Goal: Use online tool/utility: Utilize a website feature to perform a specific function

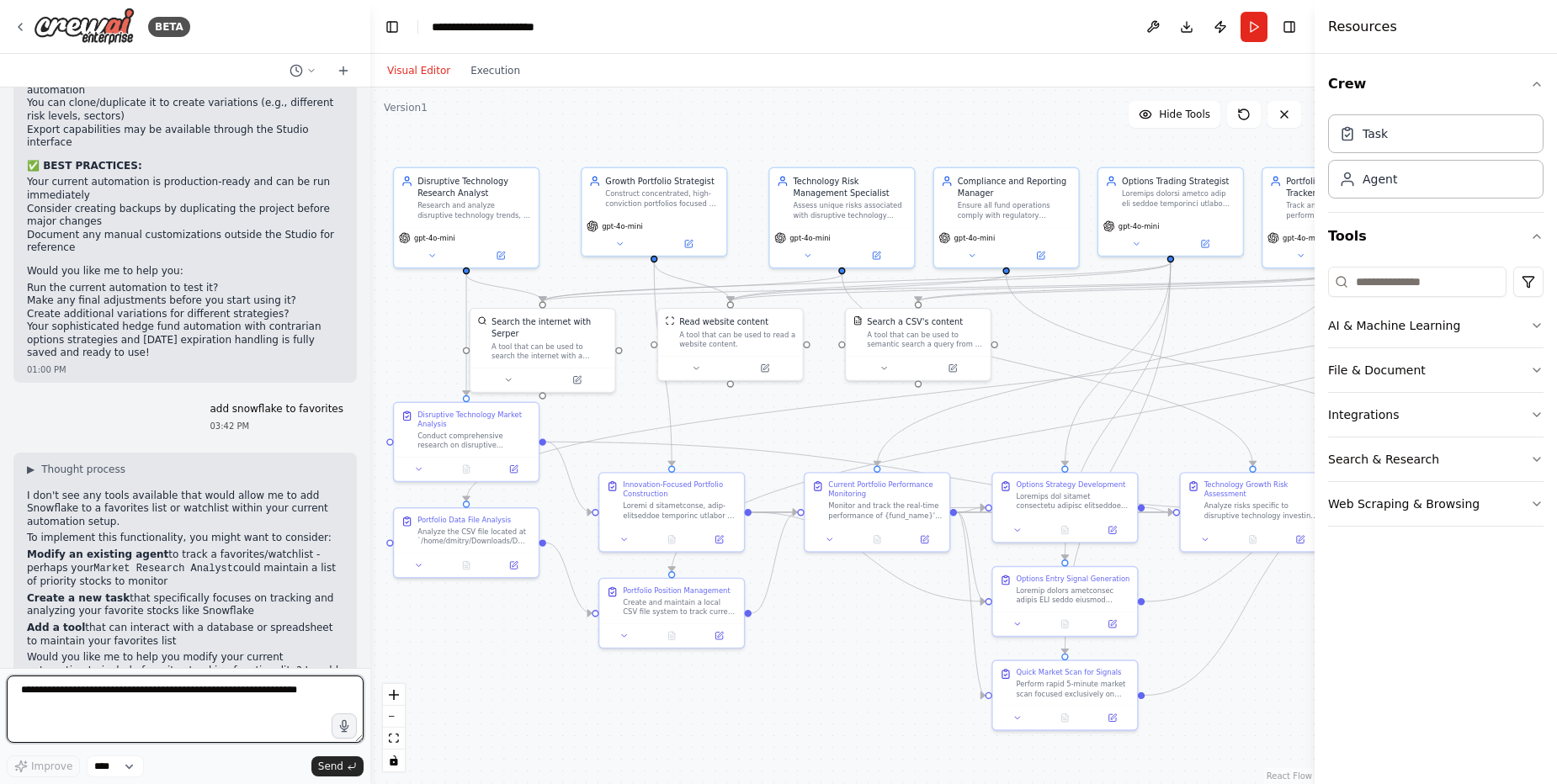
click at [249, 702] on textarea at bounding box center [185, 709] width 357 height 67
type textarea "**********"
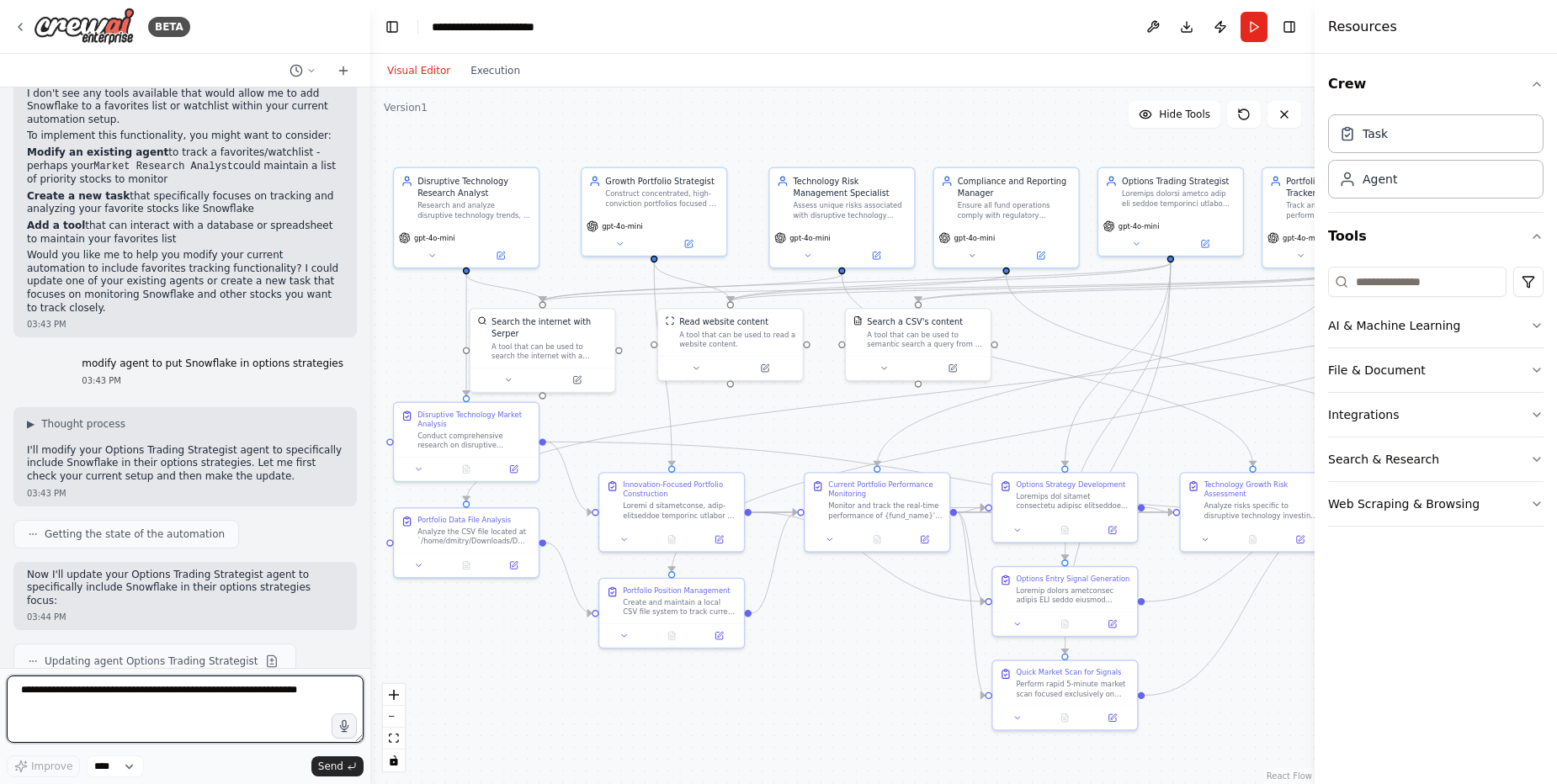
scroll to position [34532, 0]
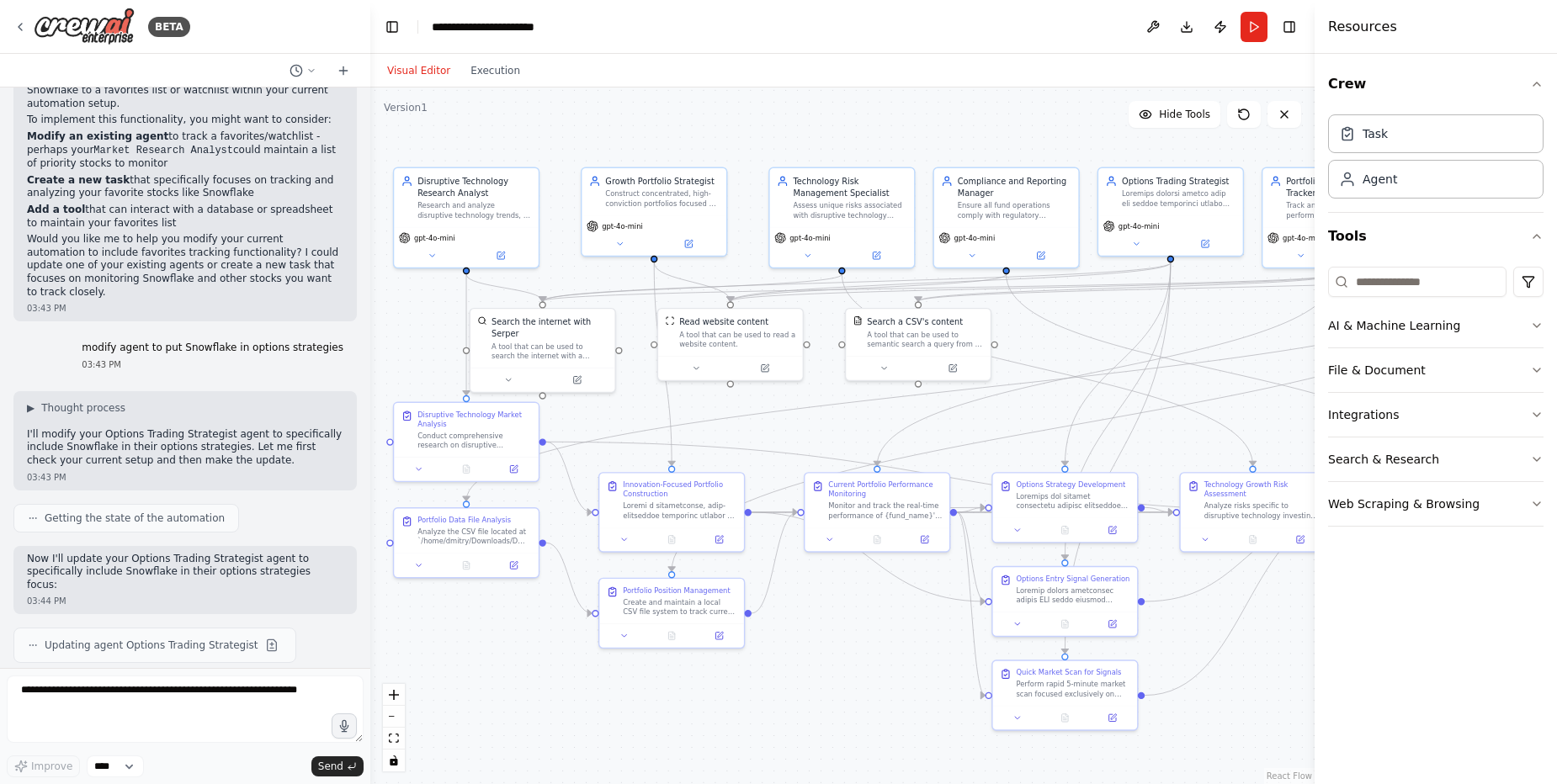
drag, startPoint x: 29, startPoint y: 434, endPoint x: 50, endPoint y: 431, distance: 21.2
click at [147, 704] on textarea at bounding box center [185, 709] width 357 height 67
type textarea "**********"
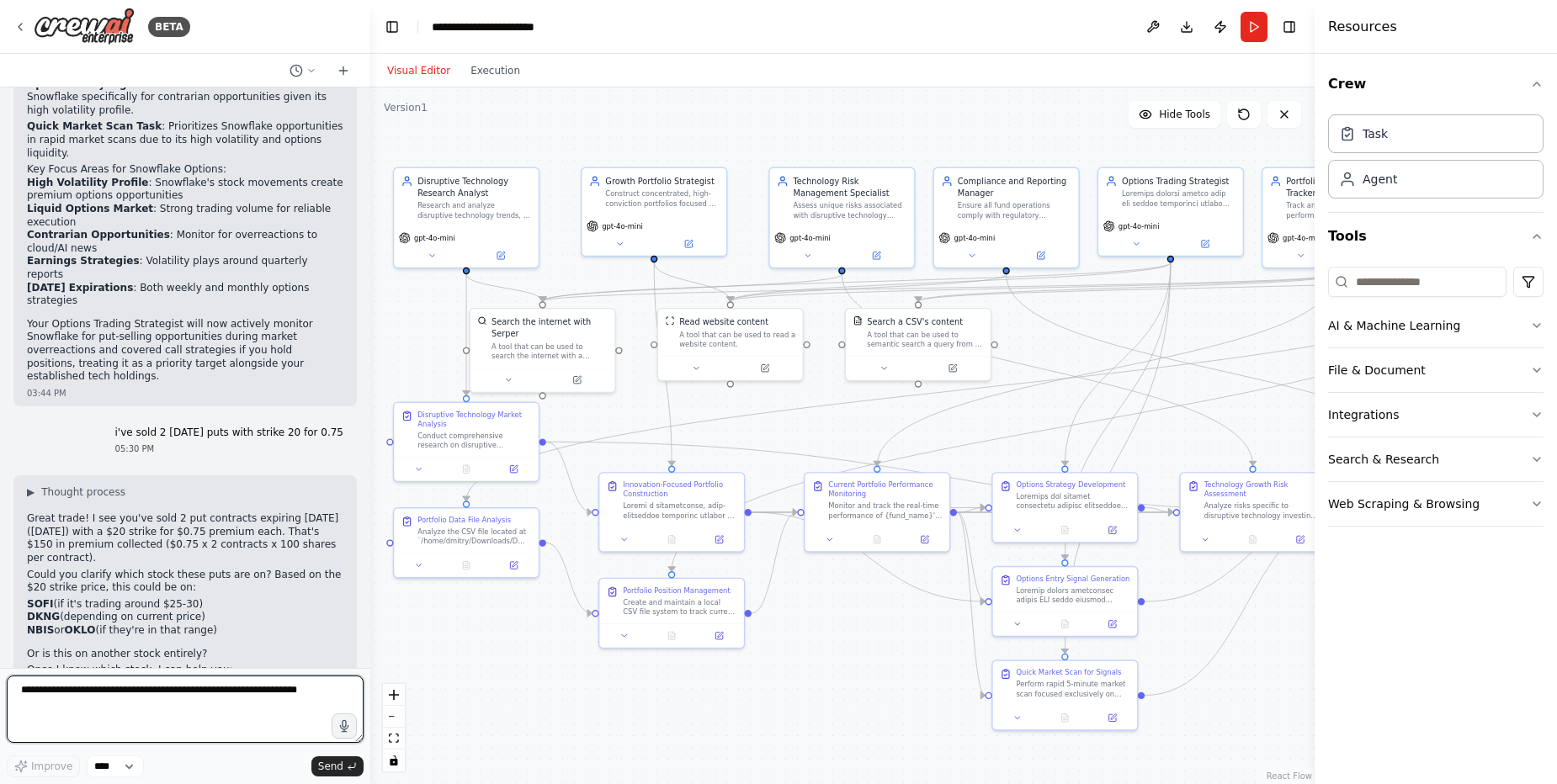
scroll to position [35534, 0]
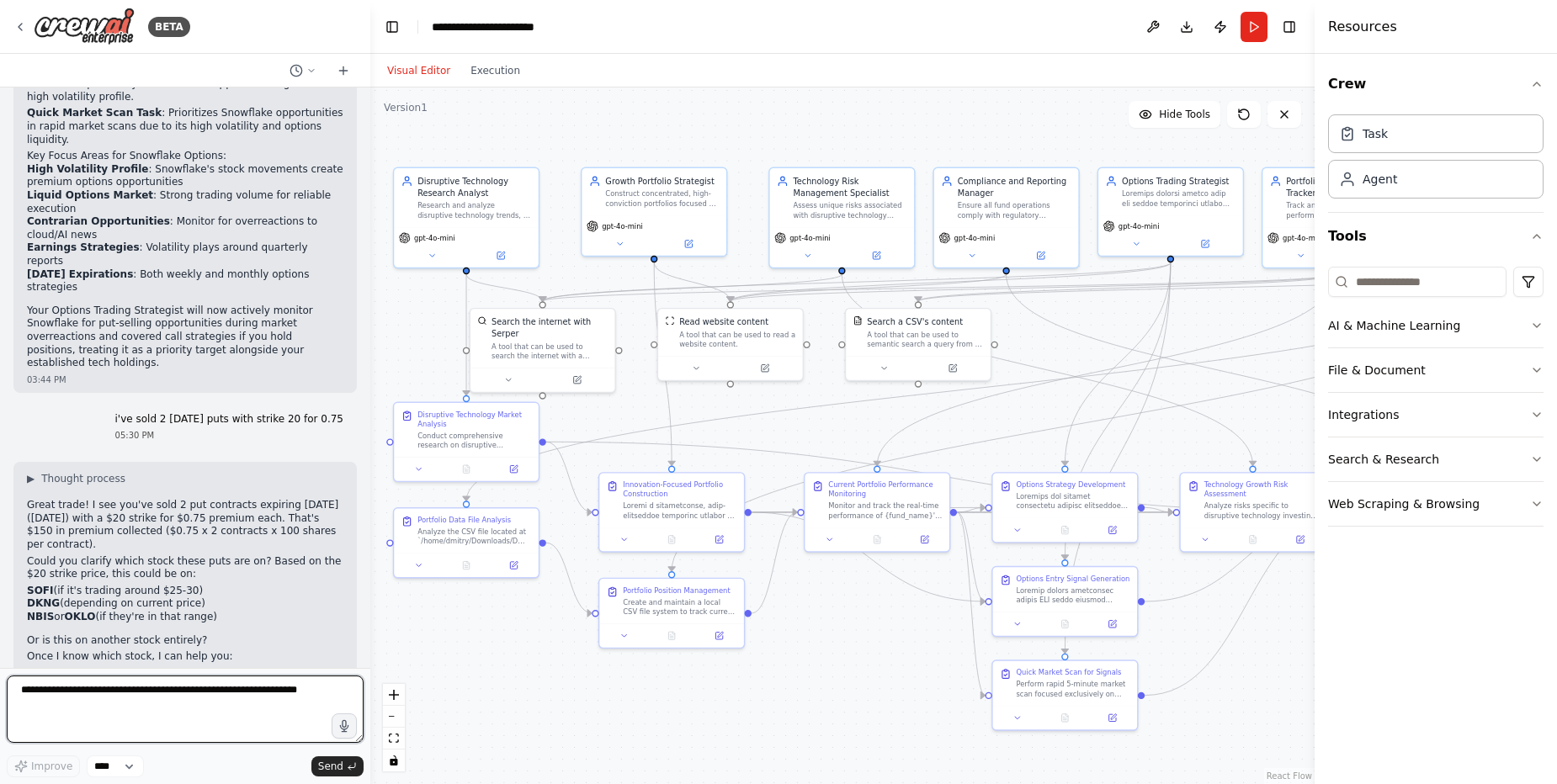
click at [217, 697] on textarea at bounding box center [185, 709] width 357 height 67
type textarea "**********"
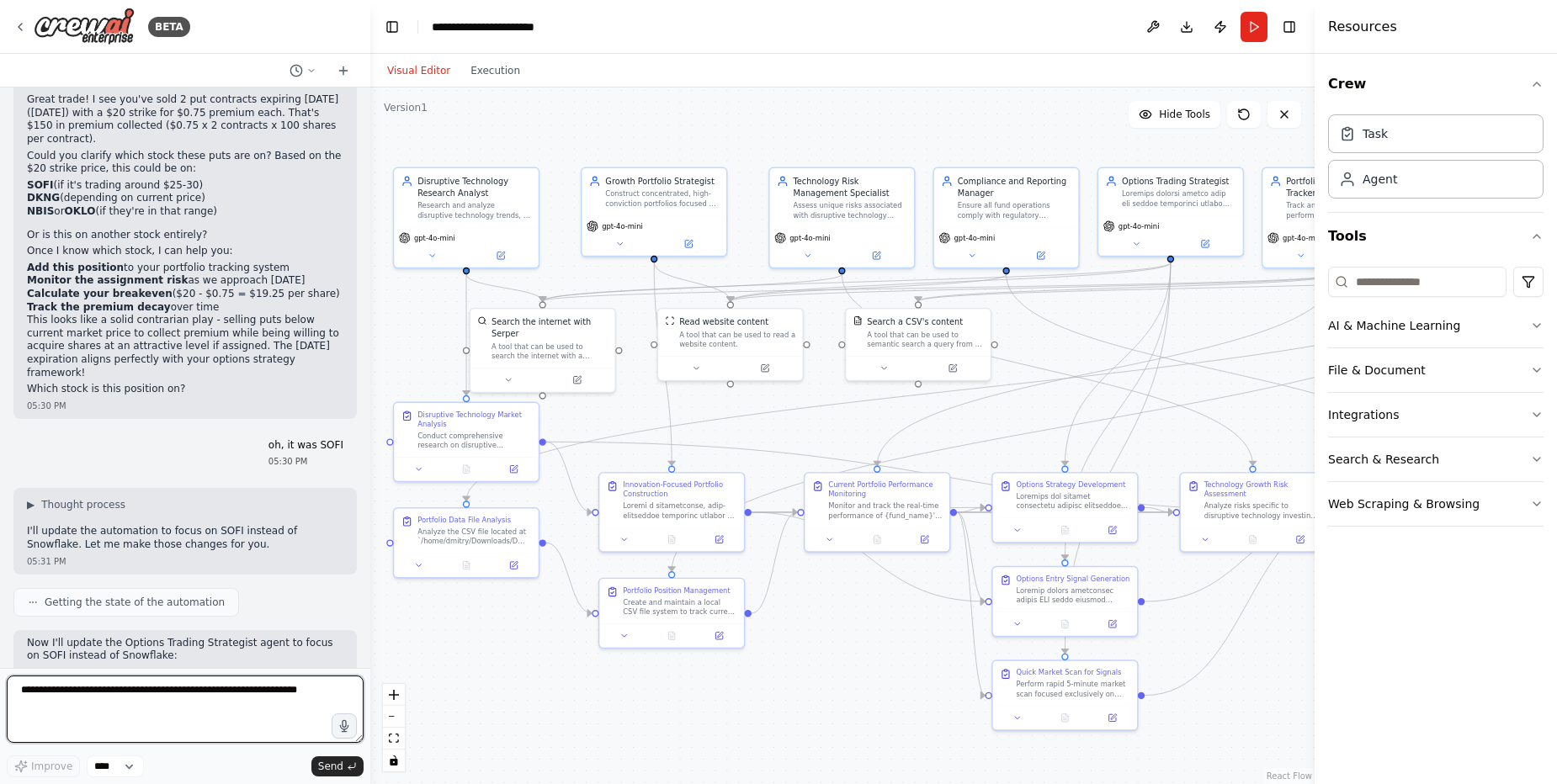
scroll to position [35952, 0]
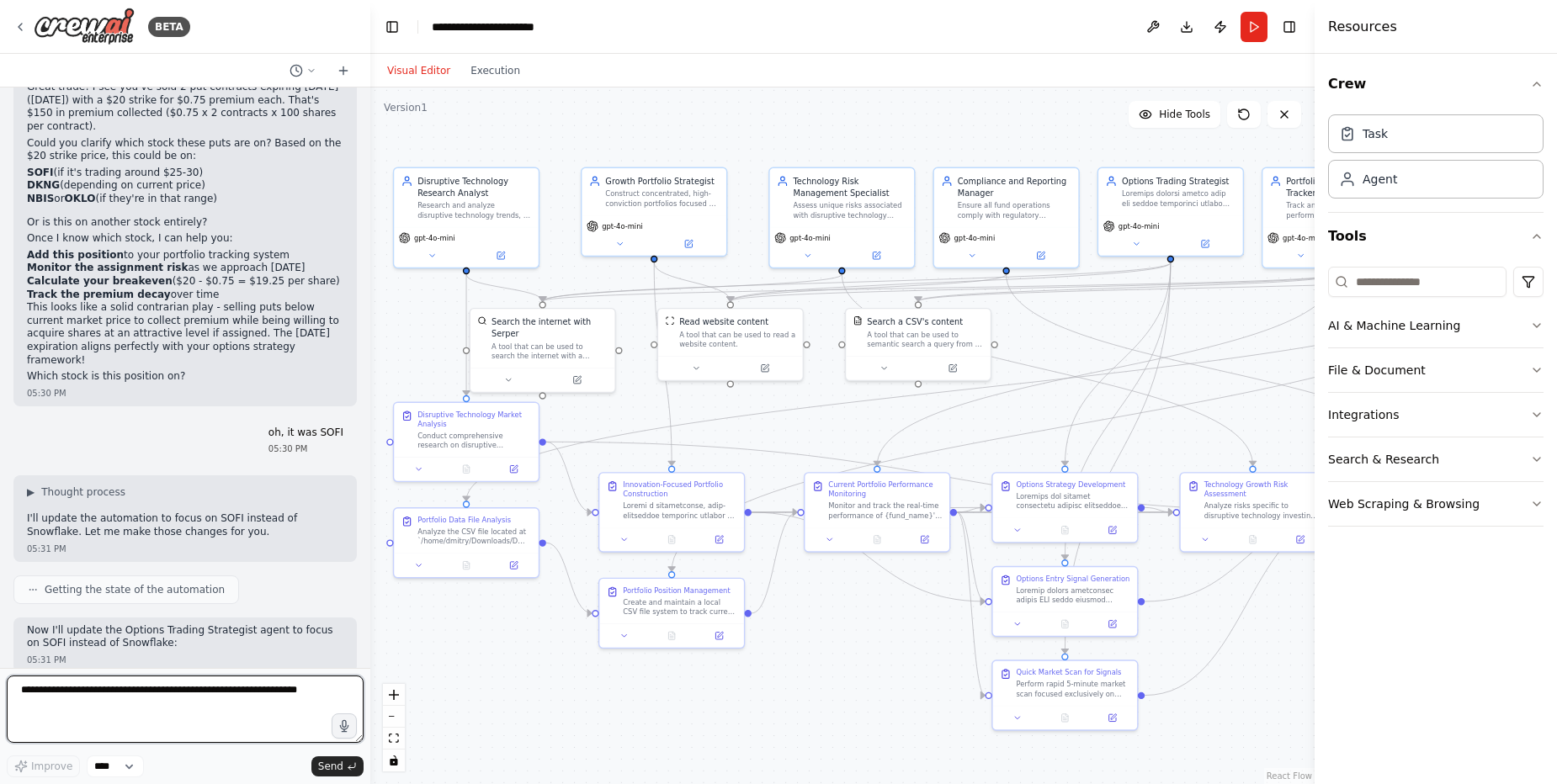
click at [87, 694] on textarea at bounding box center [185, 709] width 357 height 67
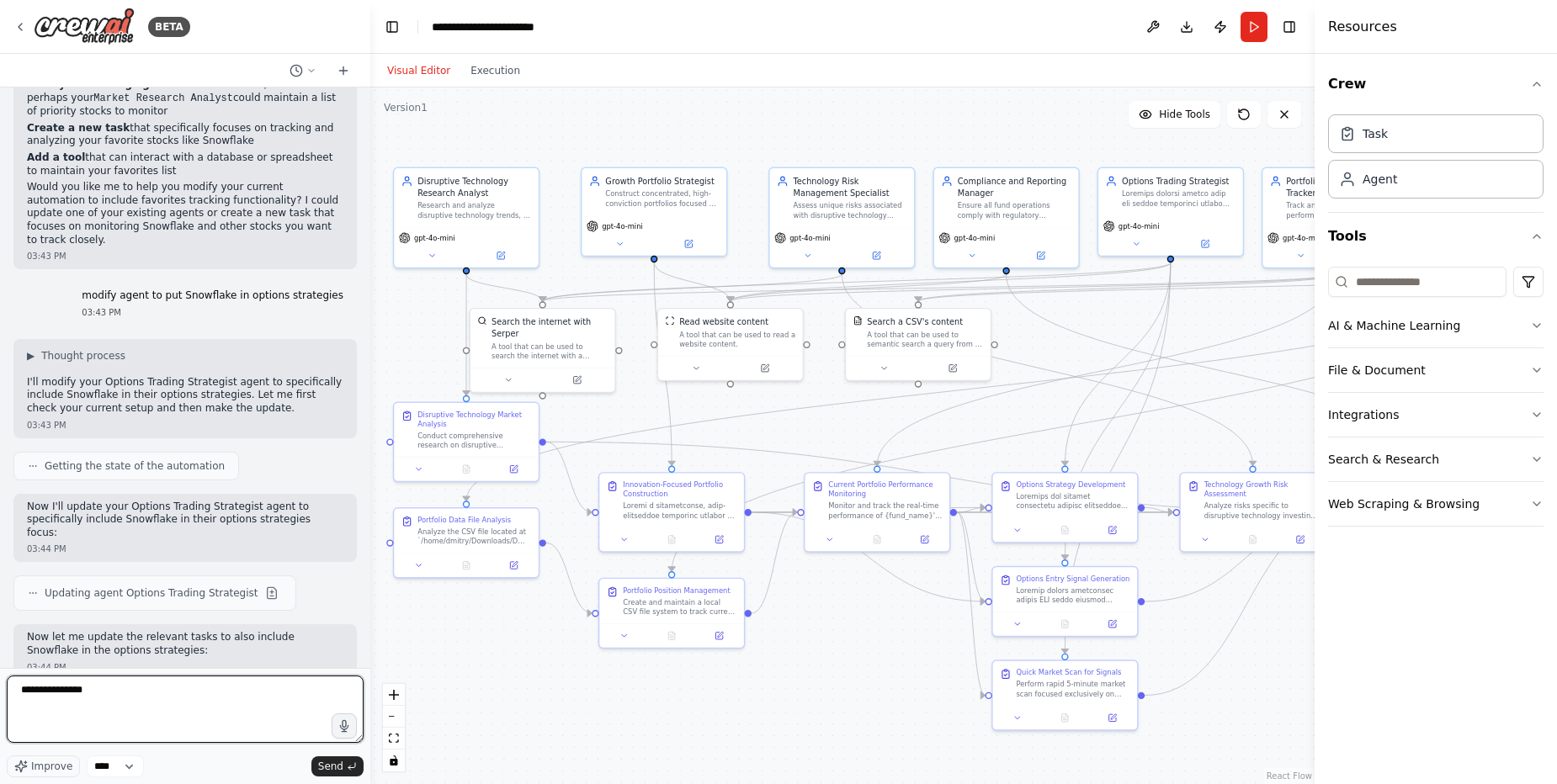
scroll to position [34470, 0]
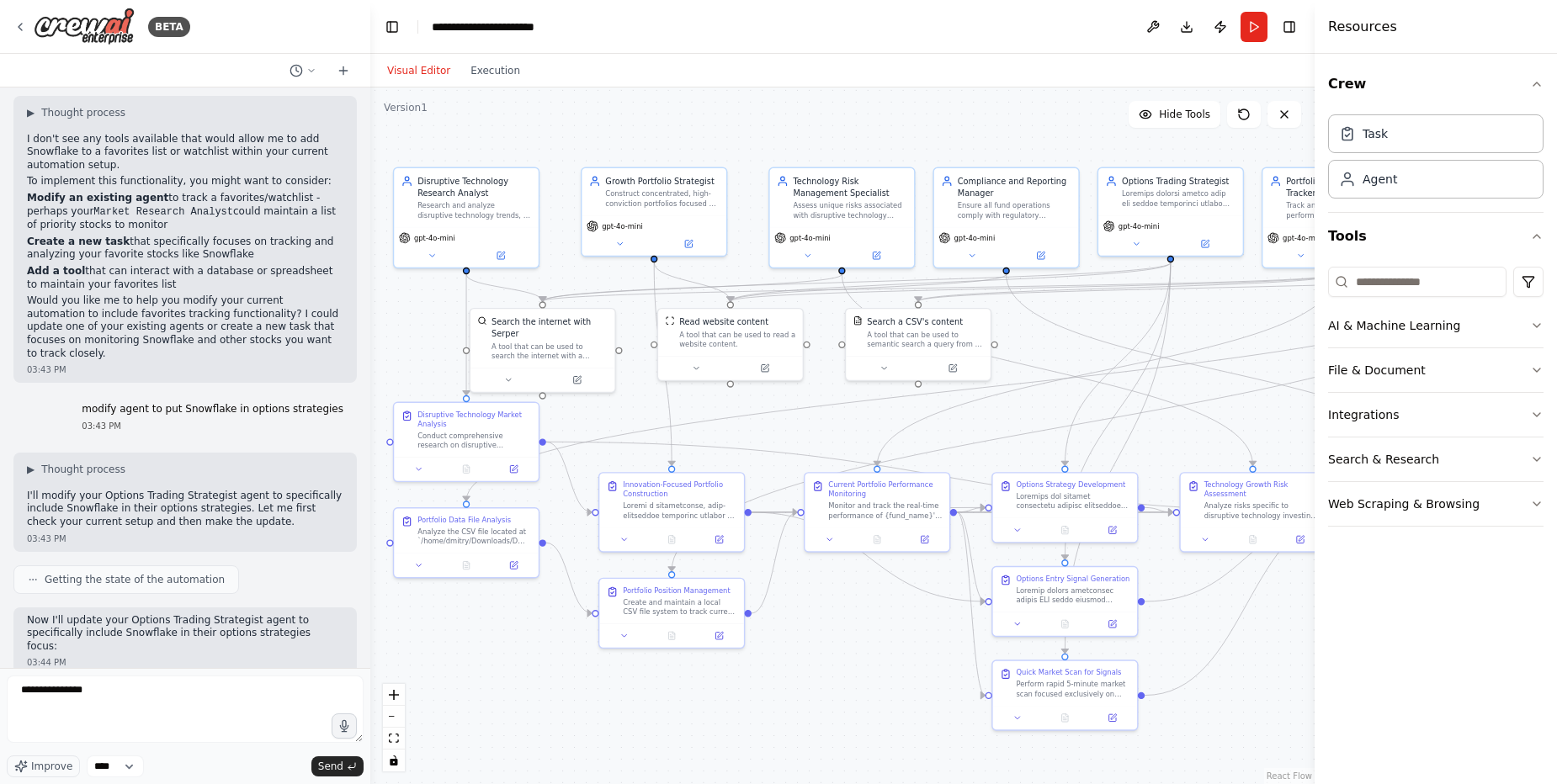
drag, startPoint x: 125, startPoint y: 322, endPoint x: 338, endPoint y: 325, distance: 213.0
copy p "i've sold 2 [DATE] puts with strike 20 for 0.75"
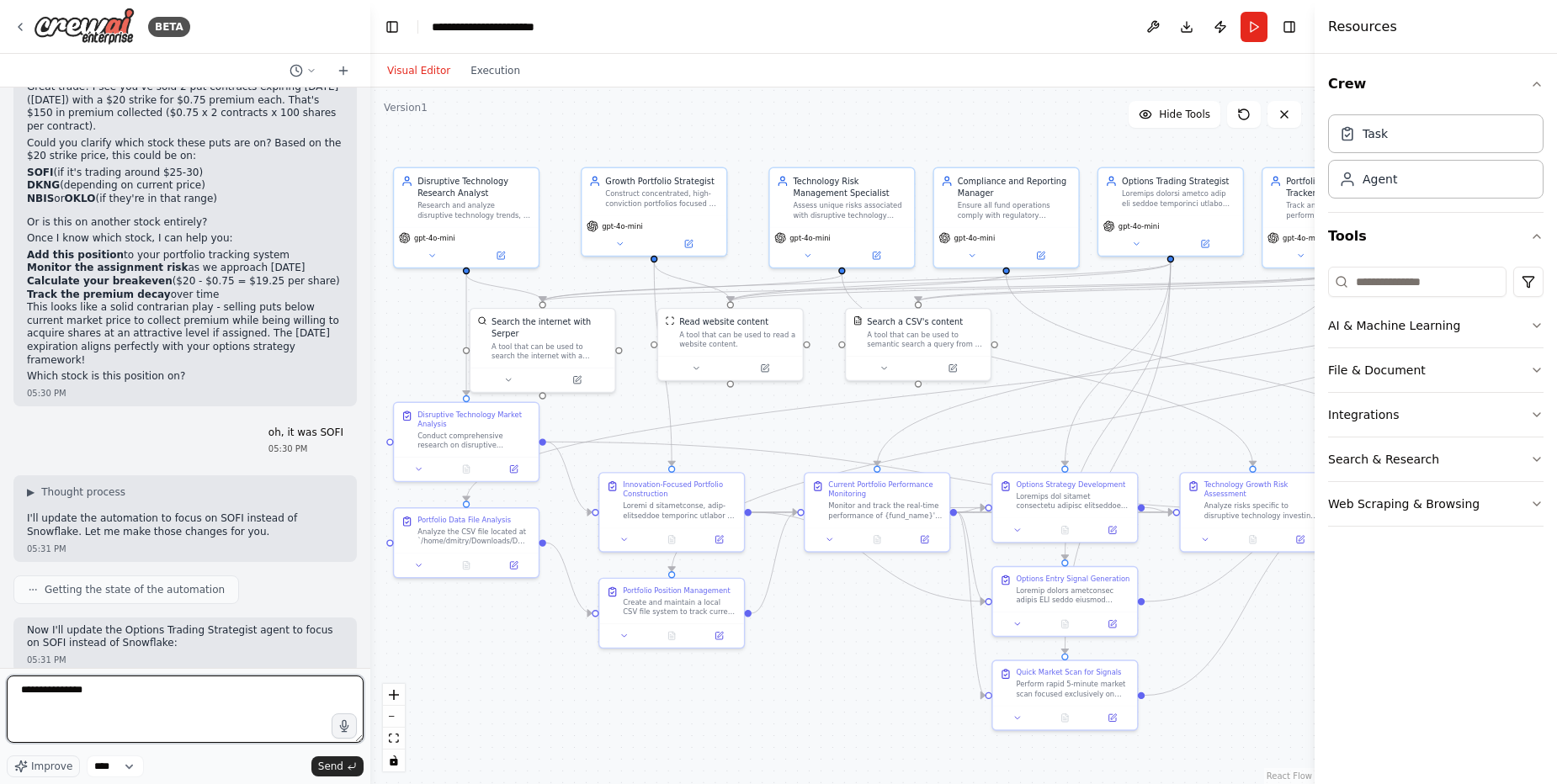
drag, startPoint x: 217, startPoint y: 679, endPoint x: 207, endPoint y: 697, distance: 20.6
click at [216, 679] on textarea "**********" at bounding box center [185, 709] width 357 height 67
click at [205, 699] on textarea "**********" at bounding box center [185, 709] width 357 height 67
paste textarea "**********"
drag, startPoint x: 126, startPoint y: 689, endPoint x: 347, endPoint y: 699, distance: 221.2
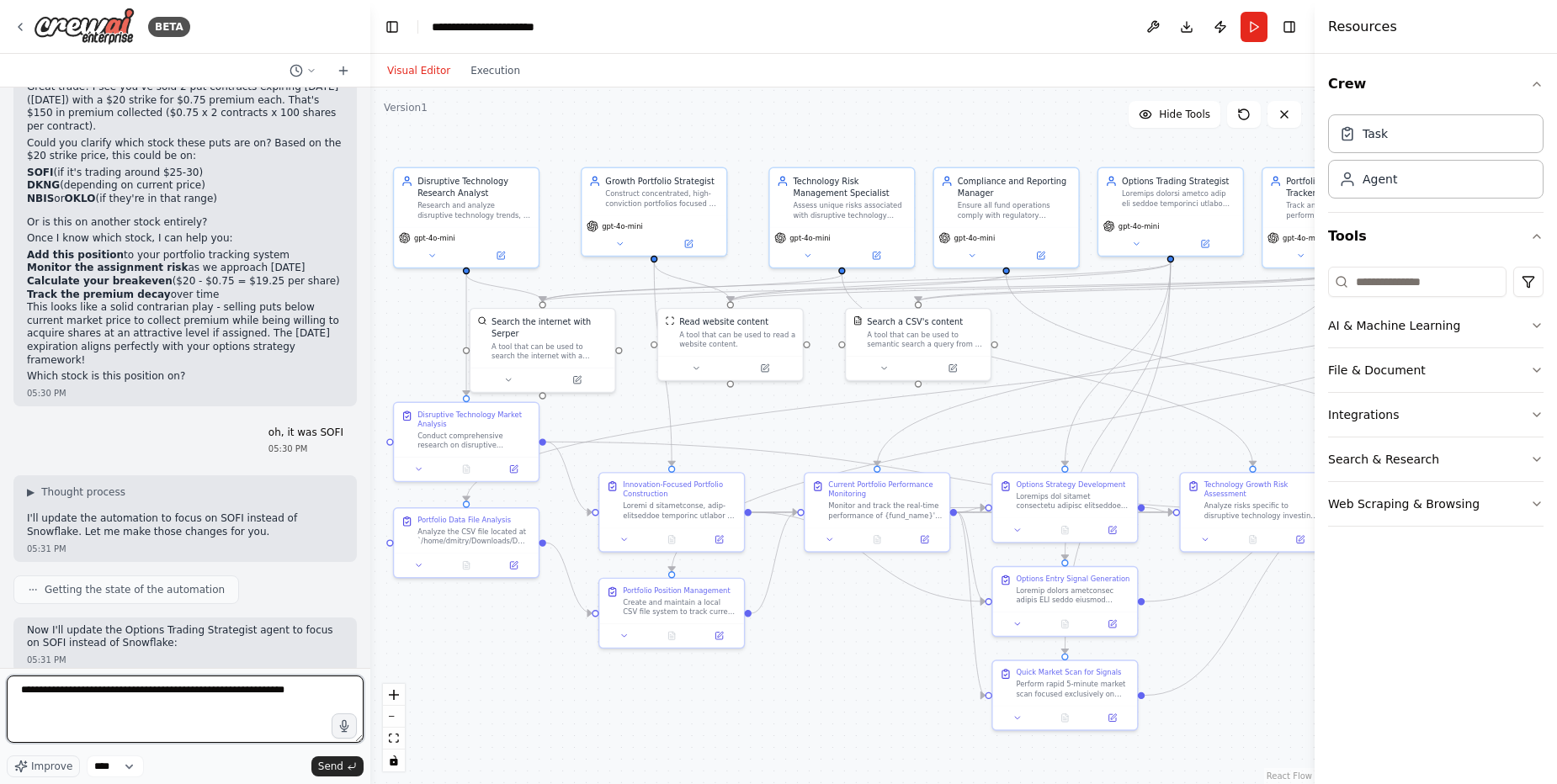
click at [126, 689] on textarea "**********" at bounding box center [185, 709] width 357 height 67
type textarea "**********"
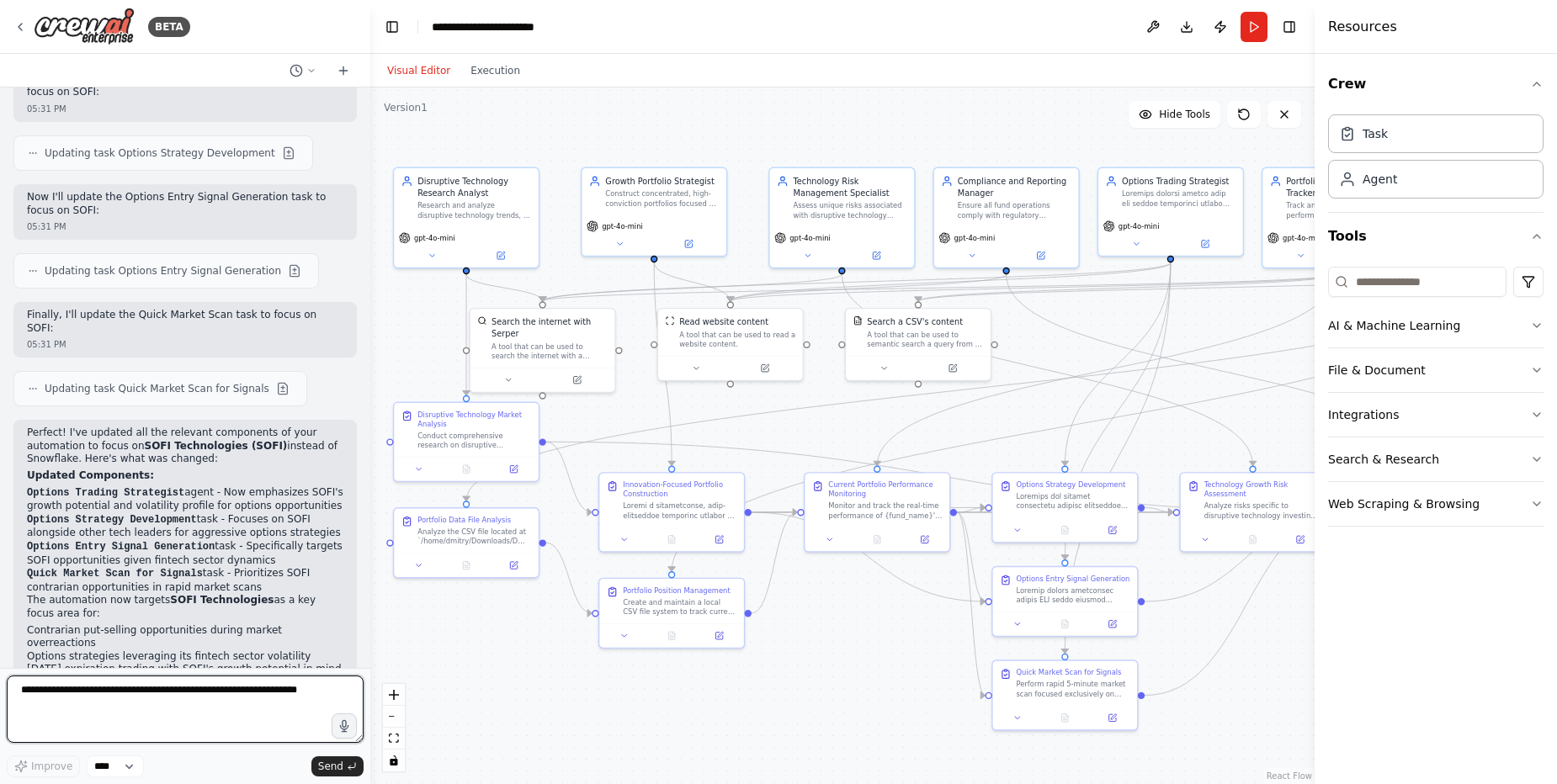
scroll to position [36634, 0]
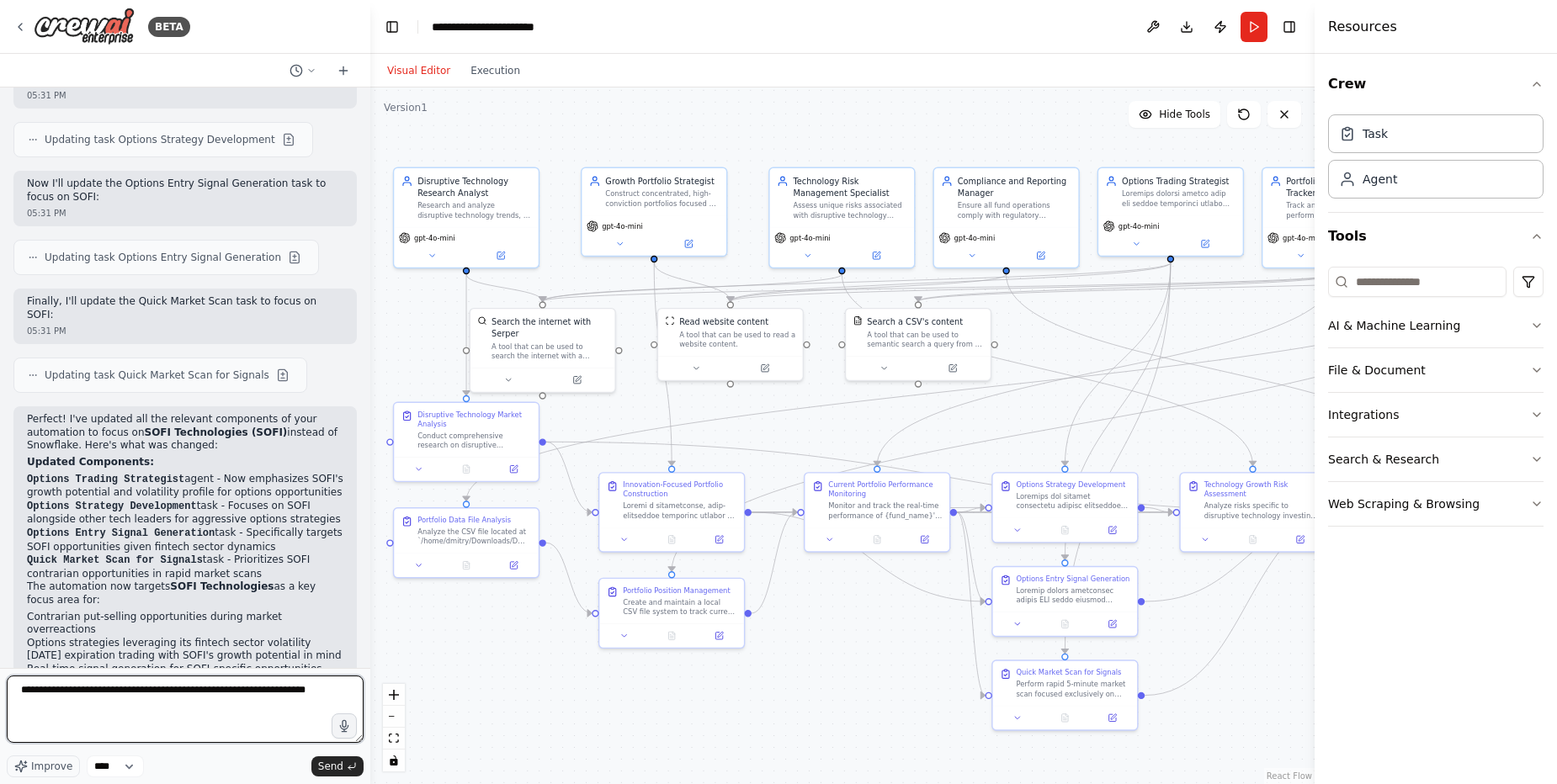
type textarea "**********"
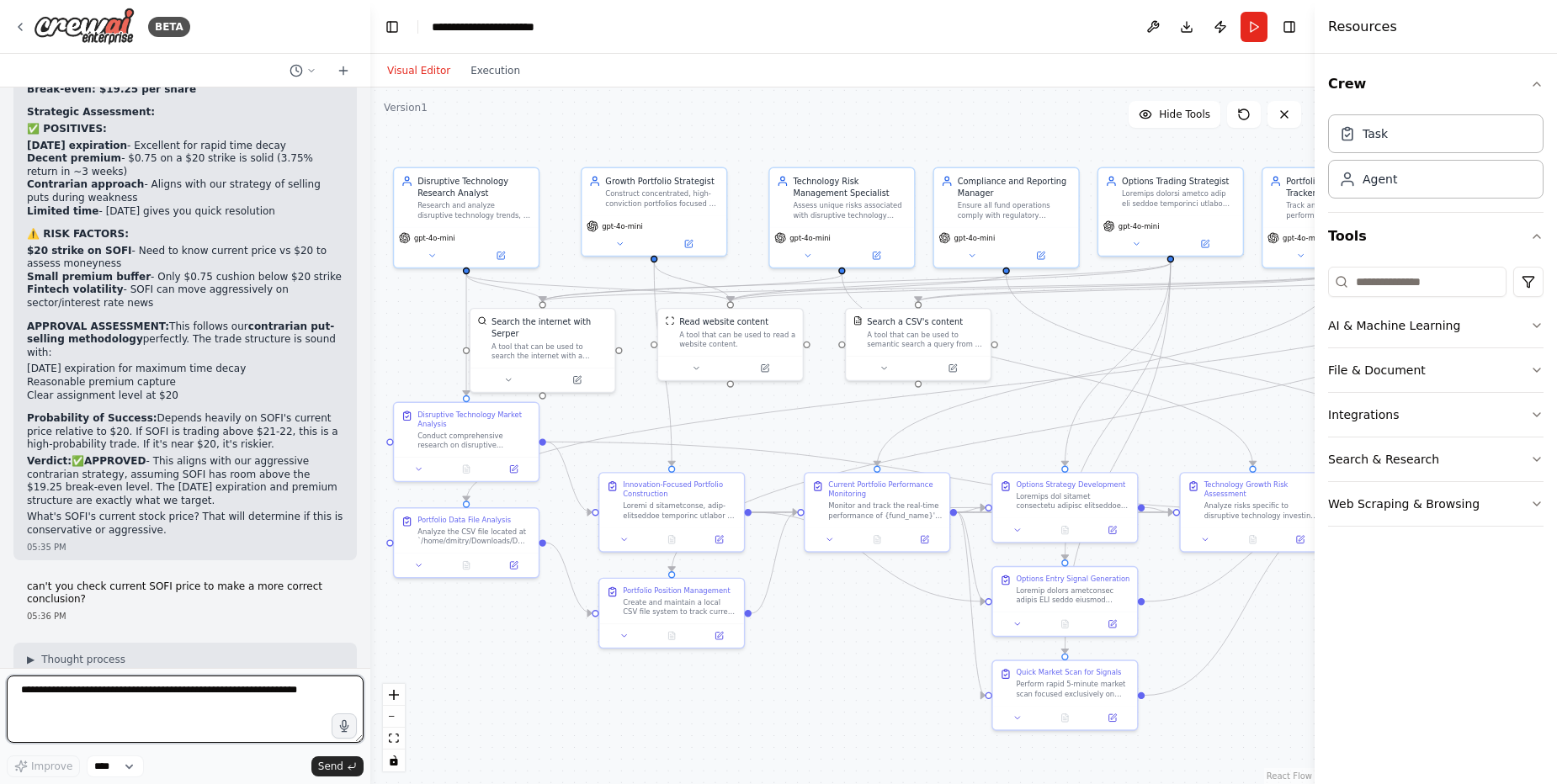
scroll to position [37962, 0]
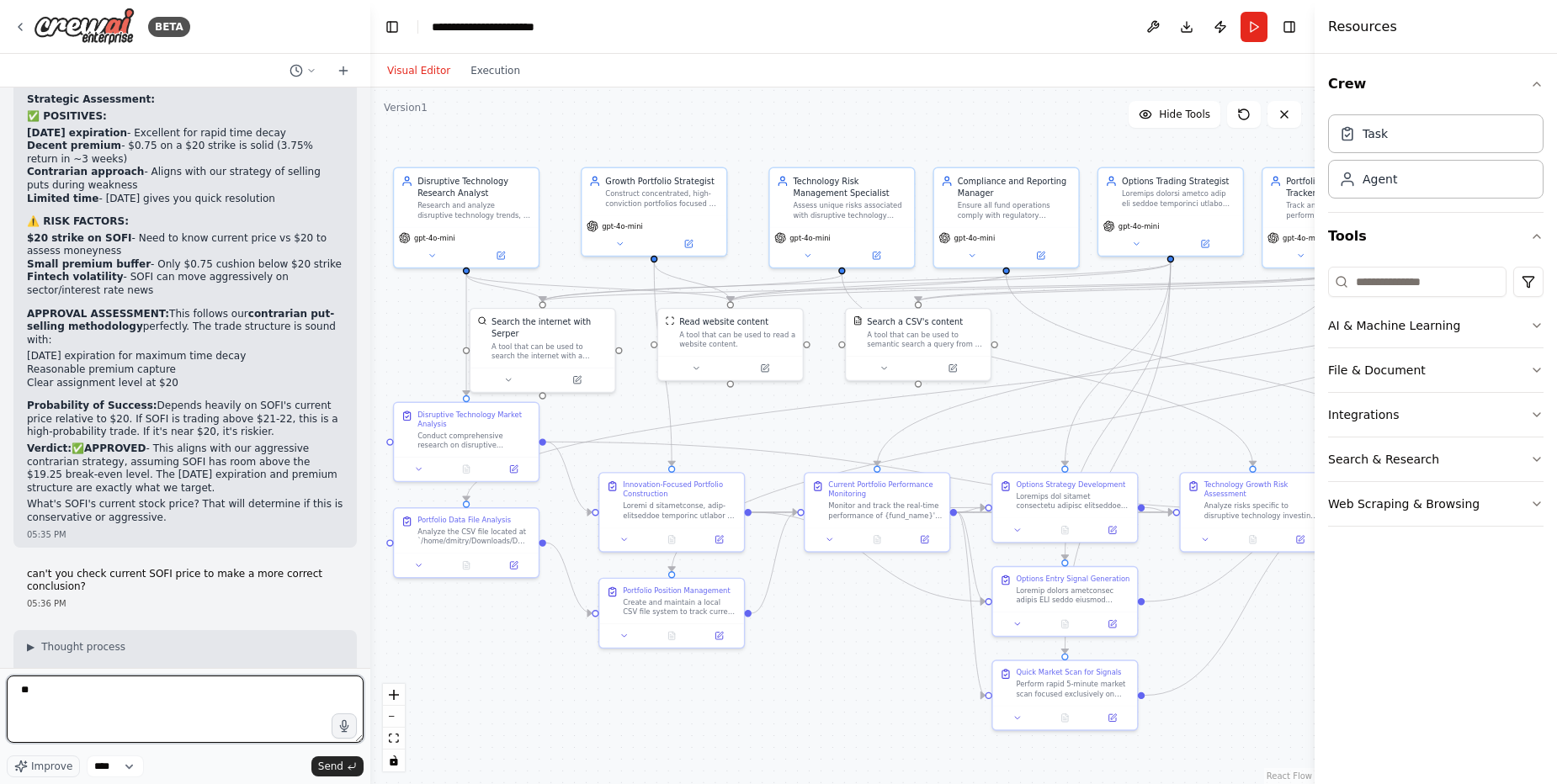
type textarea "***"
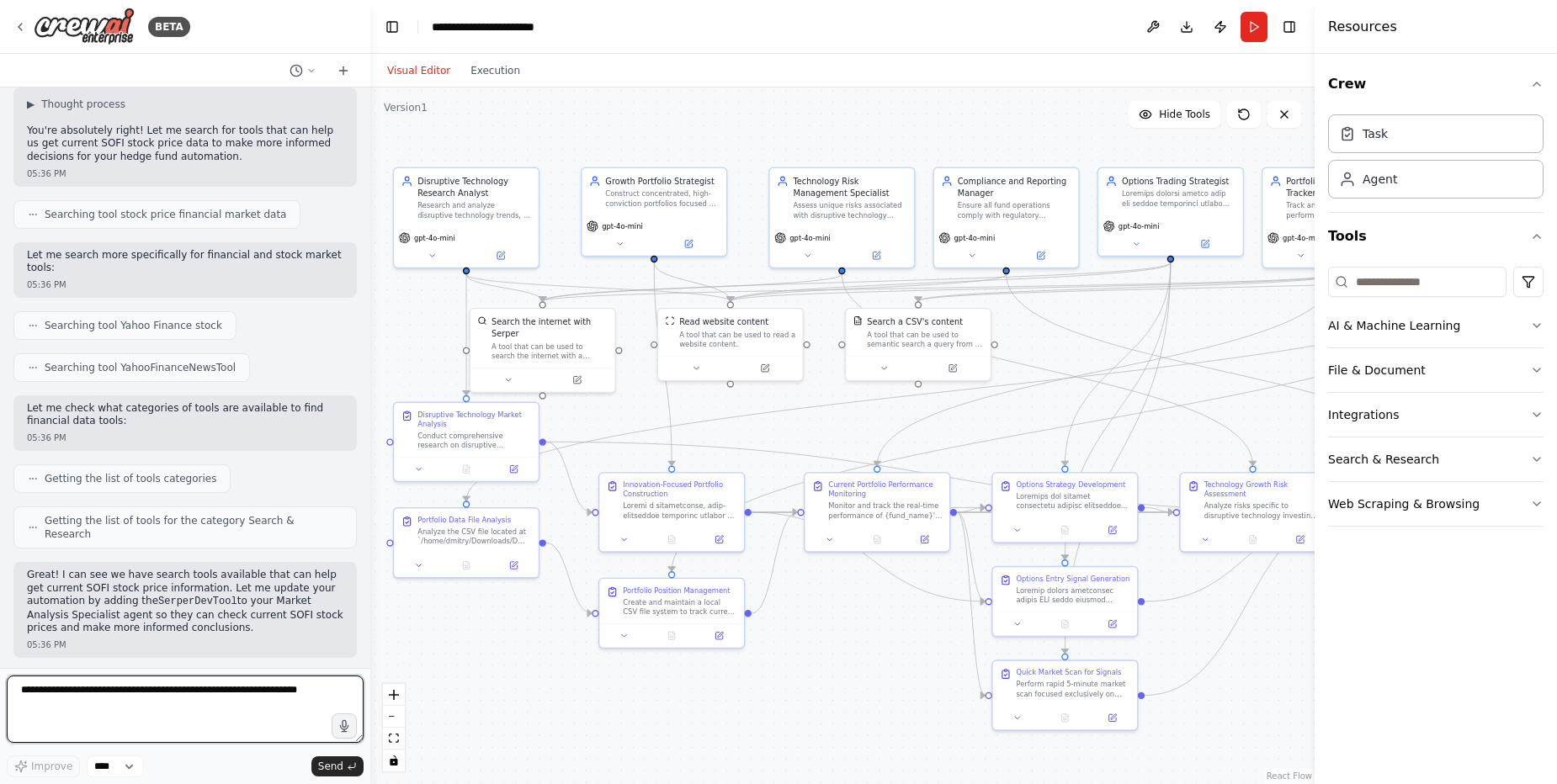
scroll to position [38517, 0]
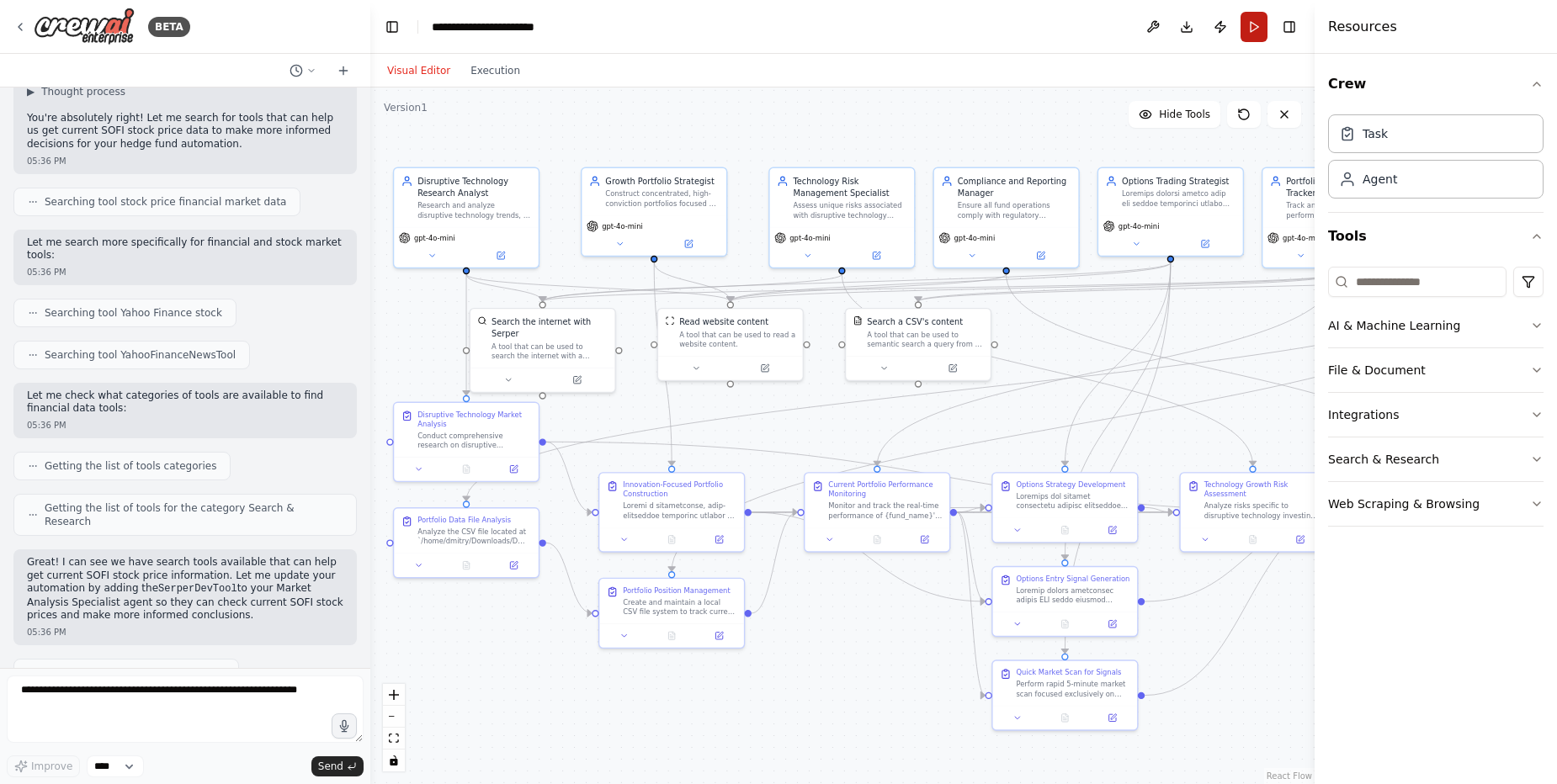
click at [1257, 24] on button "Run" at bounding box center [1254, 27] width 27 height 30
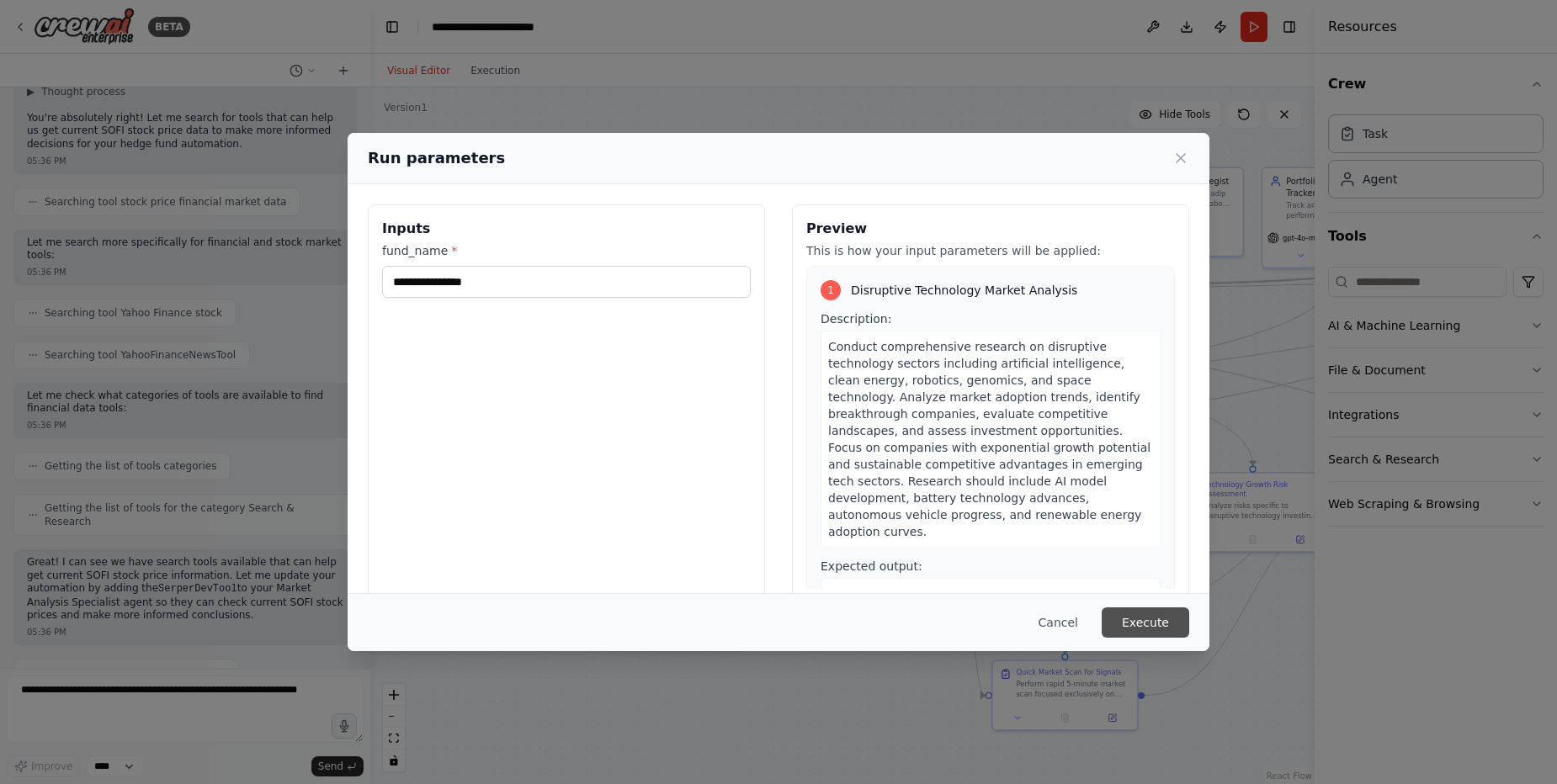
click at [1154, 620] on button "Execute" at bounding box center [1145, 622] width 87 height 30
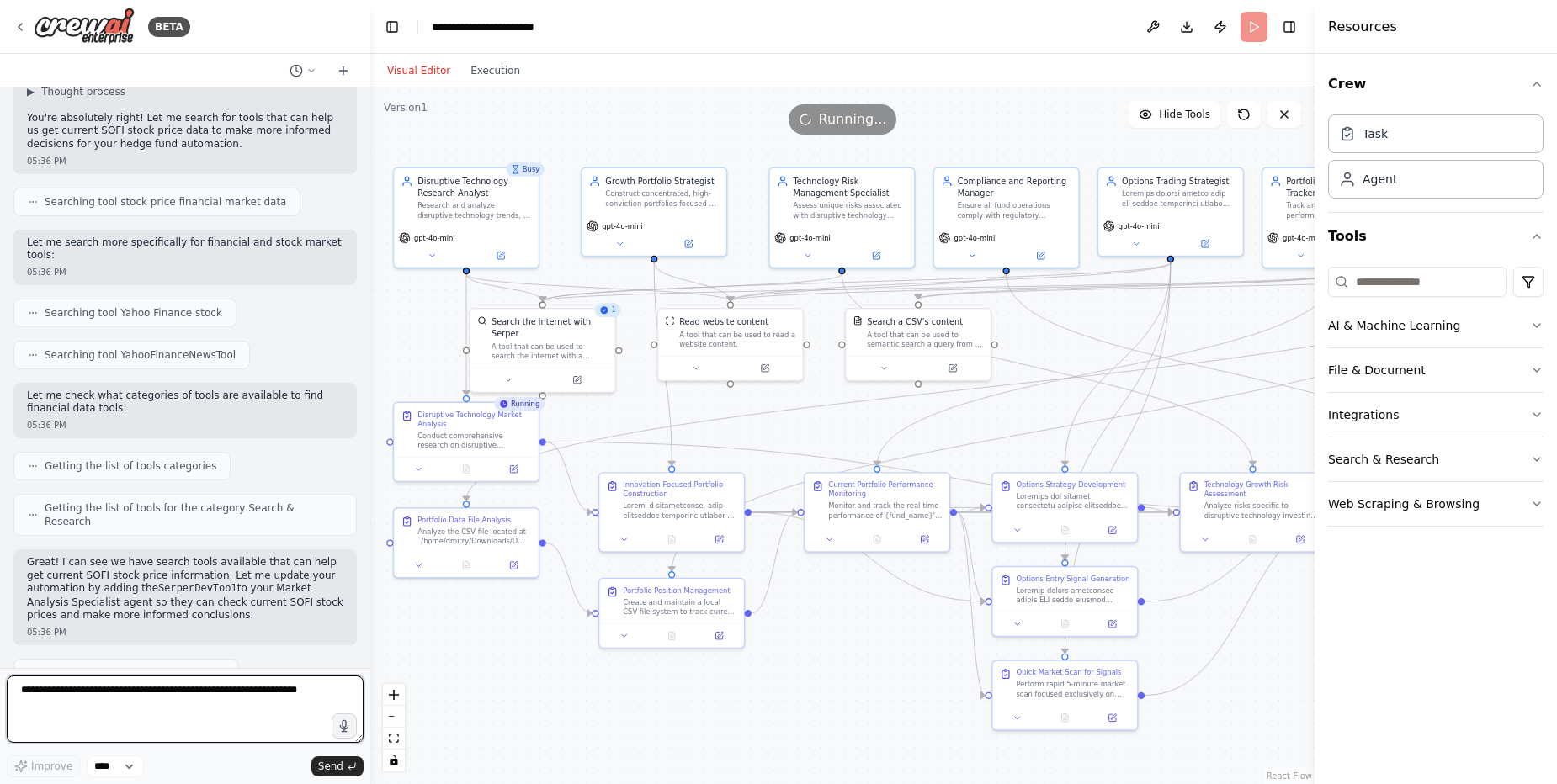
click at [213, 689] on textarea at bounding box center [185, 709] width 357 height 67
click at [101, 696] on textarea at bounding box center [185, 709] width 357 height 67
type textarea "**********"
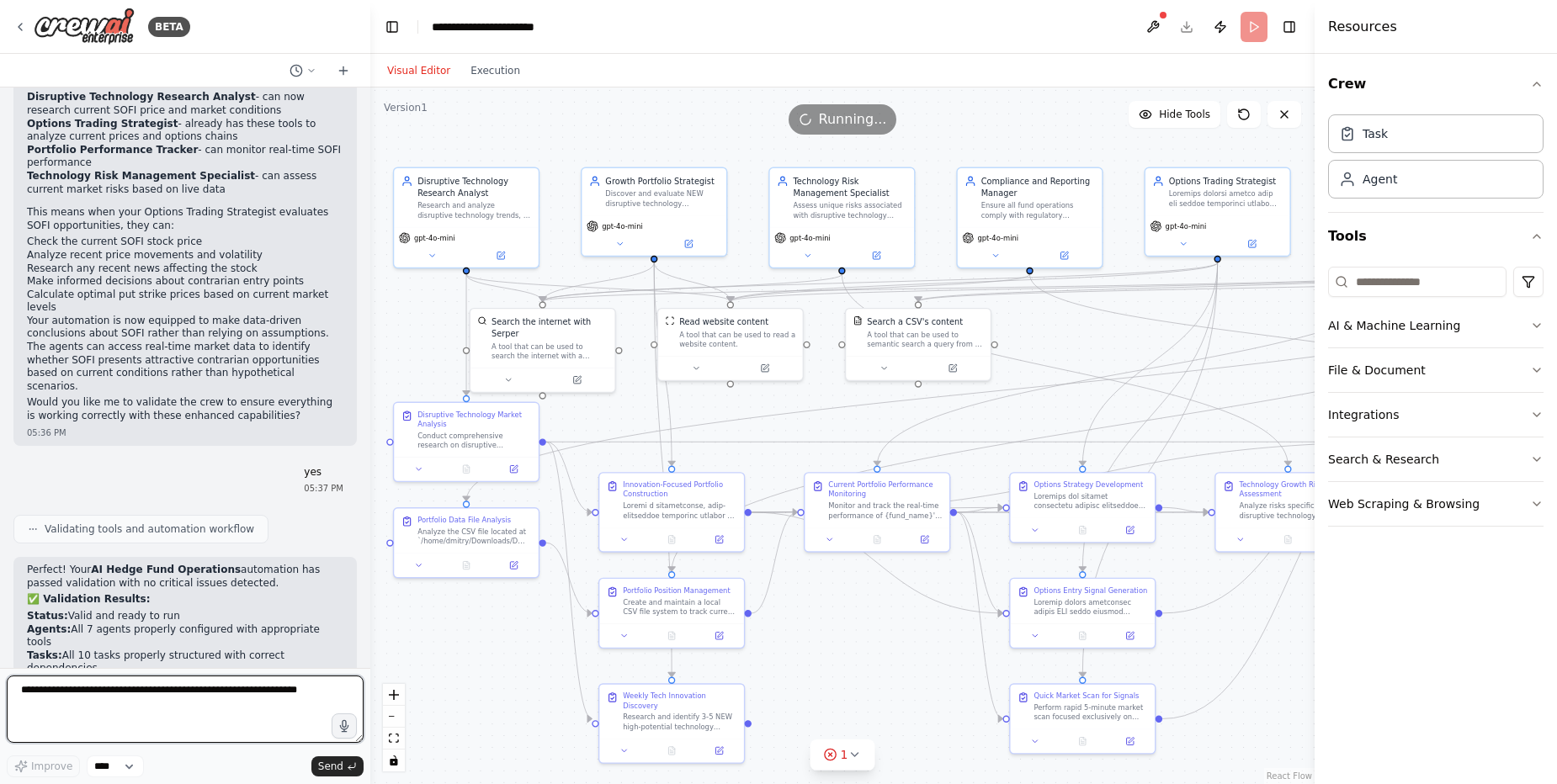
scroll to position [39468, 0]
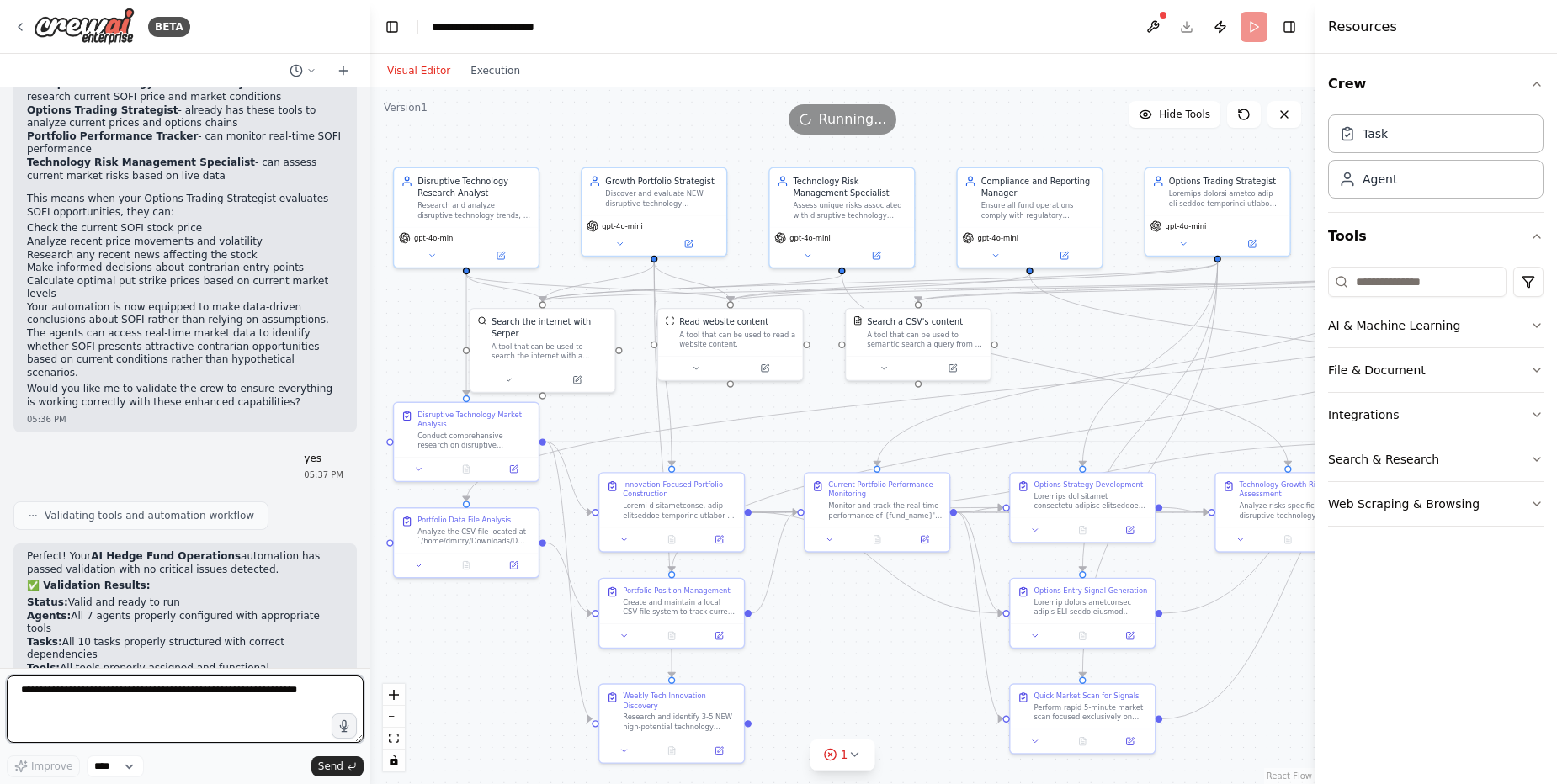
click at [231, 699] on textarea at bounding box center [185, 709] width 357 height 67
type textarea "*********"
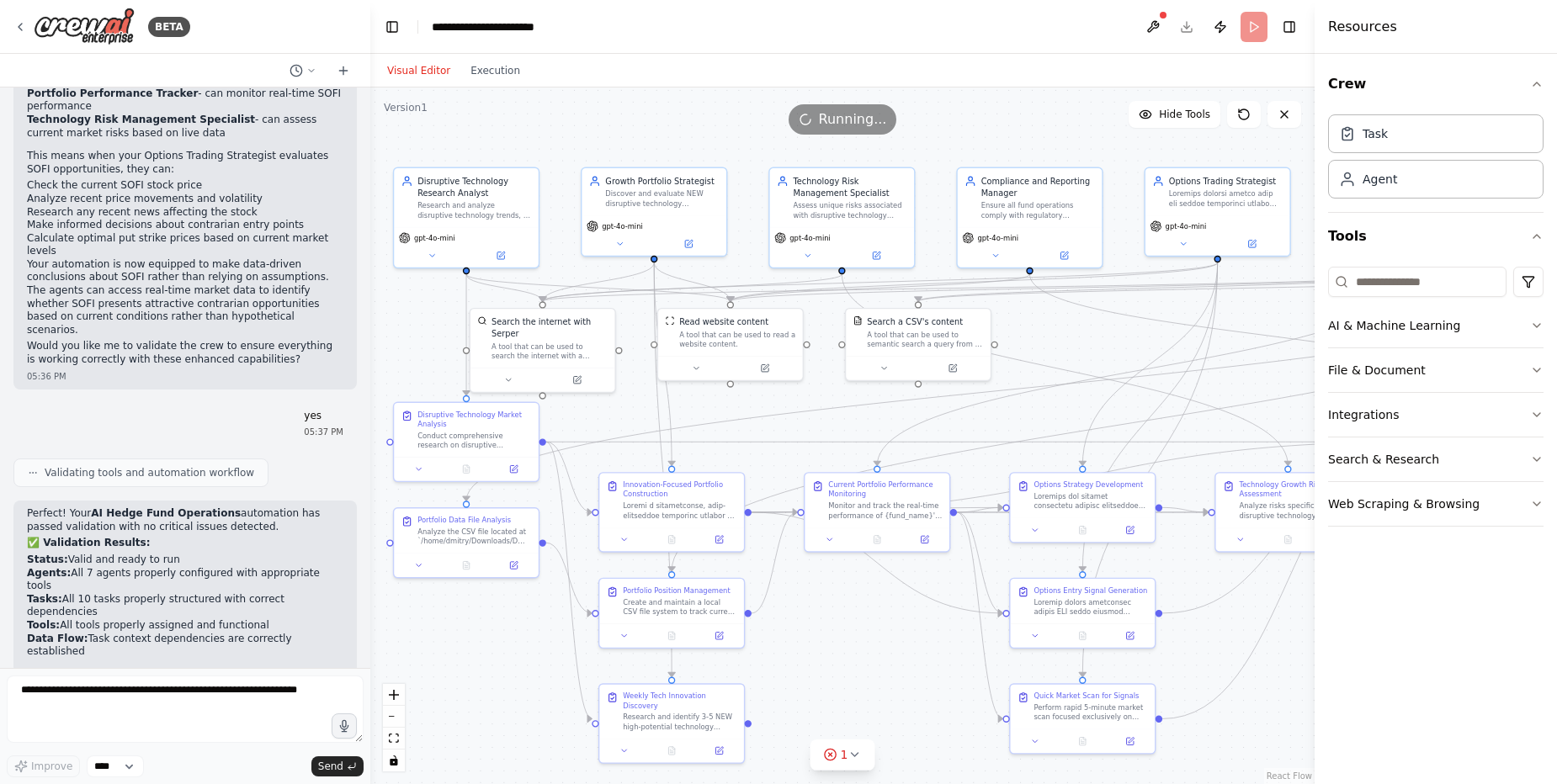
scroll to position [39567, 0]
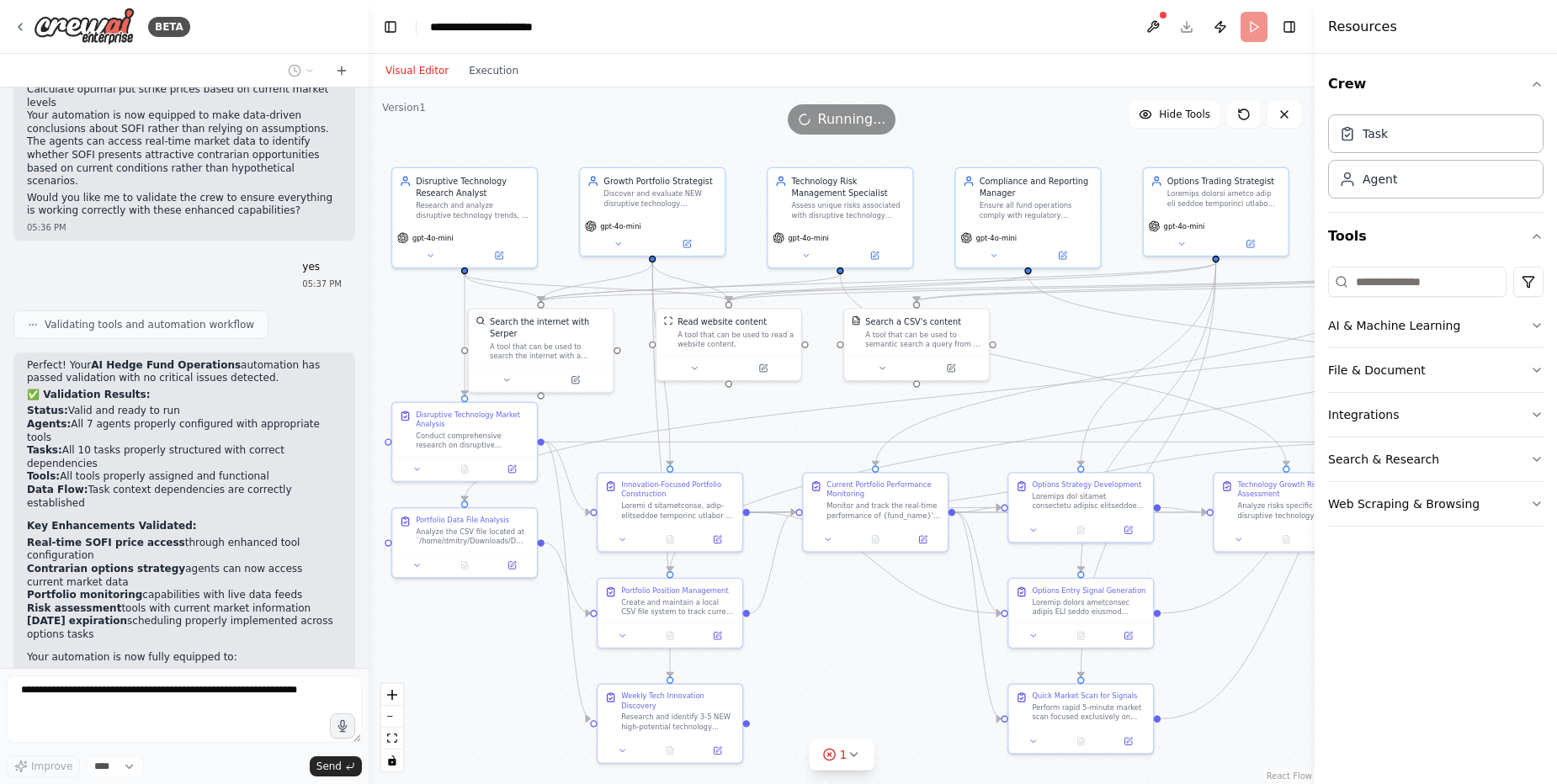
drag, startPoint x: 366, startPoint y: 638, endPoint x: 368, endPoint y: 626, distance: 12.2
click at [368, 626] on div "BETA I want to start own small hedge fund using AI agents as employees 11:00 AM…" at bounding box center [778, 392] width 1557 height 784
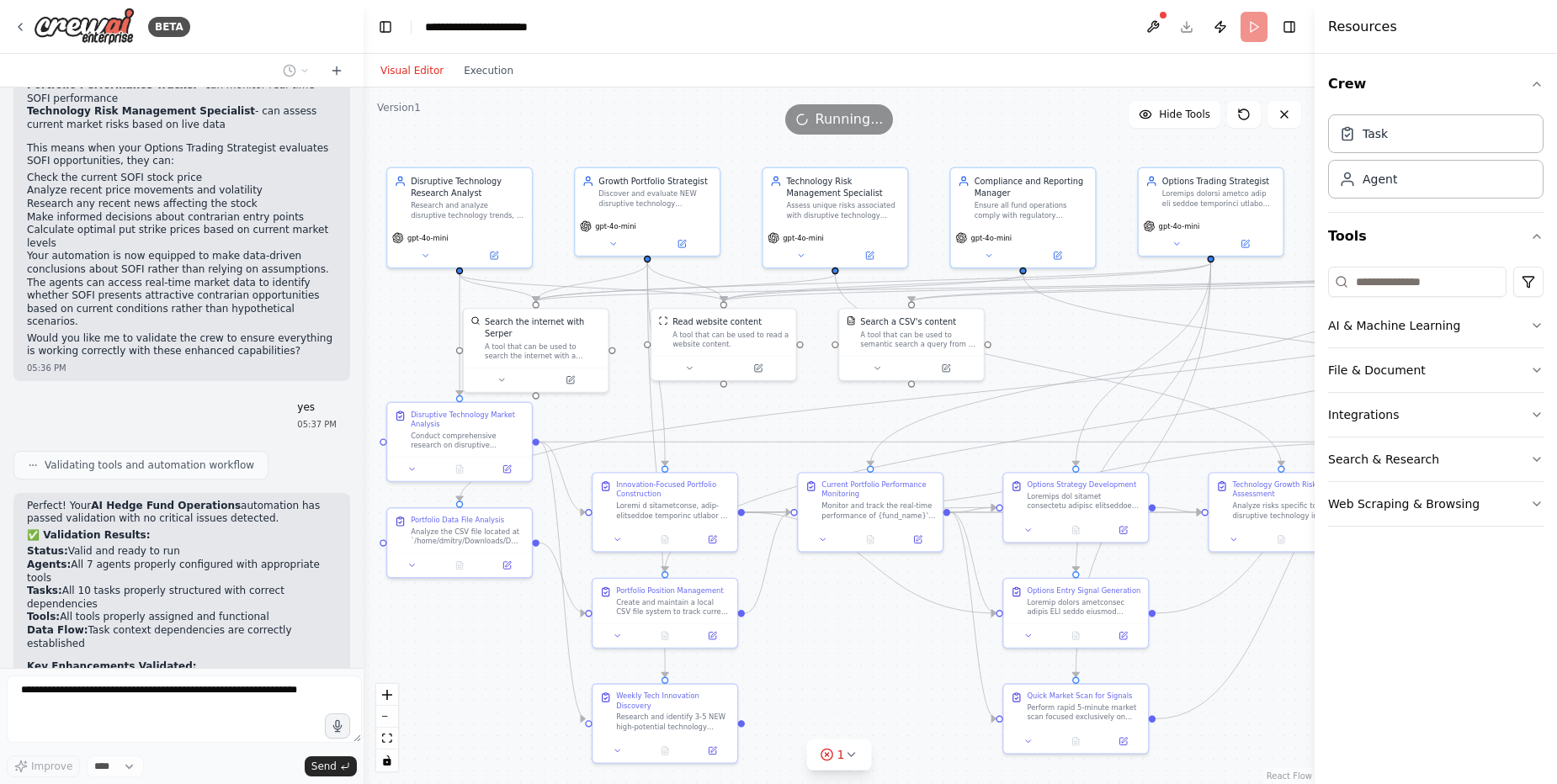
scroll to position [40204, 0]
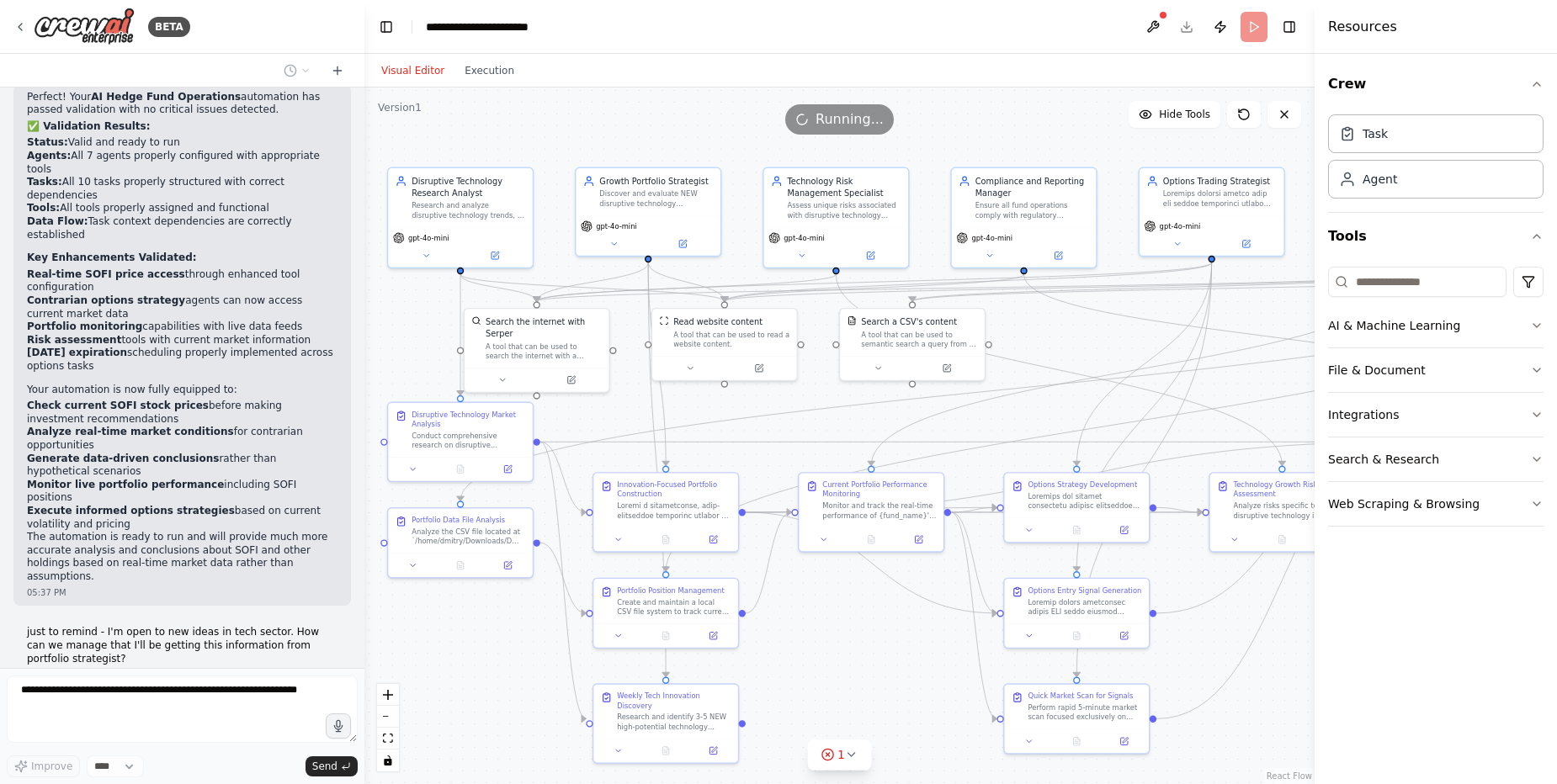
click at [365, 636] on div "BETA I want to start own small hedge fund using AI agents as employees 11:00 AM…" at bounding box center [778, 392] width 1557 height 784
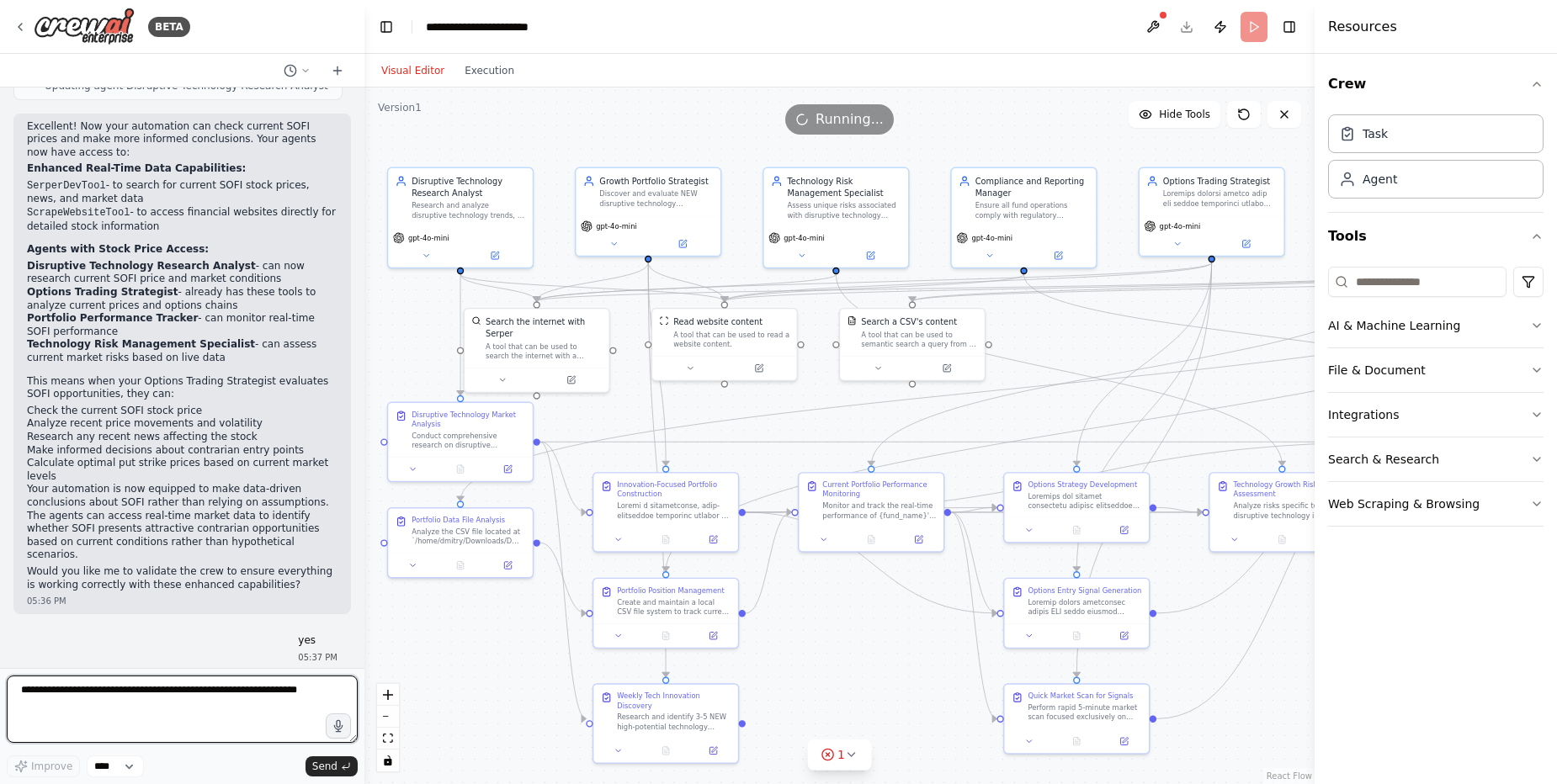
scroll to position [39577, 0]
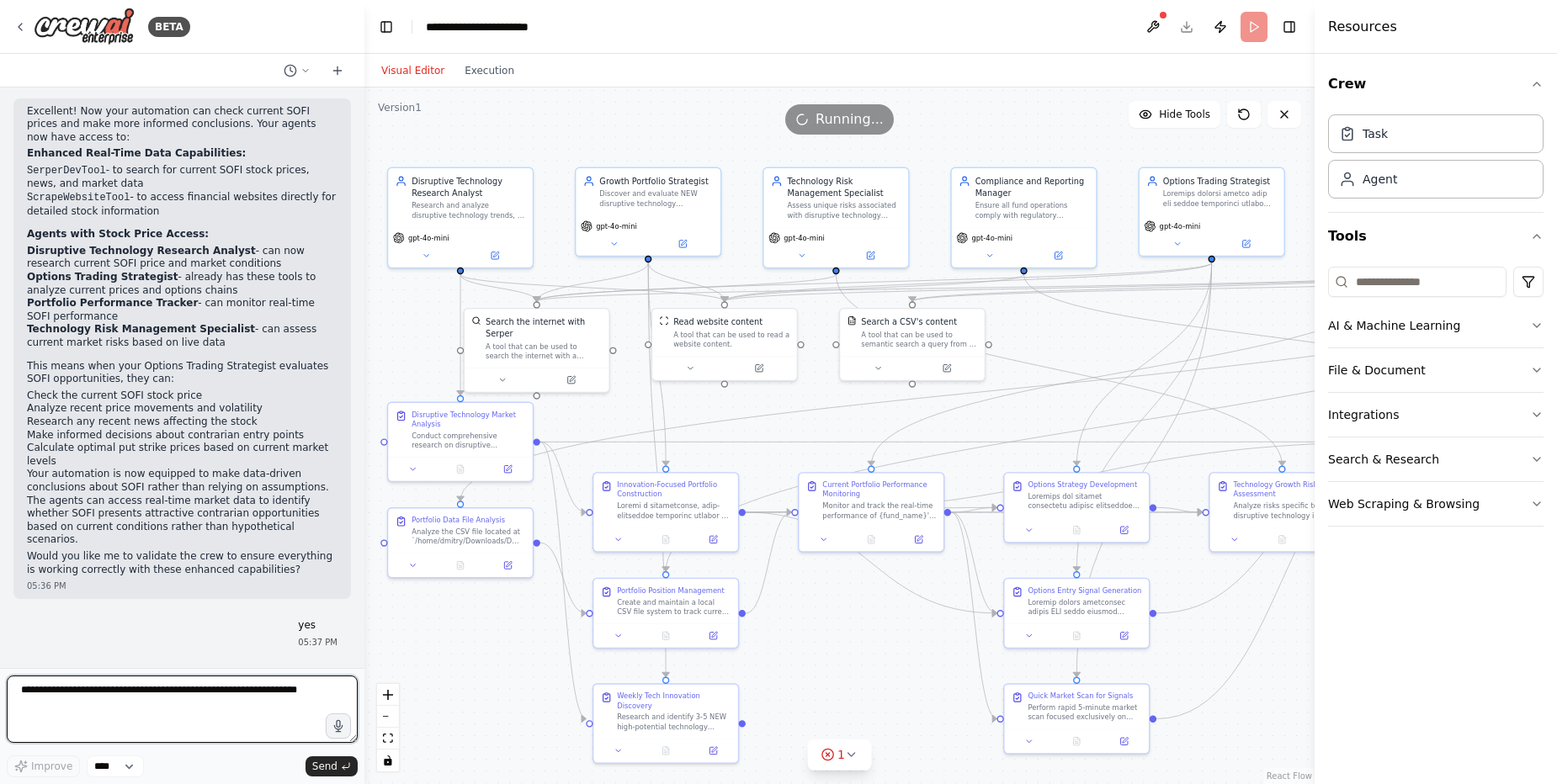
click at [358, 634] on div at bounding box center [360, 392] width 6 height 784
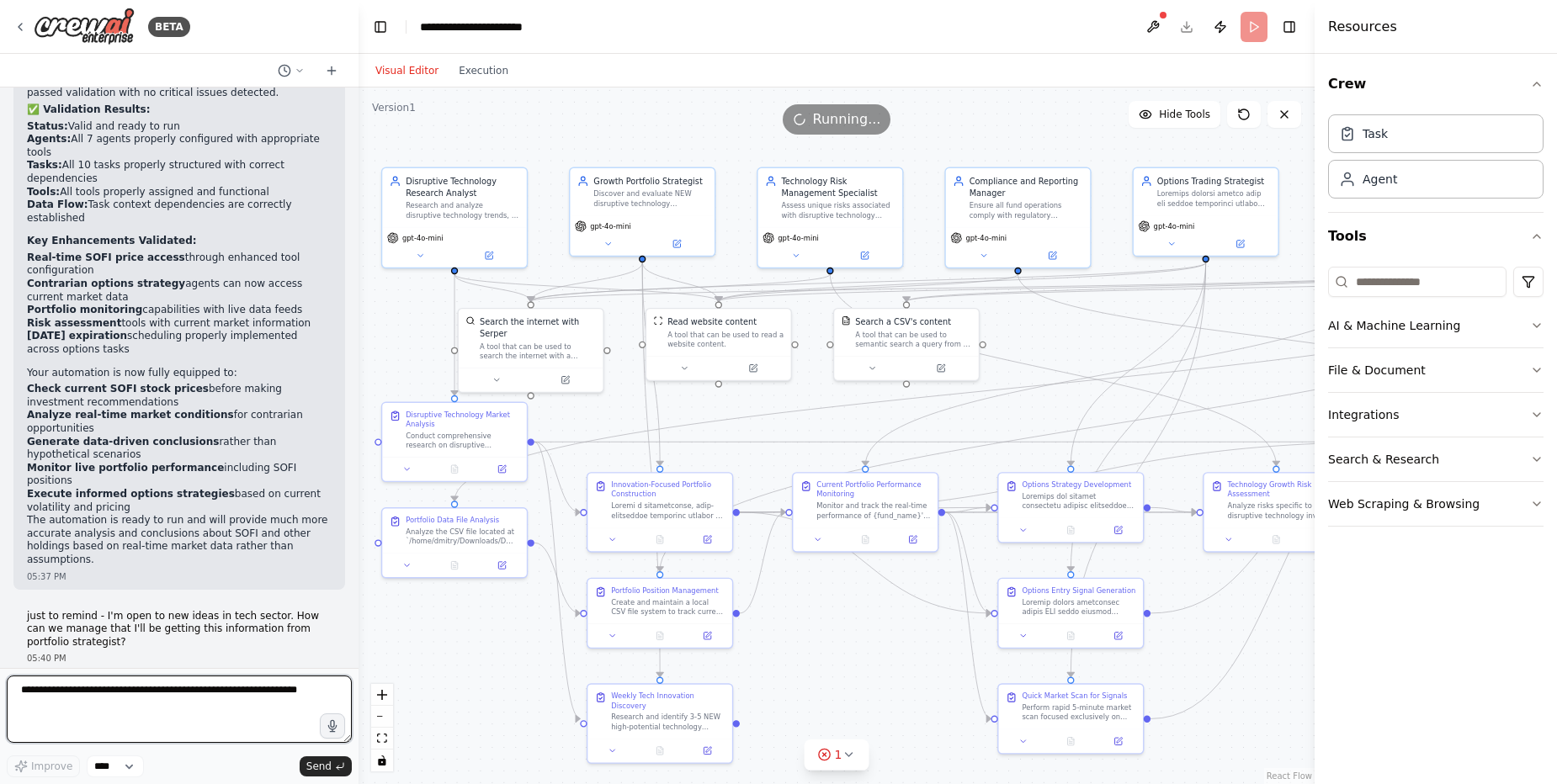
scroll to position [40465, 0]
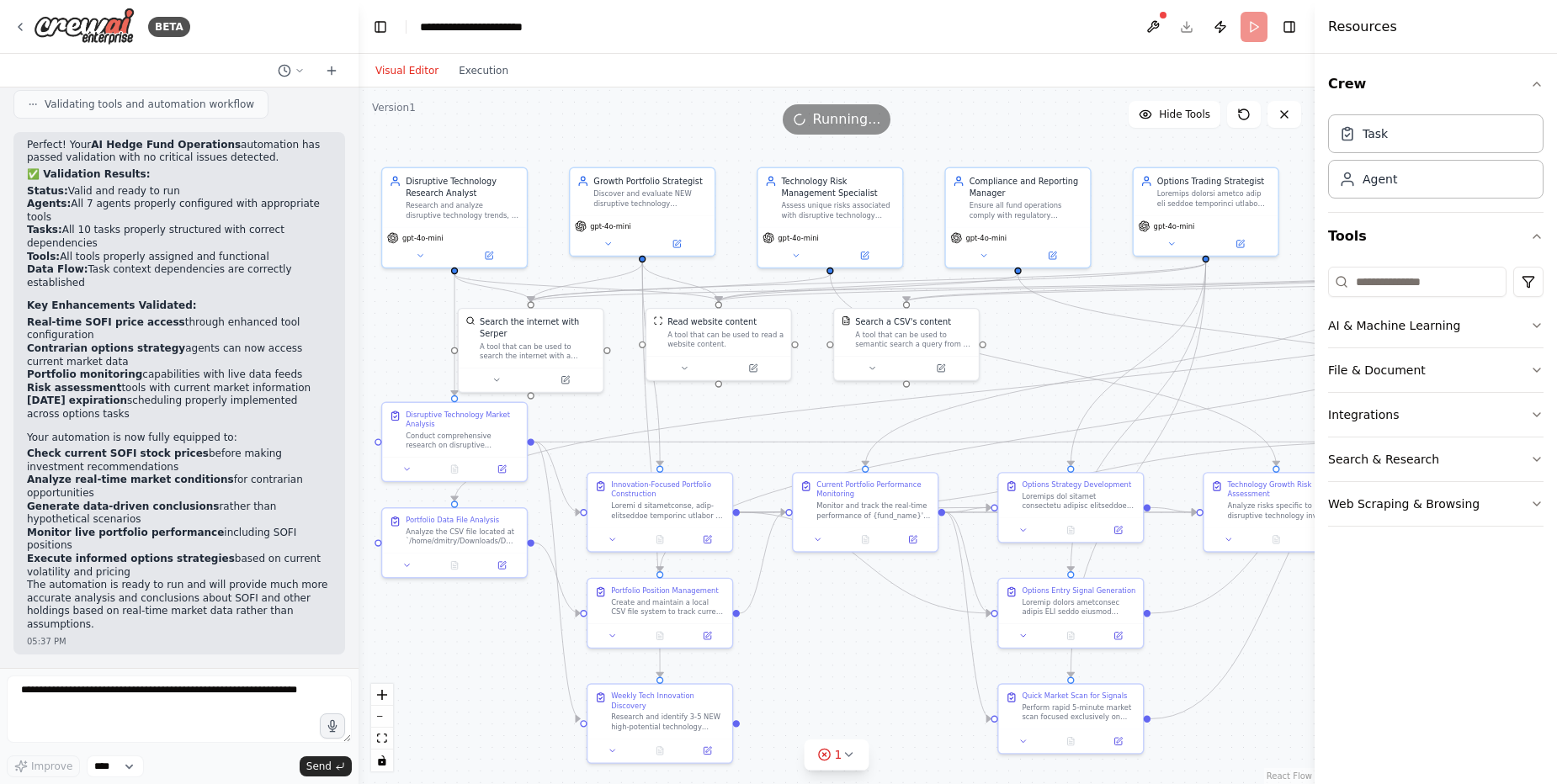
drag, startPoint x: 27, startPoint y: 244, endPoint x: 295, endPoint y: 463, distance: 346.1
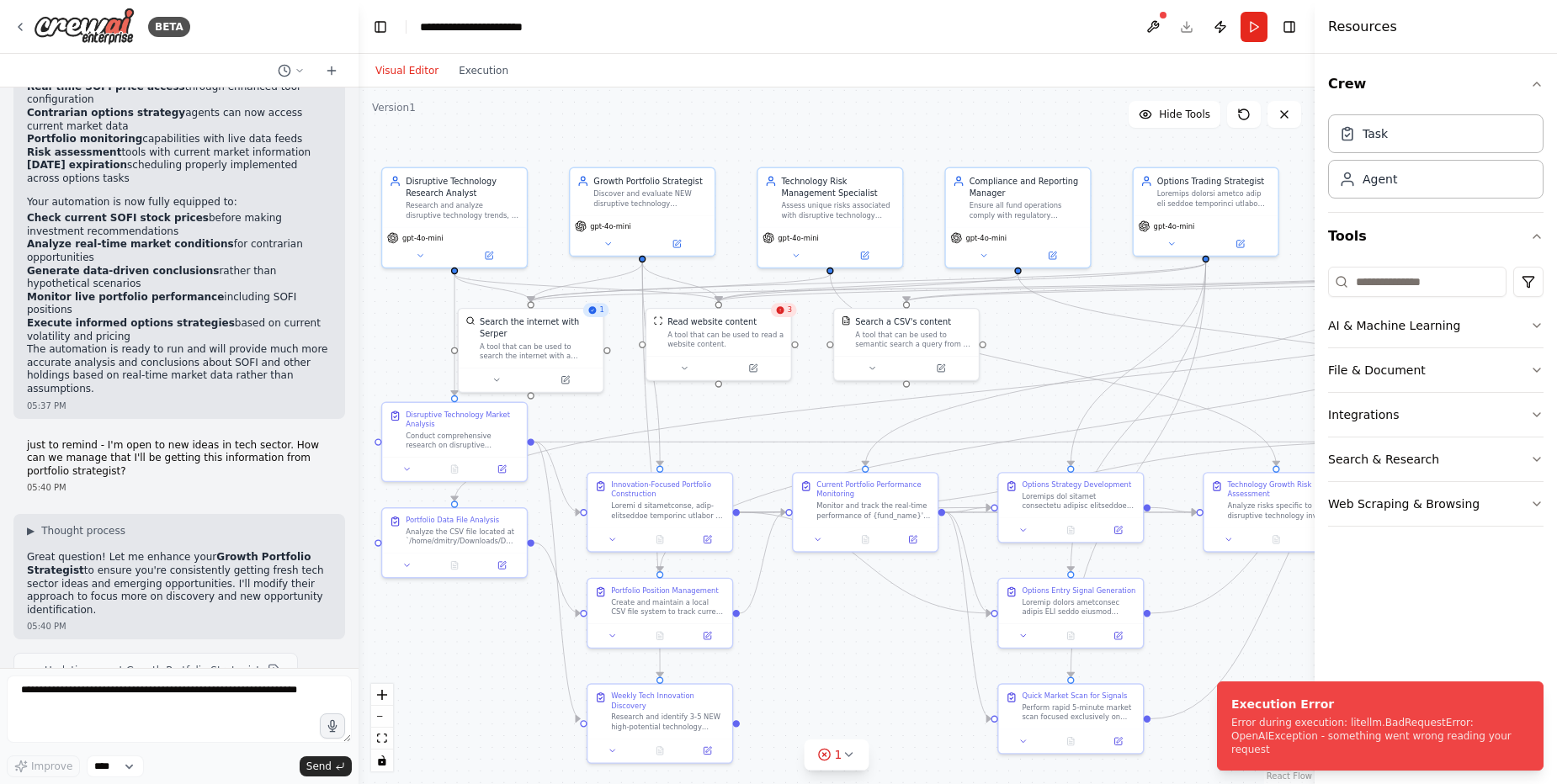
scroll to position [40734, 0]
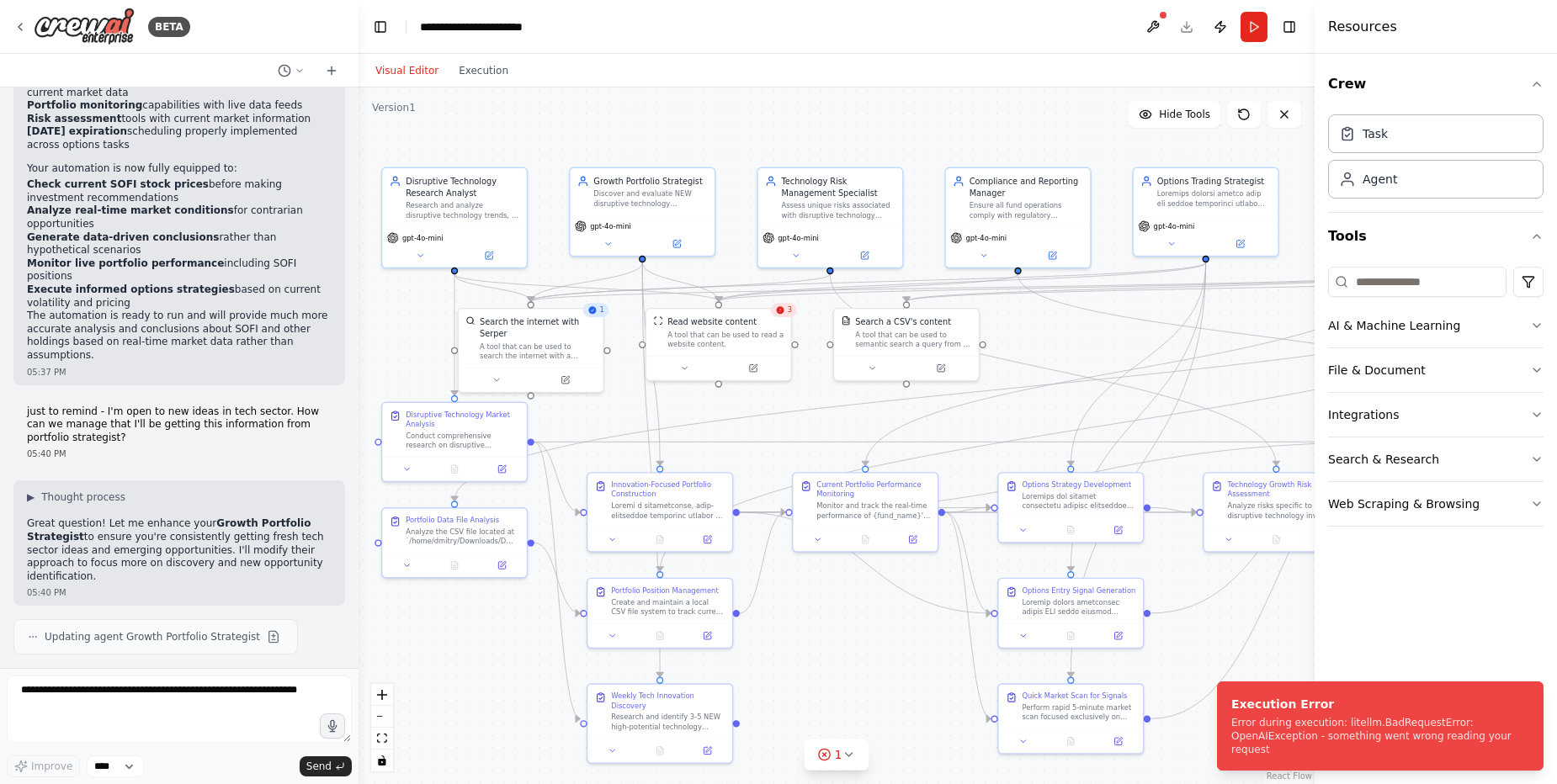
click at [1449, 652] on div "Crew Task Agent Tools AI & Machine Learning File & Document Integrations Search…" at bounding box center [1436, 419] width 243 height 730
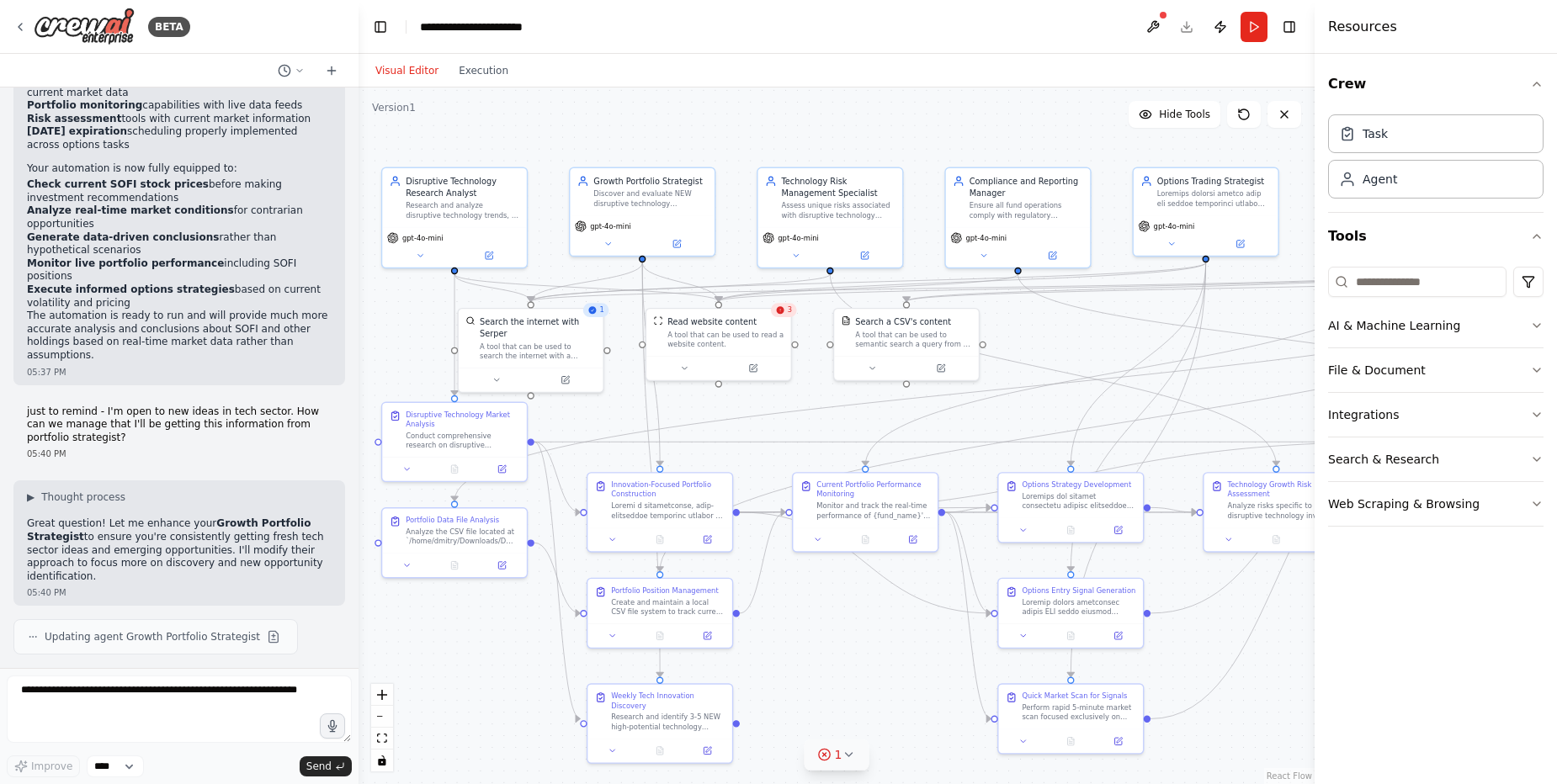
click at [859, 755] on button "1" at bounding box center [837, 755] width 65 height 31
click at [352, 667] on div at bounding box center [355, 392] width 6 height 784
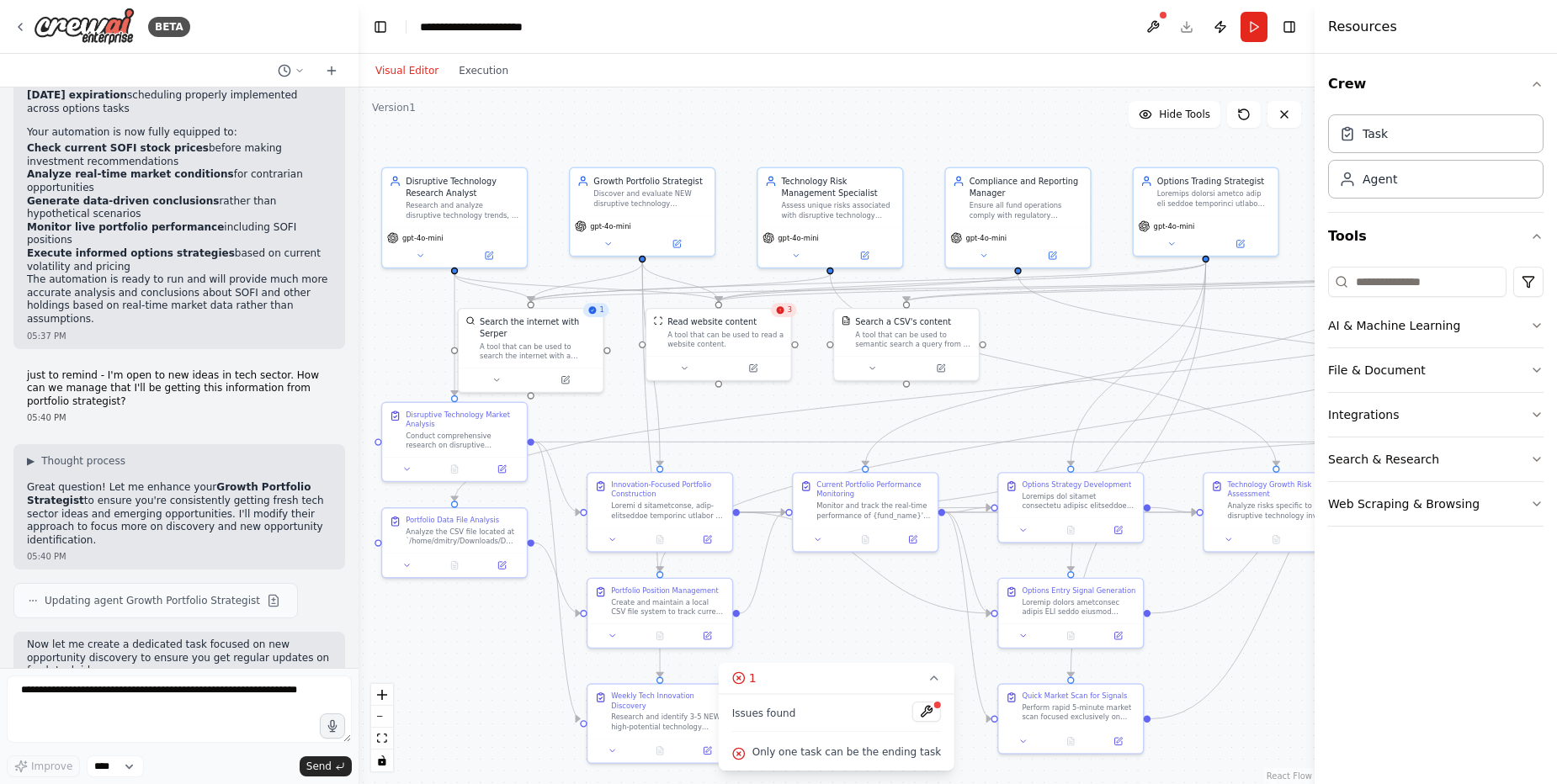
scroll to position [40788, 0]
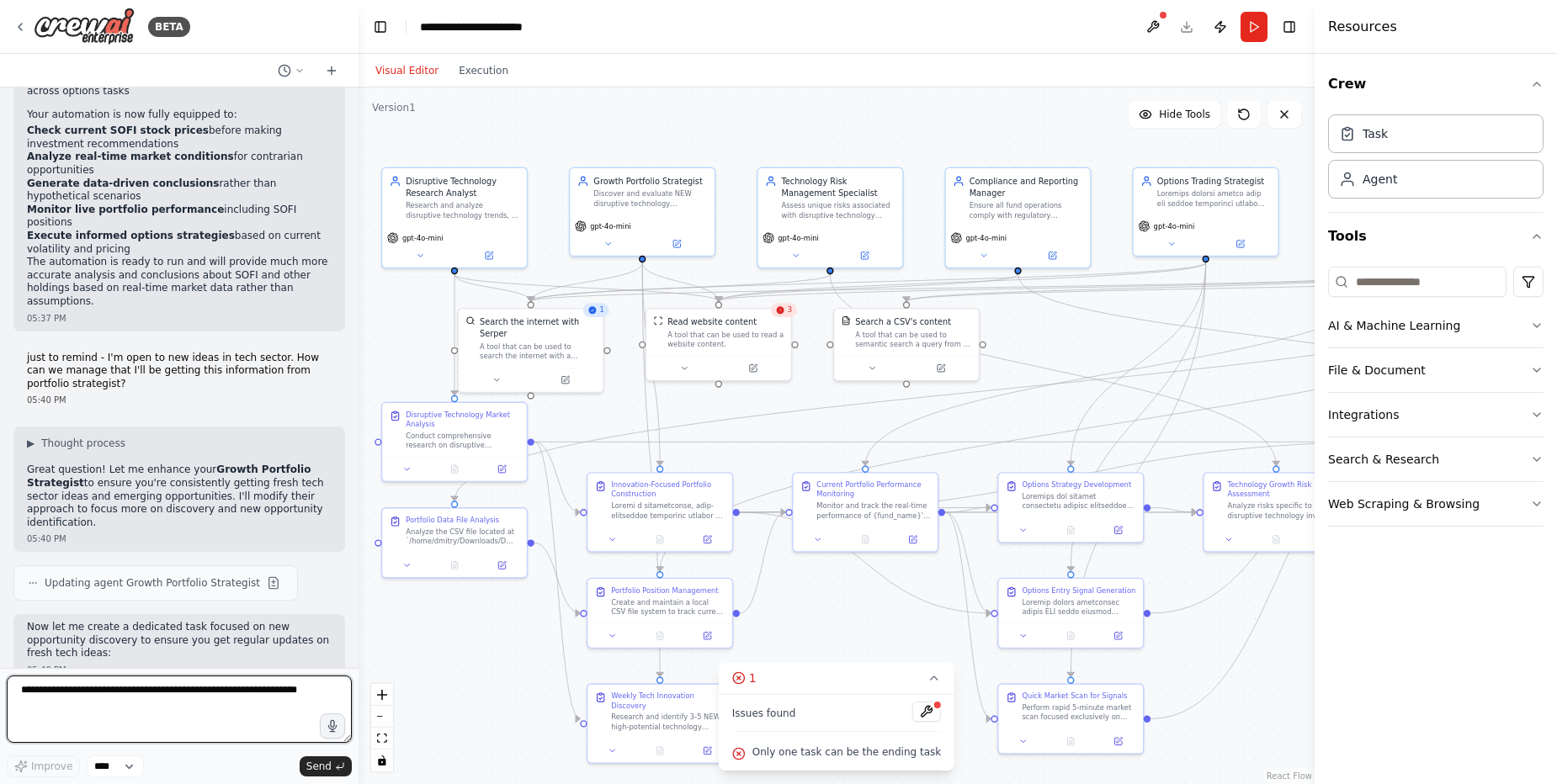
click at [235, 689] on textarea at bounding box center [179, 709] width 345 height 67
type textarea "**********"
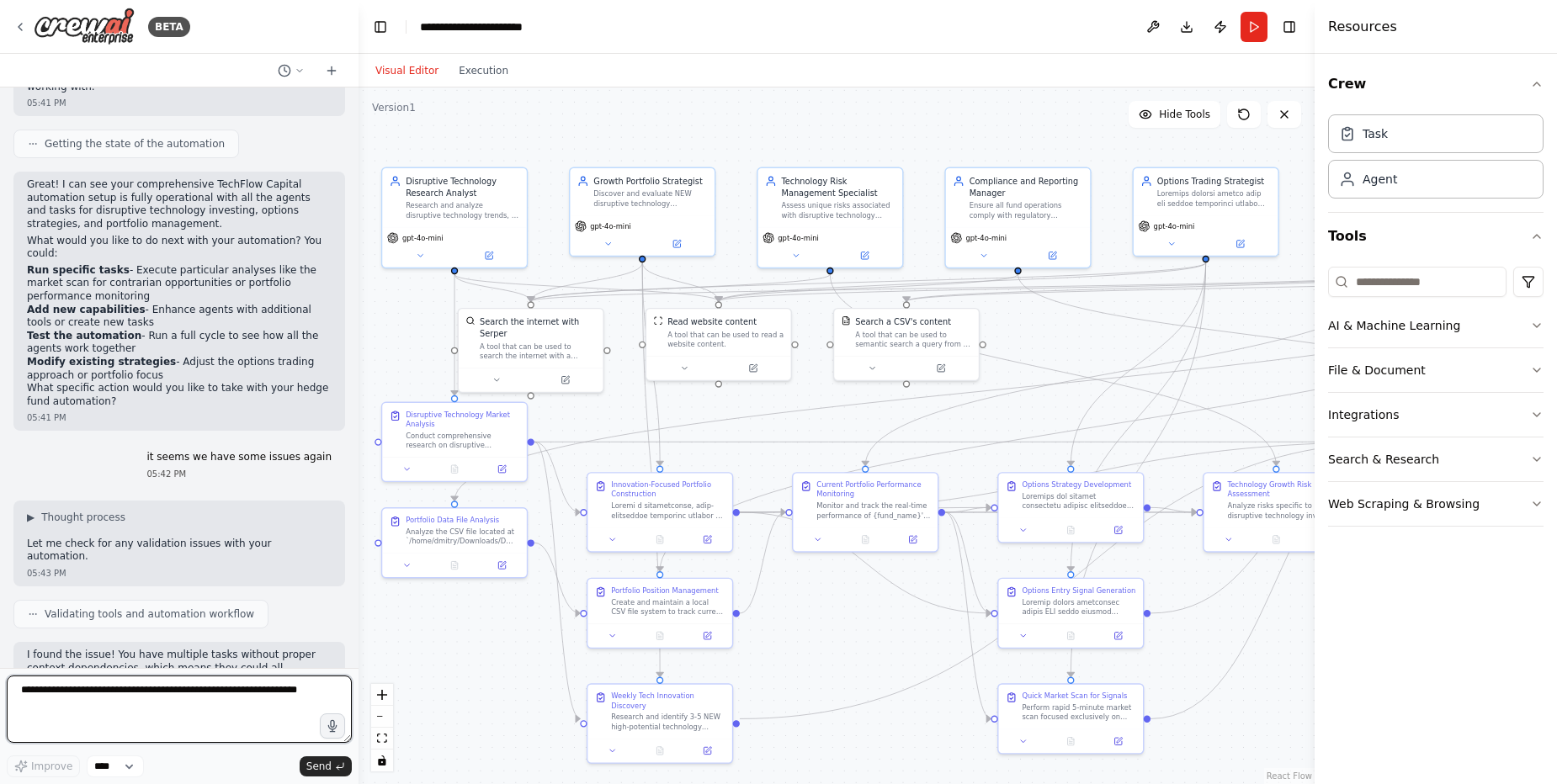
scroll to position [42198, 0]
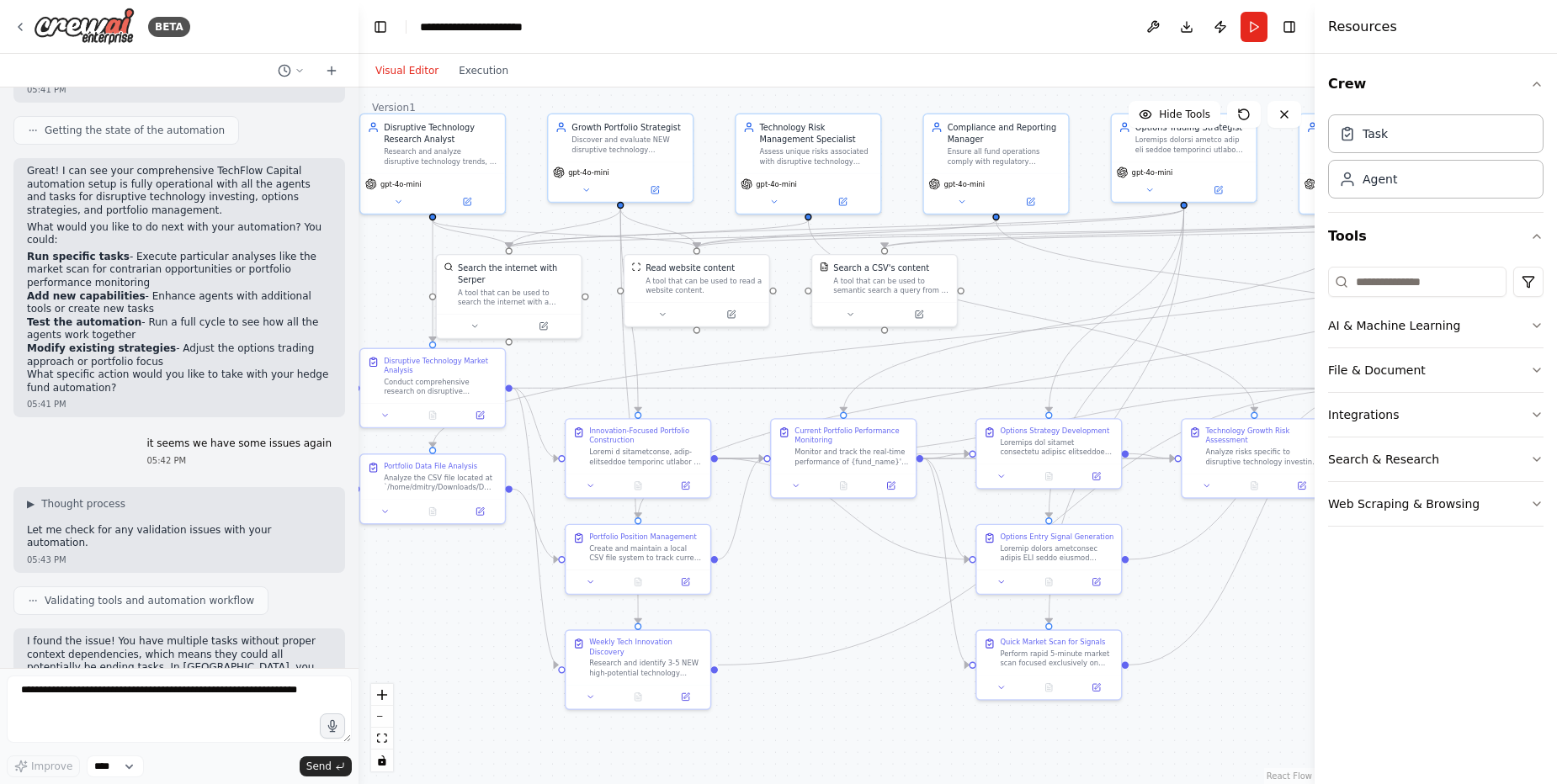
drag, startPoint x: 877, startPoint y: 653, endPoint x: 861, endPoint y: 596, distance: 59.2
click at [861, 596] on div ".deletable-edge-delete-btn { width: 20px; height: 20px; border: 0px solid #ffff…" at bounding box center [836, 435] width 956 height 697
click at [1423, 129] on div "Task" at bounding box center [1436, 133] width 216 height 39
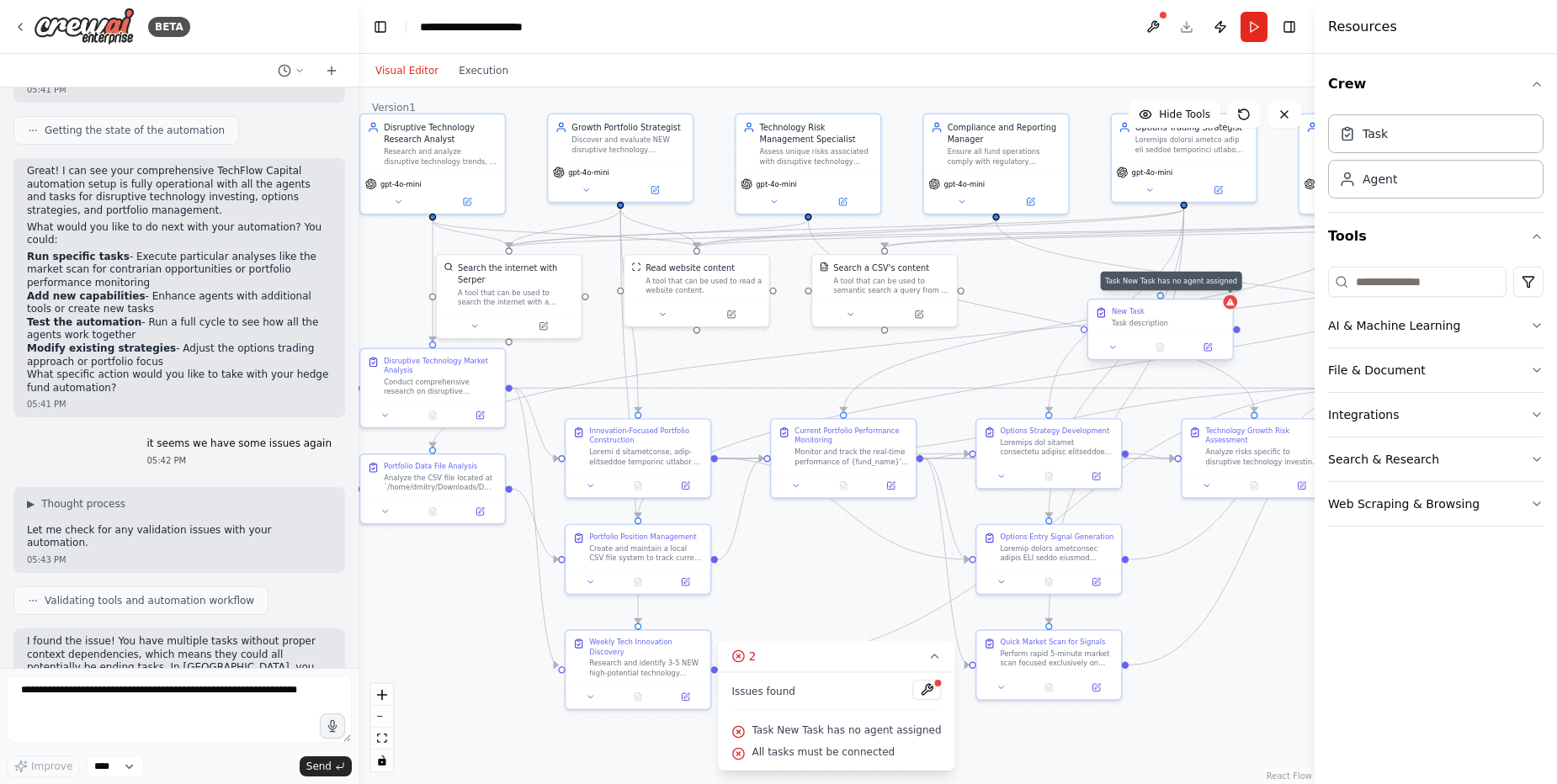
click at [1234, 300] on icon at bounding box center [1230, 302] width 9 height 9
click at [1222, 286] on icon at bounding box center [1219, 284] width 6 height 9
click at [1168, 286] on button "Confirm" at bounding box center [1172, 285] width 60 height 20
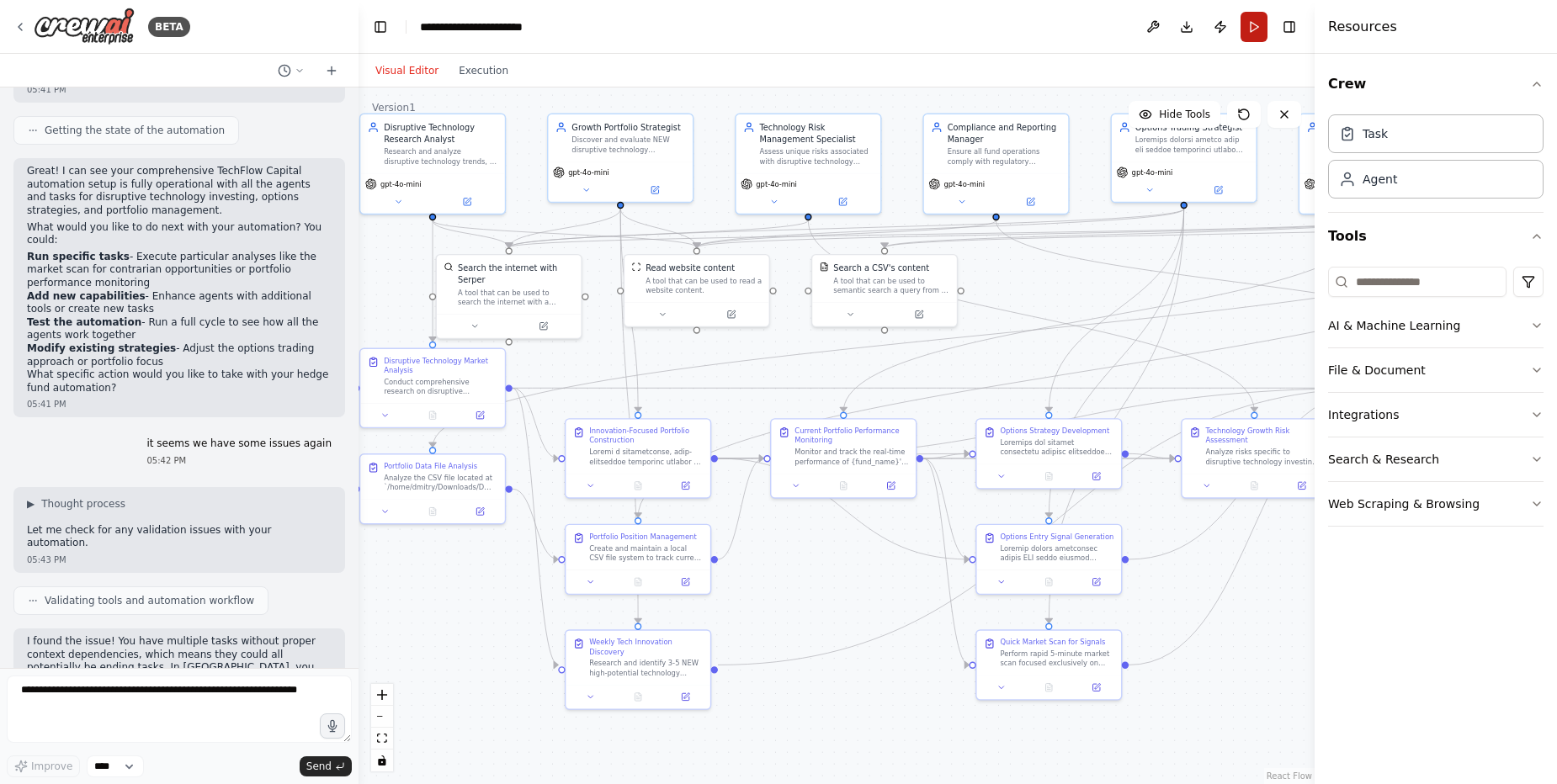
click at [1255, 25] on button "Run" at bounding box center [1254, 27] width 27 height 30
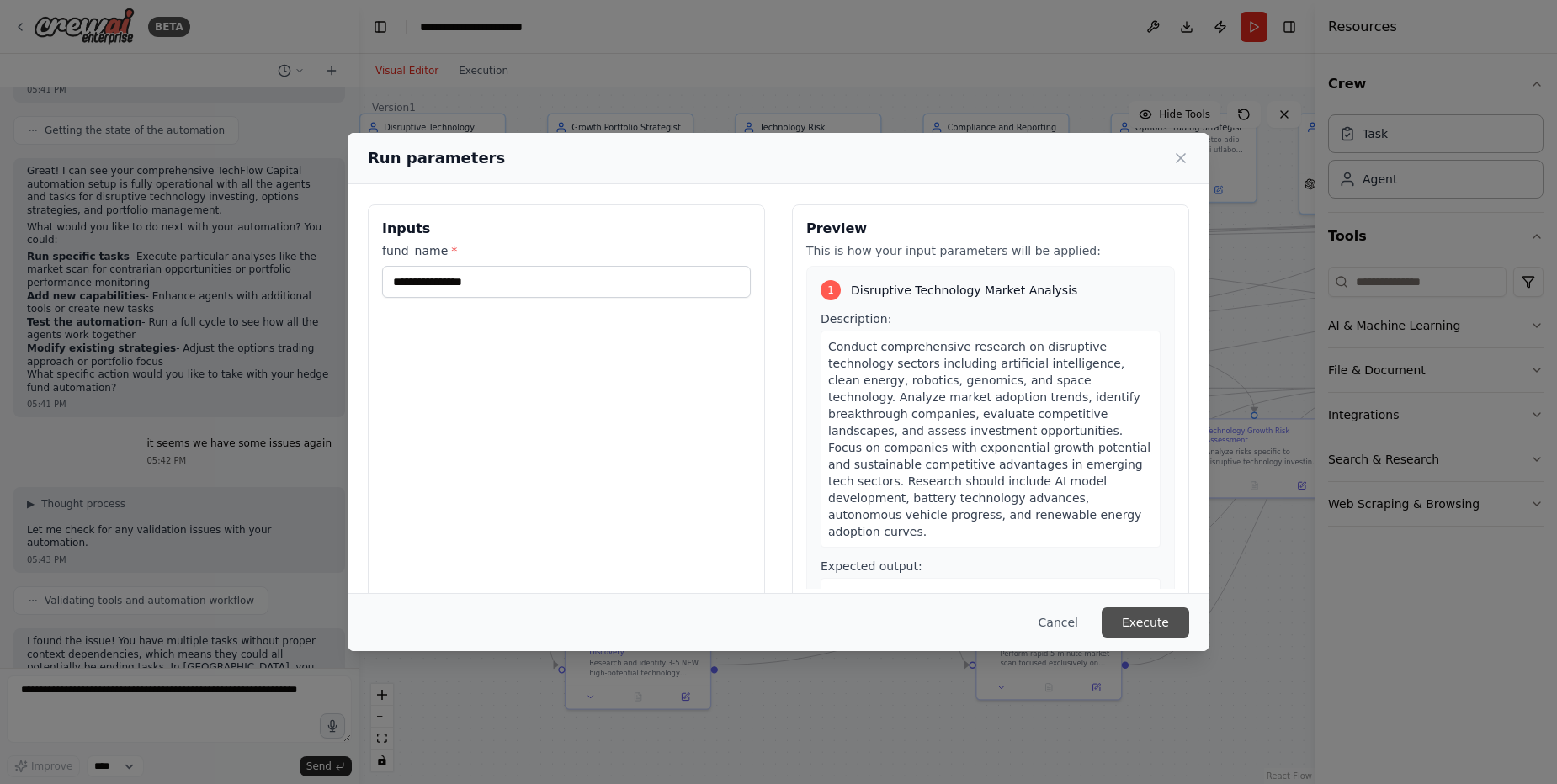
click at [1112, 630] on button "Execute" at bounding box center [1145, 622] width 87 height 30
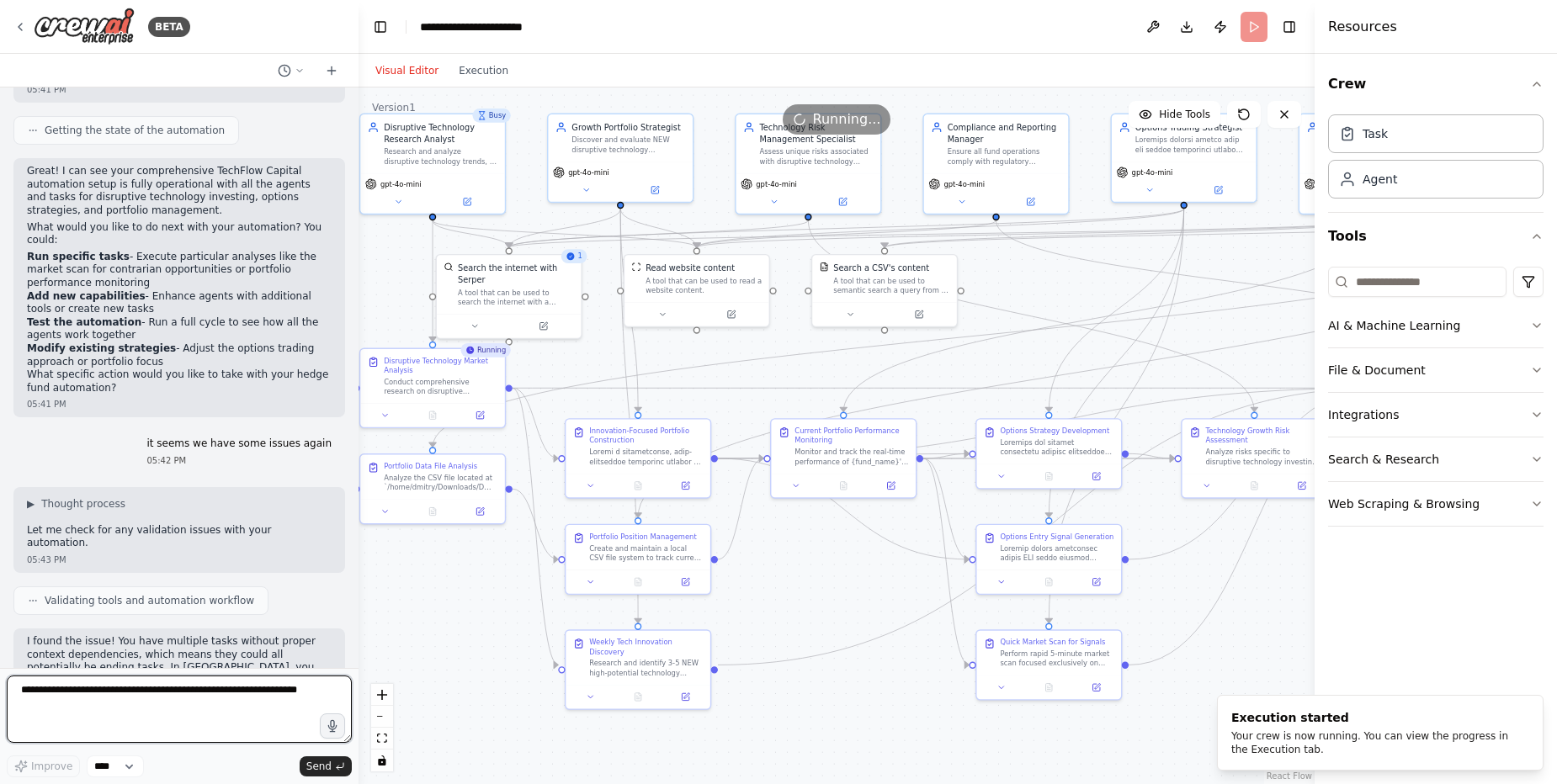
click at [199, 683] on textarea at bounding box center [179, 709] width 345 height 67
type textarea "**********"
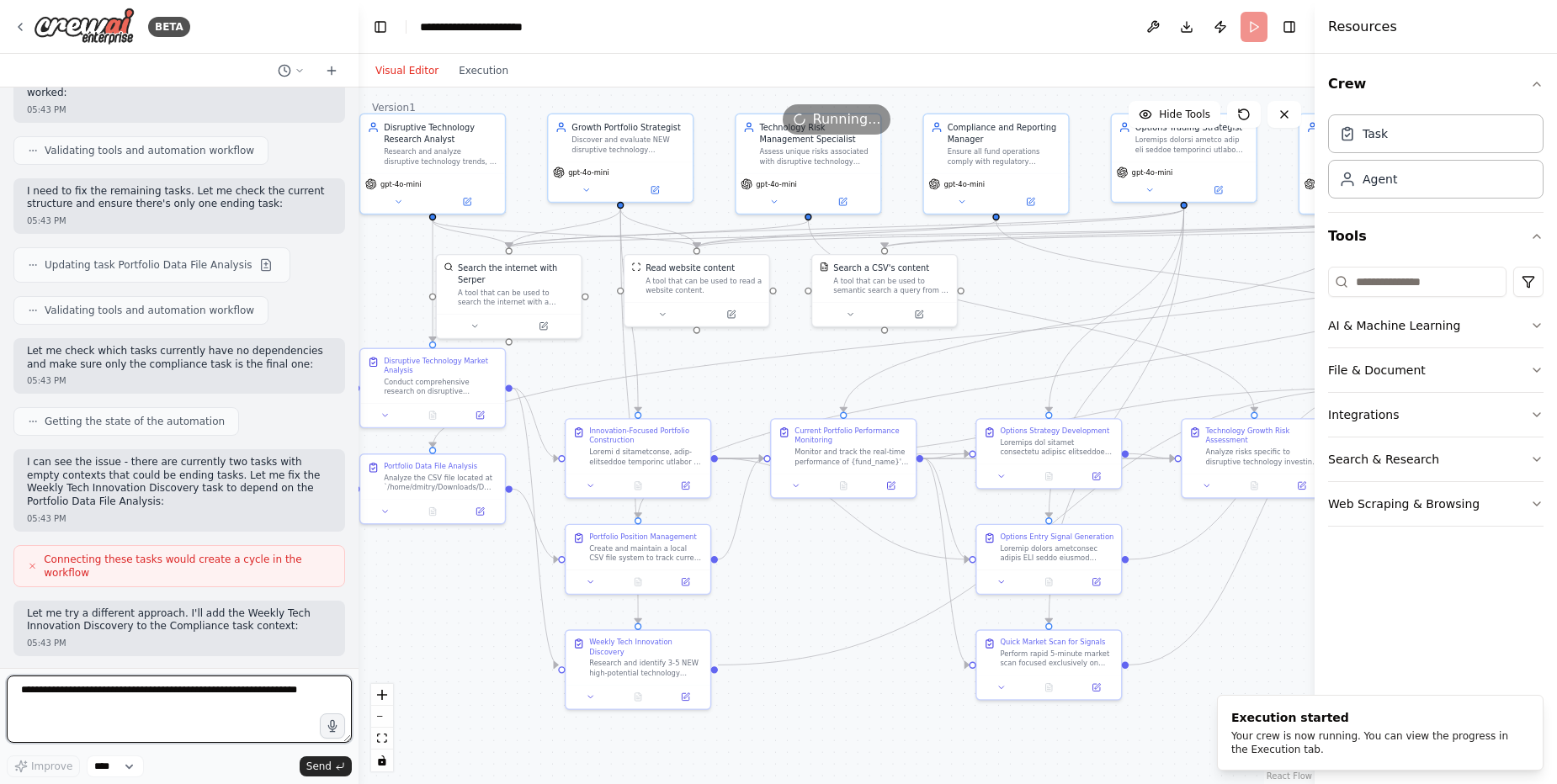
scroll to position [42963, 0]
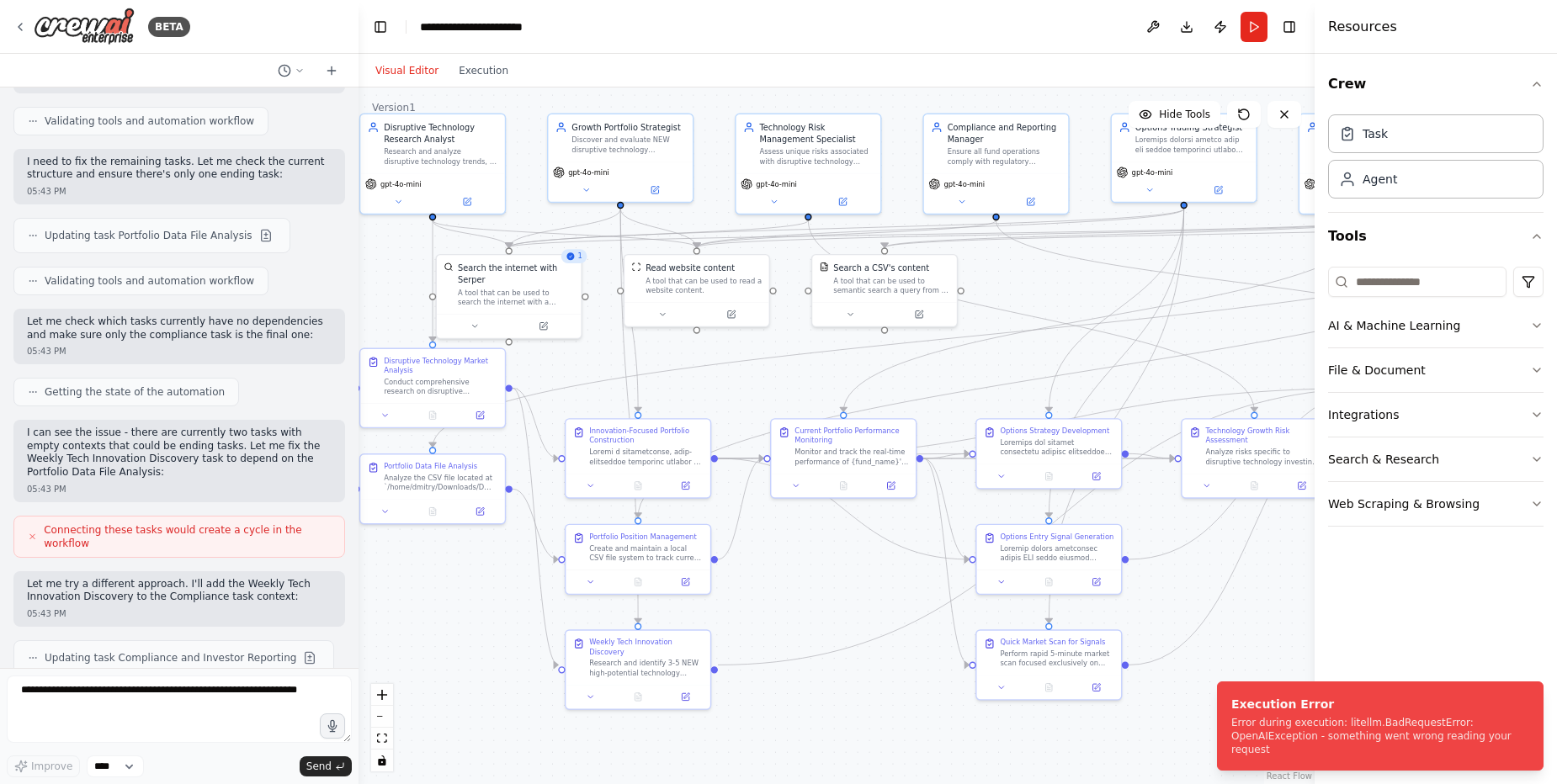
click at [1299, 604] on div ".deletable-edge-delete-btn { width: 20px; height: 20px; border: 0px solid #ffff…" at bounding box center [836, 435] width 956 height 697
click at [1534, 695] on icon "Notifications (F8)" at bounding box center [1529, 696] width 14 height 14
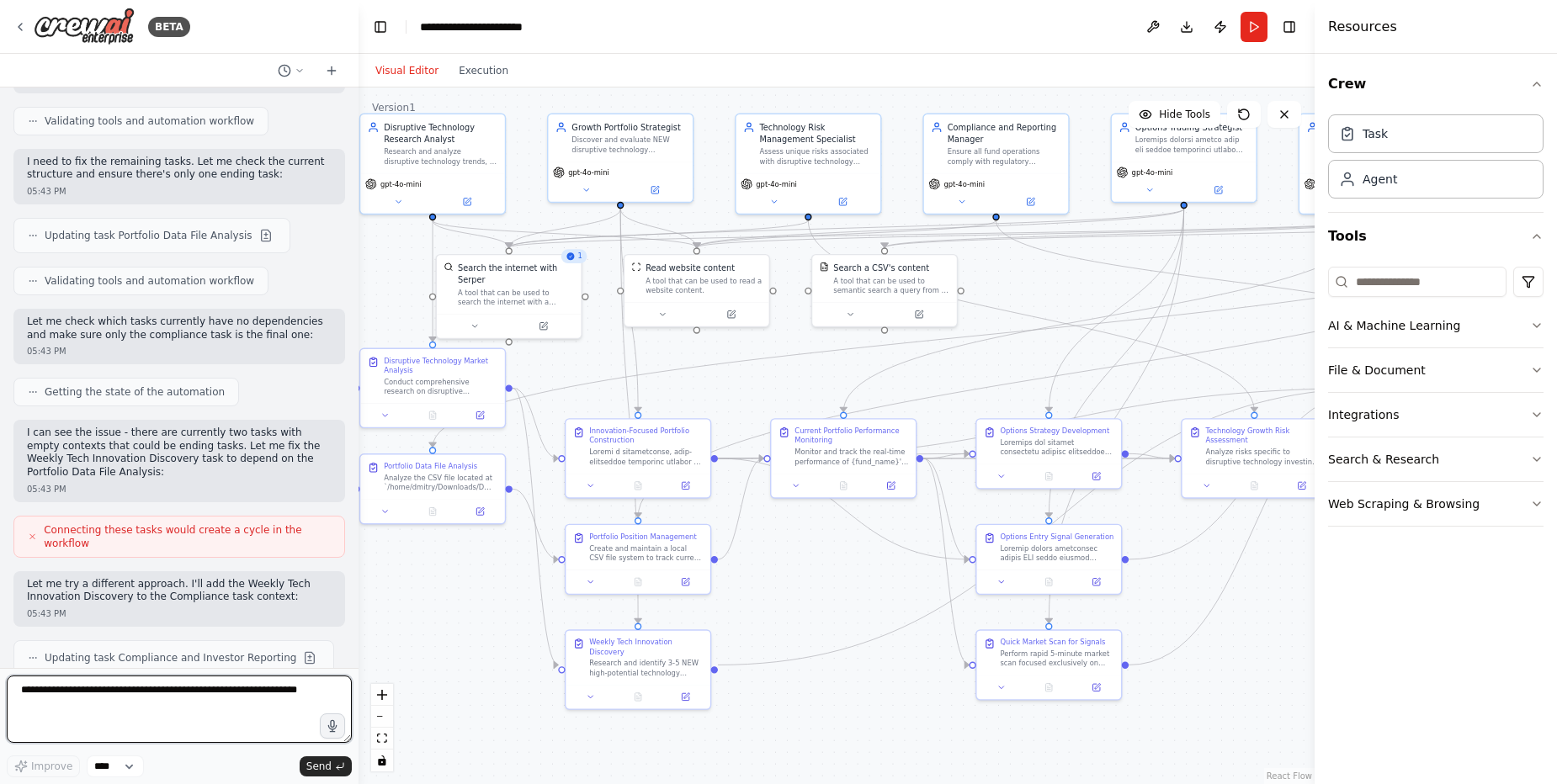
click at [184, 700] on textarea at bounding box center [179, 709] width 345 height 67
type textarea "**********"
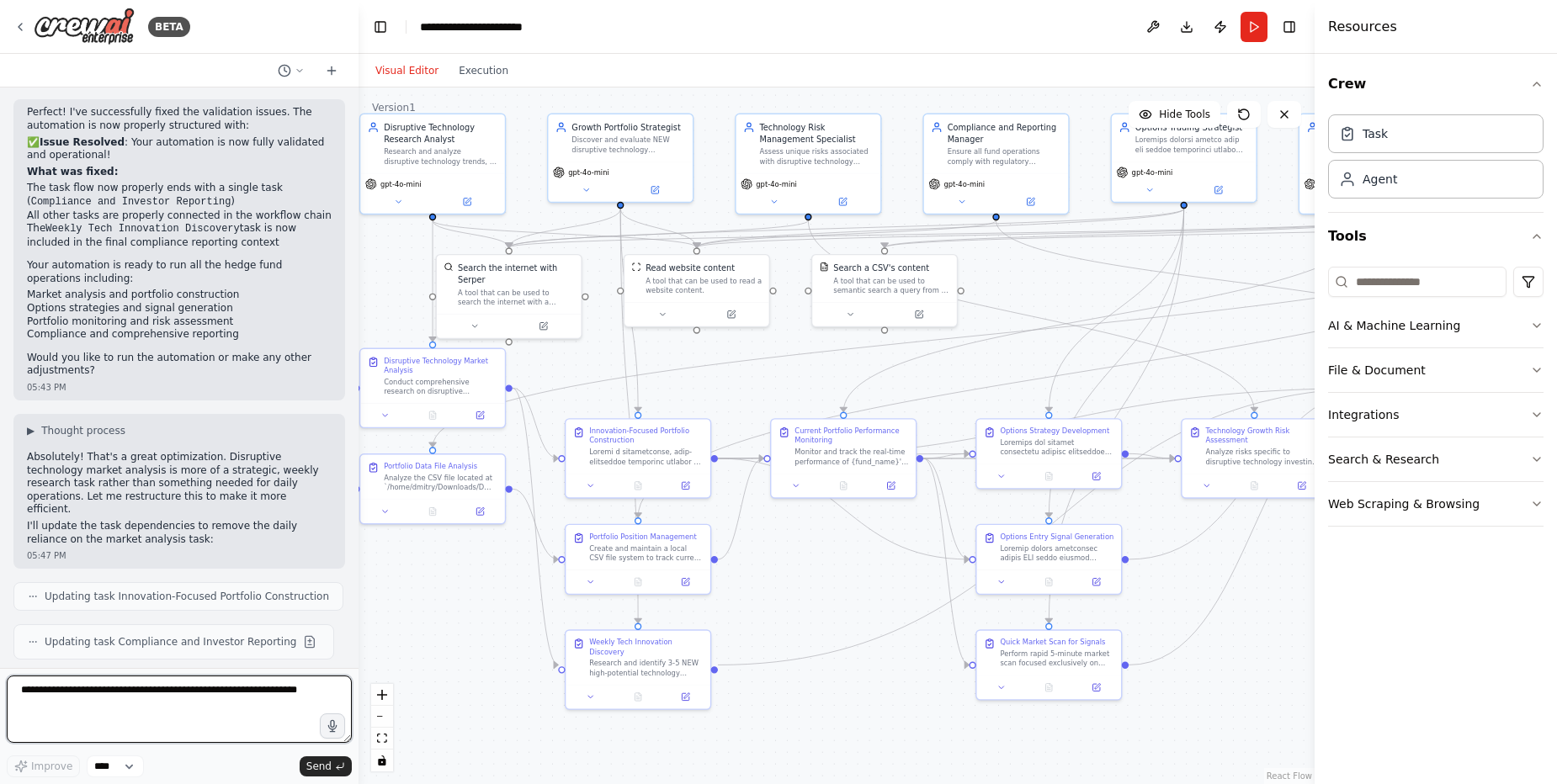
scroll to position [43664, 0]
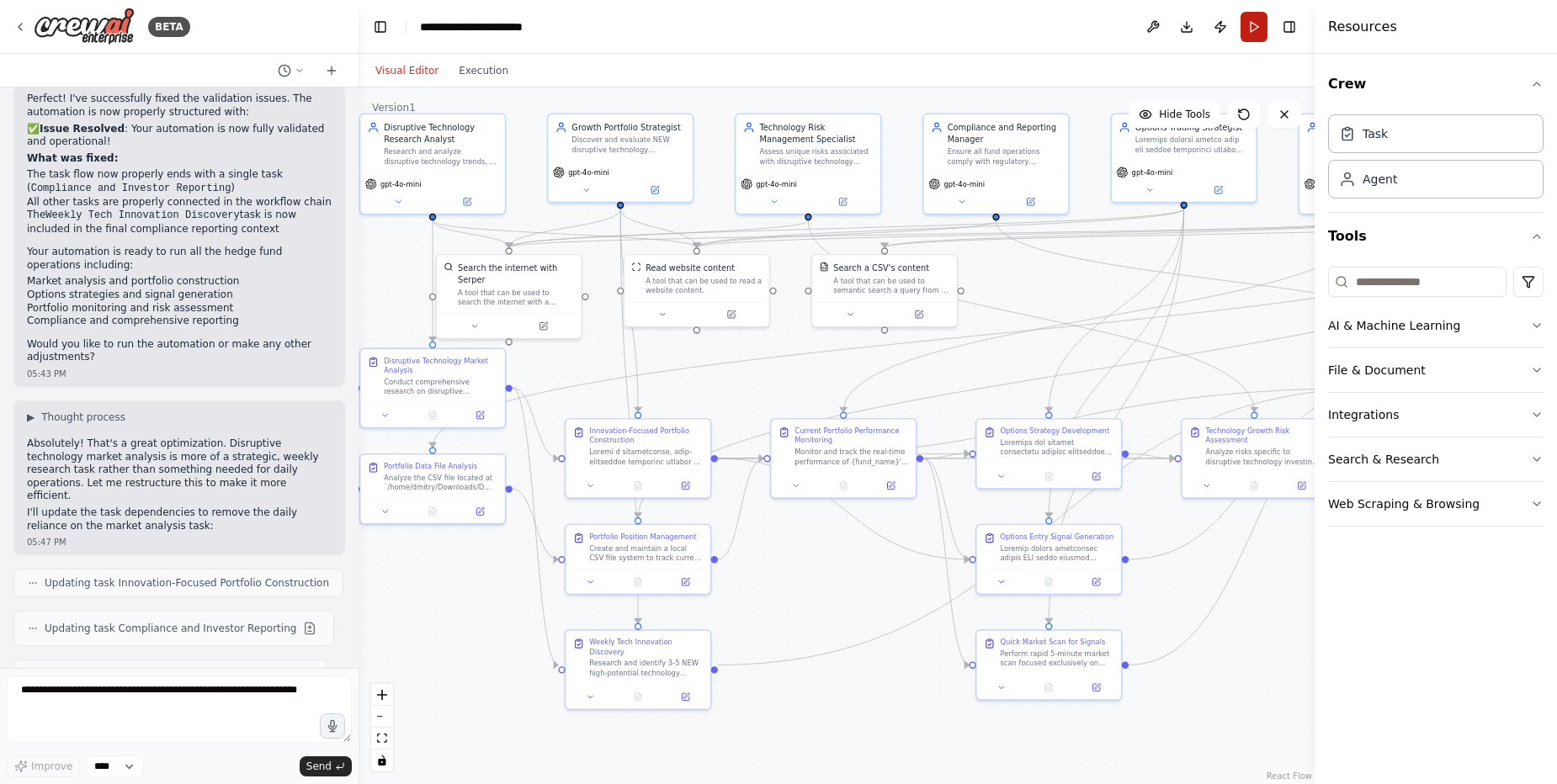
click at [1250, 28] on button "Run" at bounding box center [1254, 27] width 27 height 30
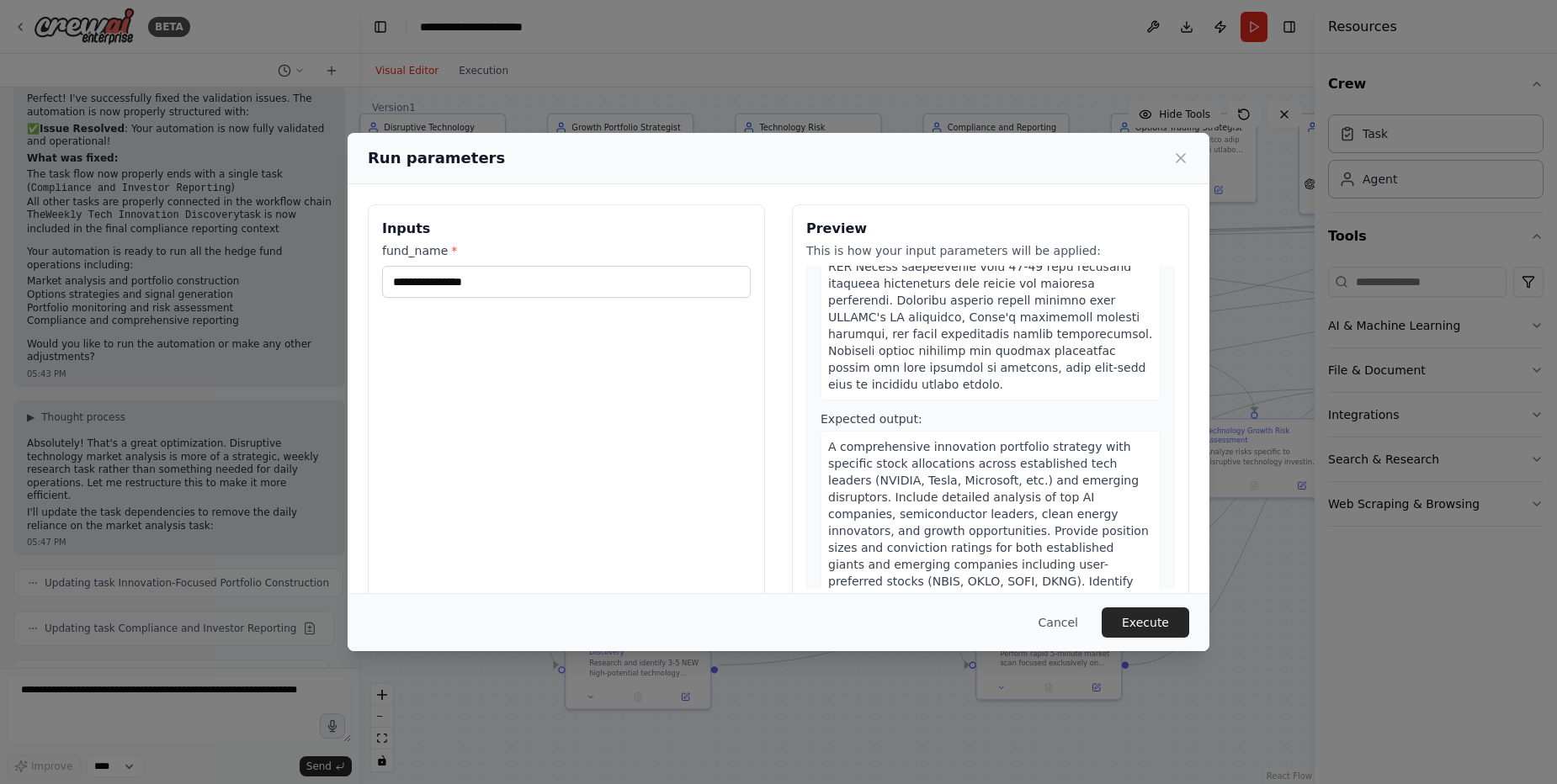
scroll to position [0, 0]
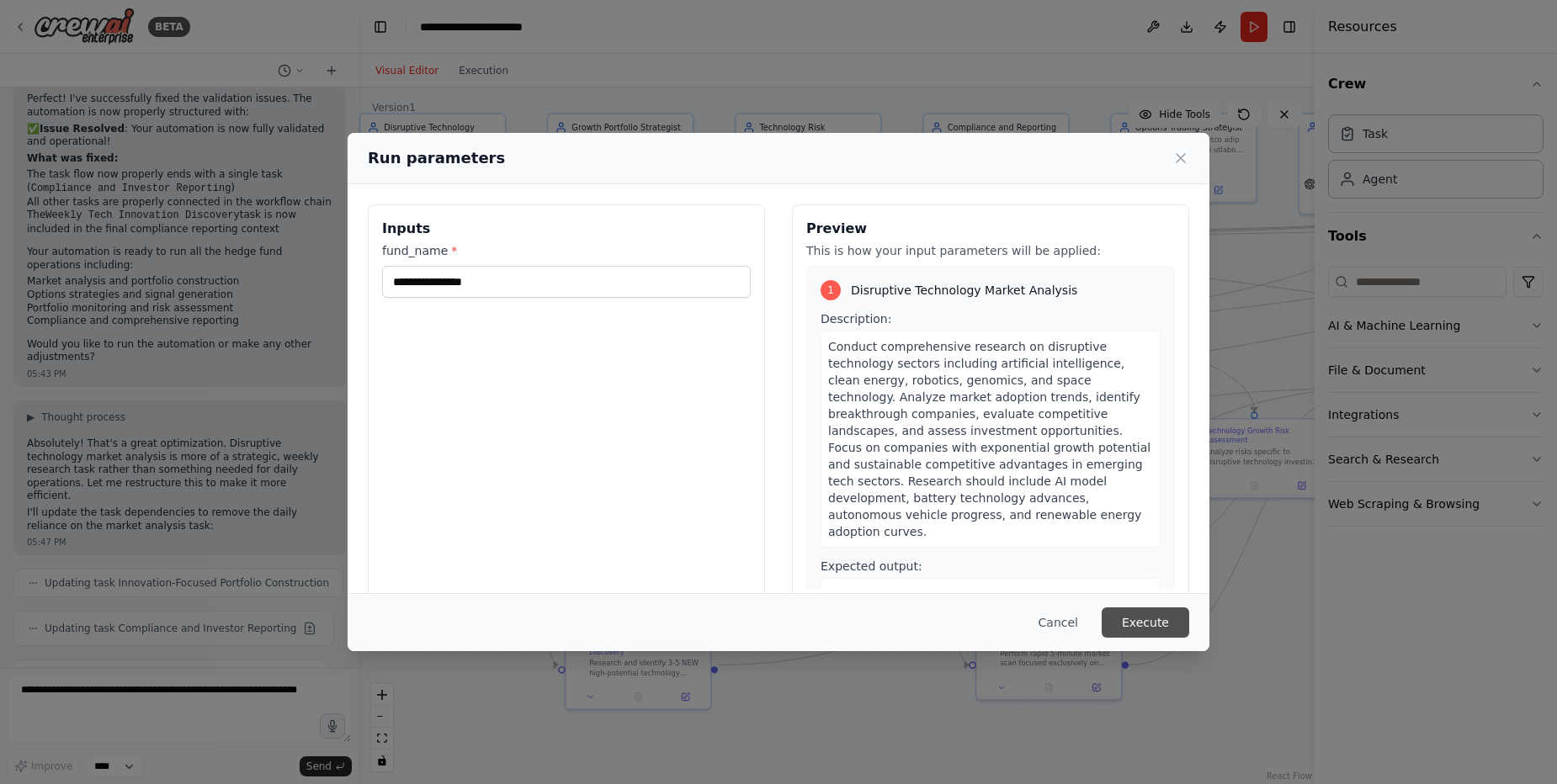
click at [1166, 622] on button "Execute" at bounding box center [1145, 622] width 87 height 30
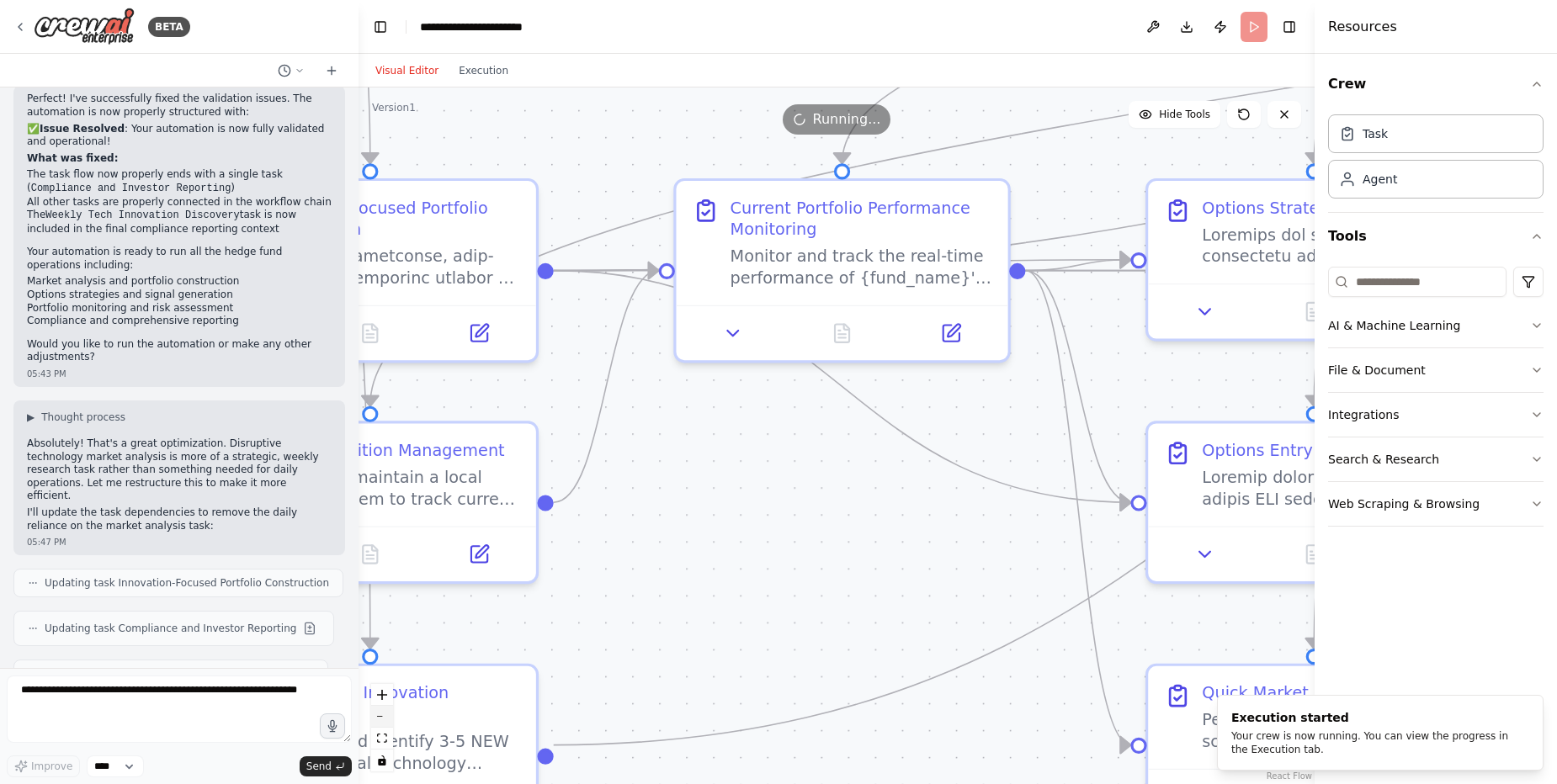
click at [382, 721] on button "zoom out" at bounding box center [382, 717] width 22 height 22
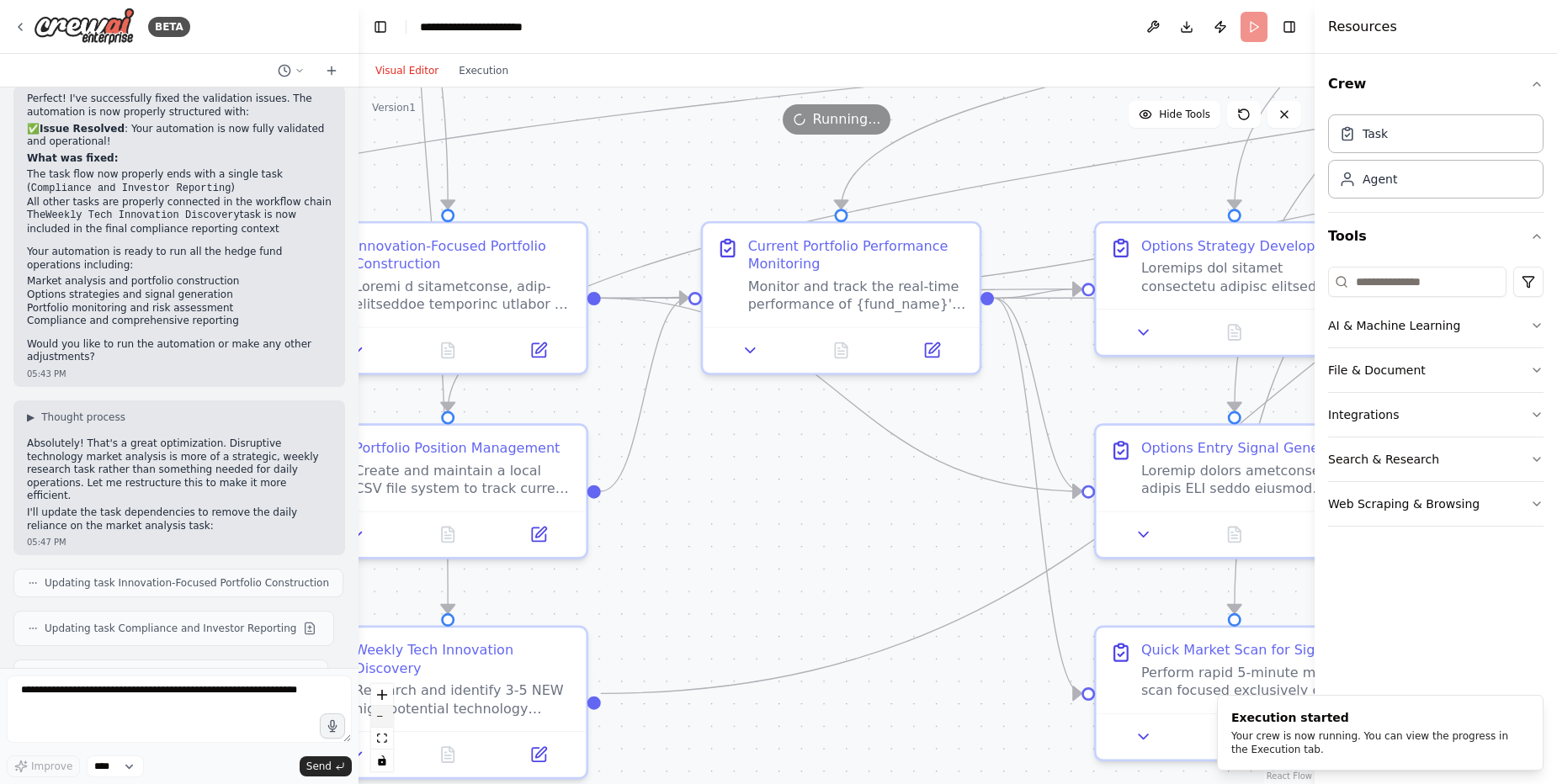
click at [382, 721] on button "zoom out" at bounding box center [382, 717] width 22 height 22
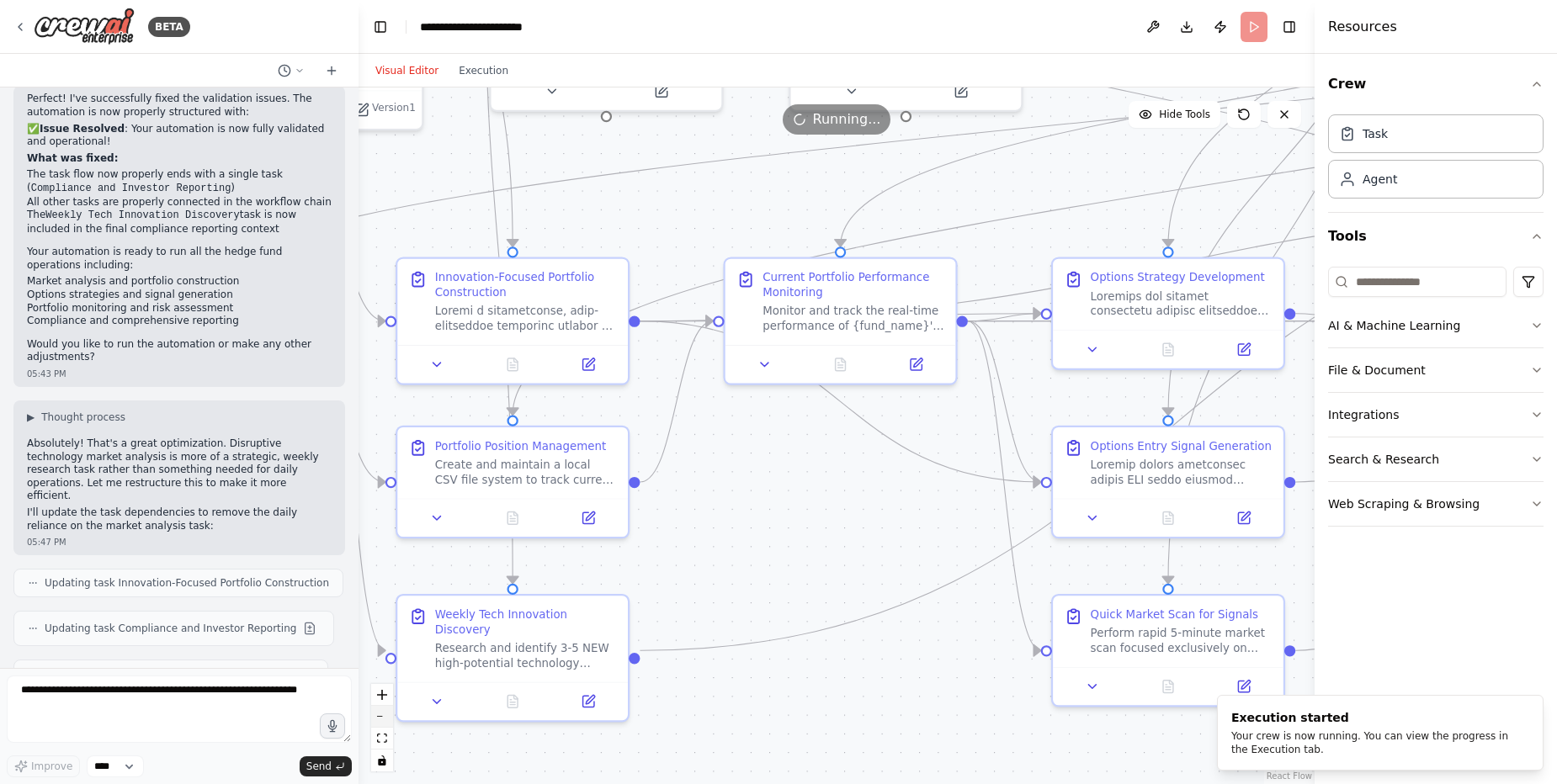
click at [382, 721] on button "zoom out" at bounding box center [382, 717] width 22 height 22
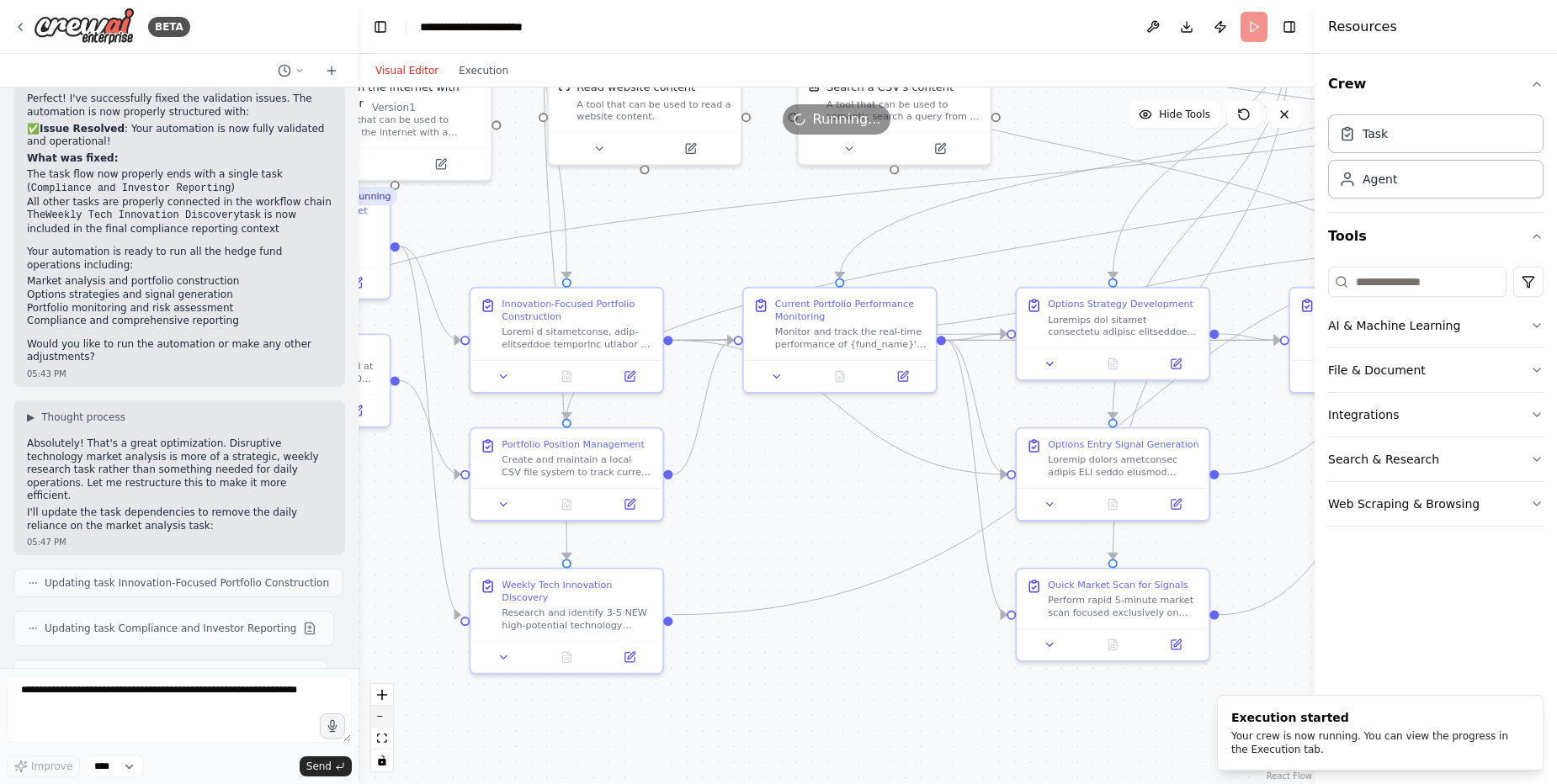
click at [382, 721] on button "zoom out" at bounding box center [382, 717] width 22 height 22
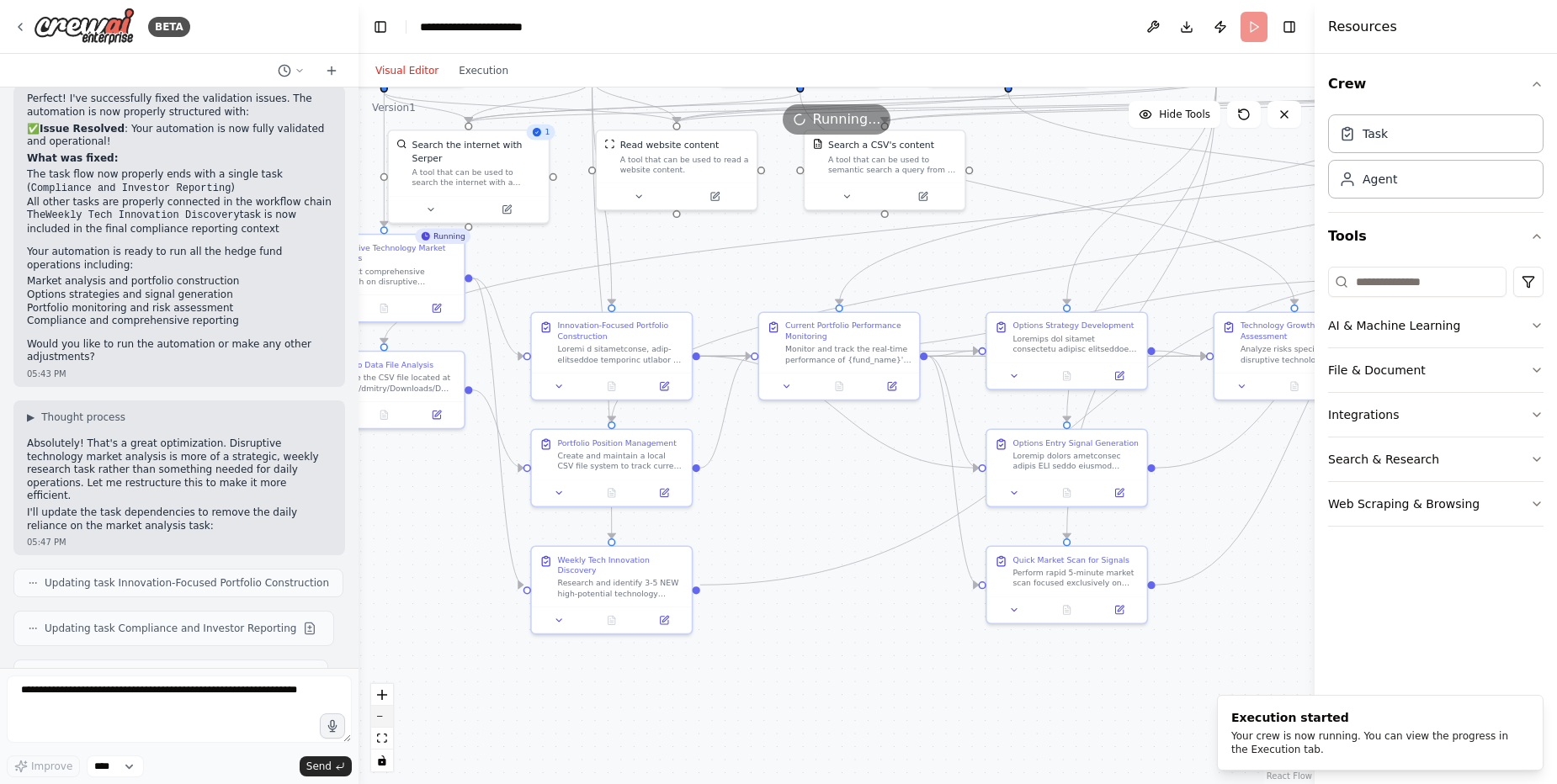
click at [382, 721] on button "zoom out" at bounding box center [382, 717] width 22 height 22
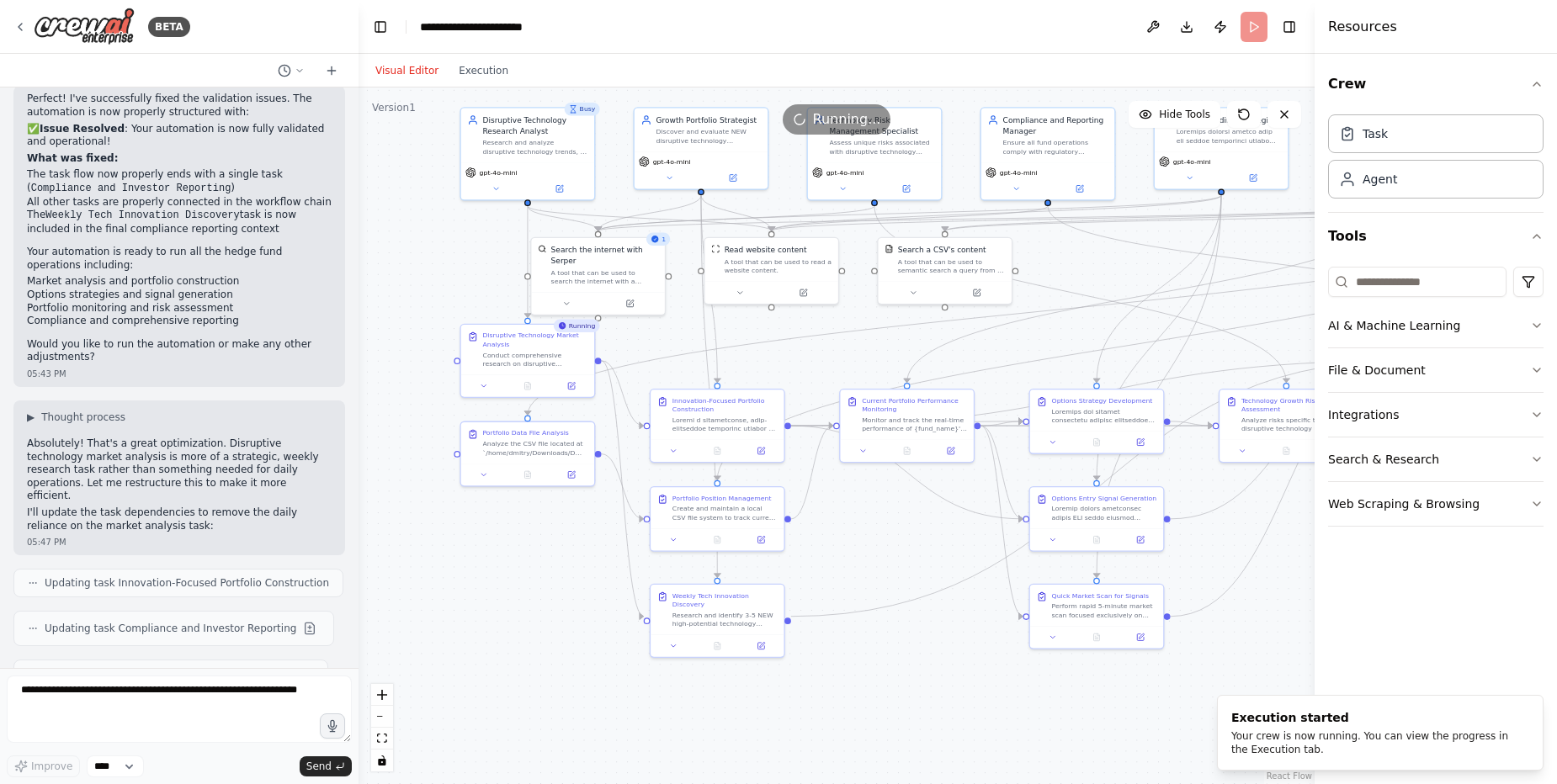
drag, startPoint x: 457, startPoint y: 583, endPoint x: 527, endPoint y: 641, distance: 90.9
click at [527, 641] on div ".deletable-edge-delete-btn { width: 20px; height: 20px; border: 0px solid #ffff…" at bounding box center [836, 435] width 956 height 697
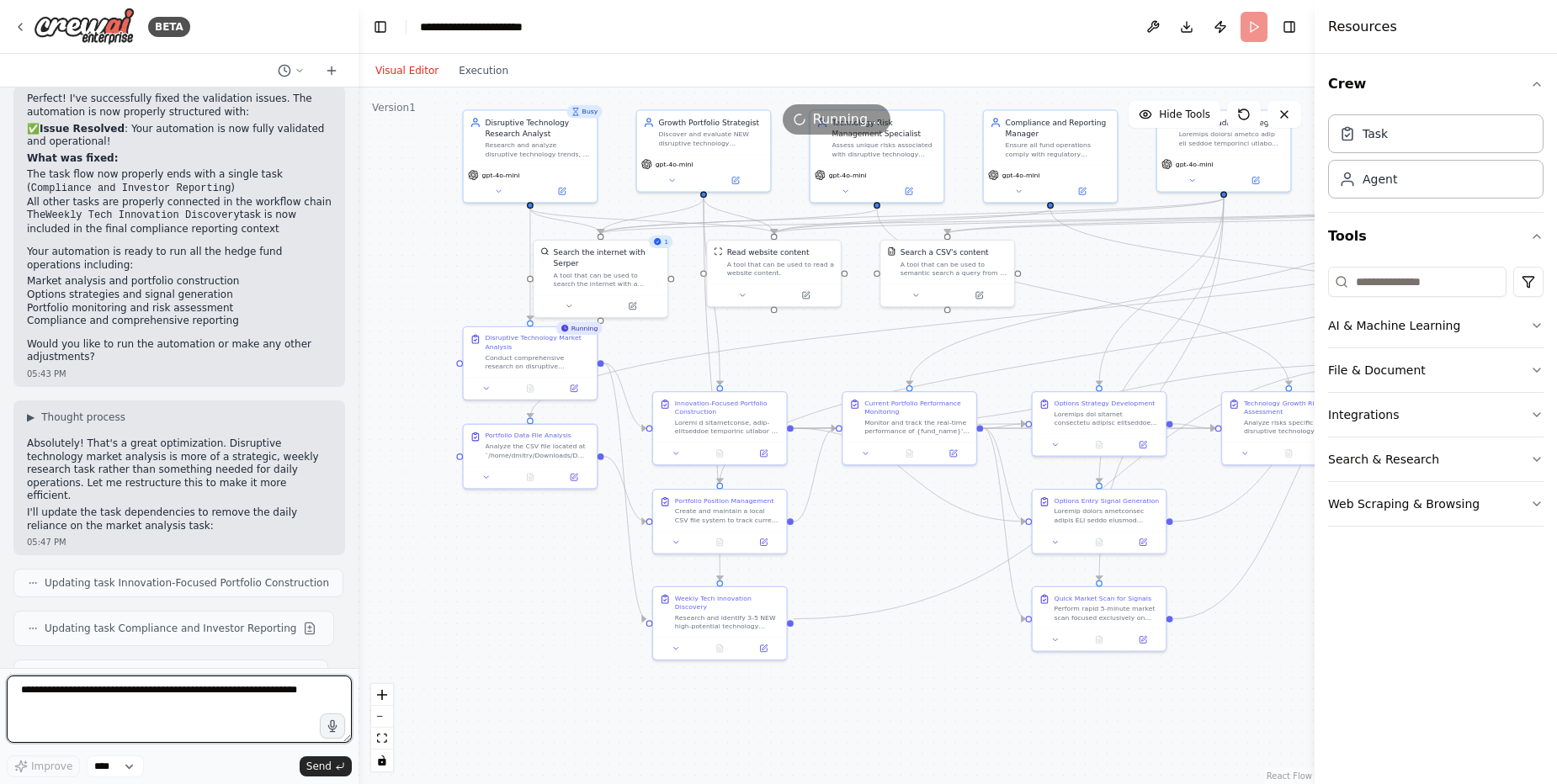
click at [211, 686] on textarea at bounding box center [179, 709] width 345 height 67
type textarea "**********"
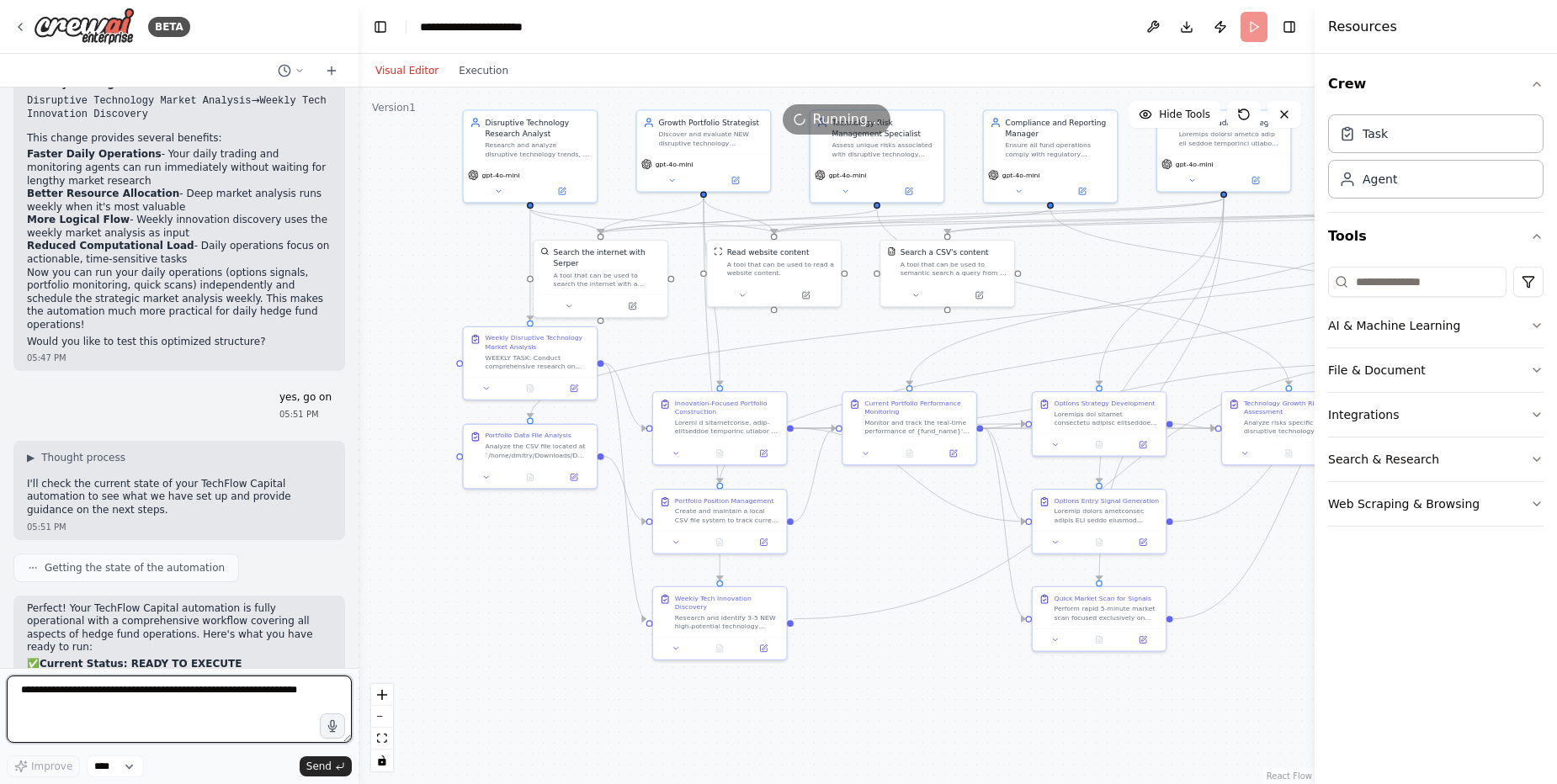
scroll to position [44481, 0]
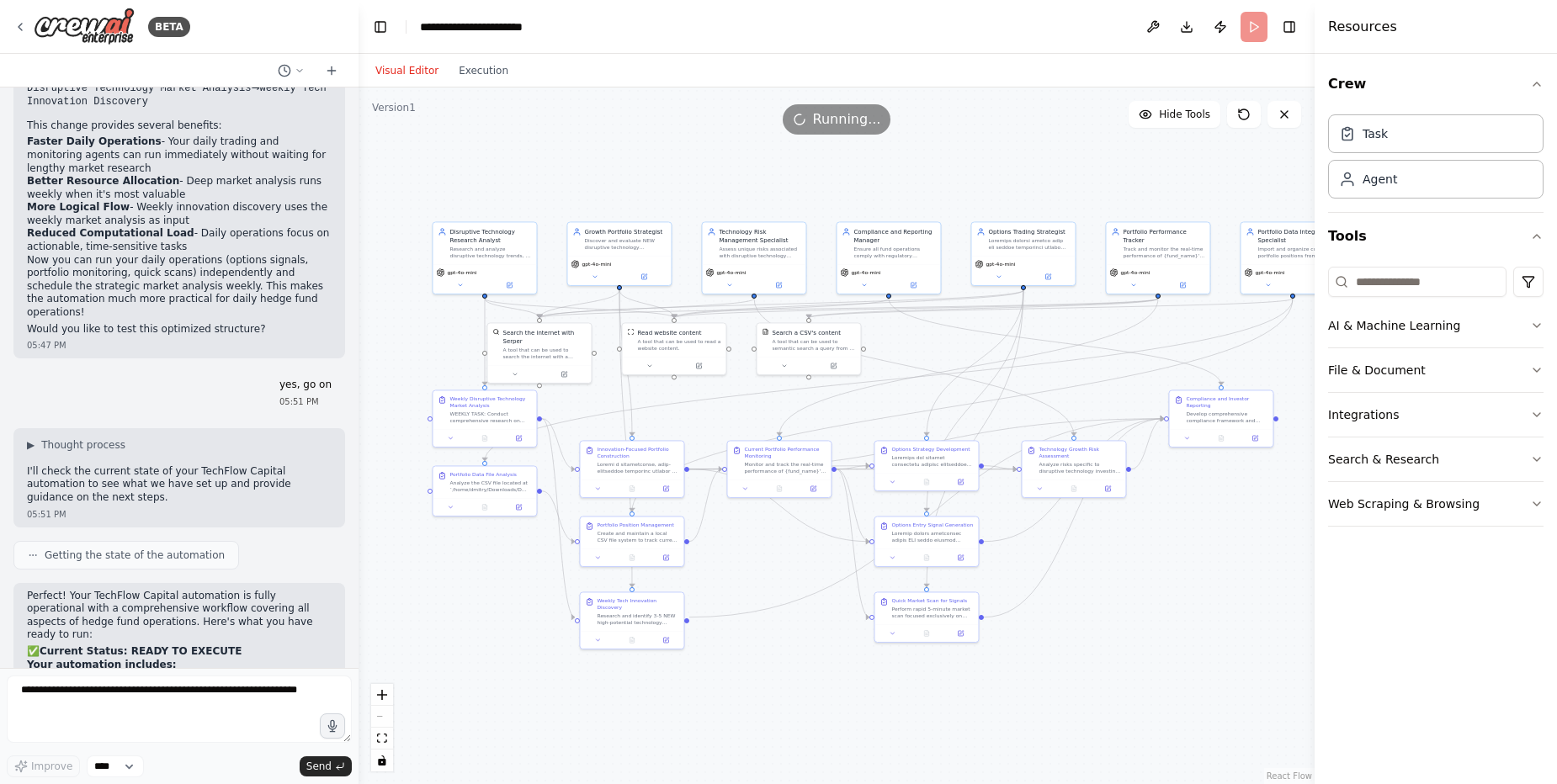
drag, startPoint x: 898, startPoint y: 658, endPoint x: 767, endPoint y: 669, distance: 131.5
click at [767, 669] on div ".deletable-edge-delete-btn { width: 20px; height: 20px; border: 0px solid #ffff…" at bounding box center [836, 435] width 956 height 697
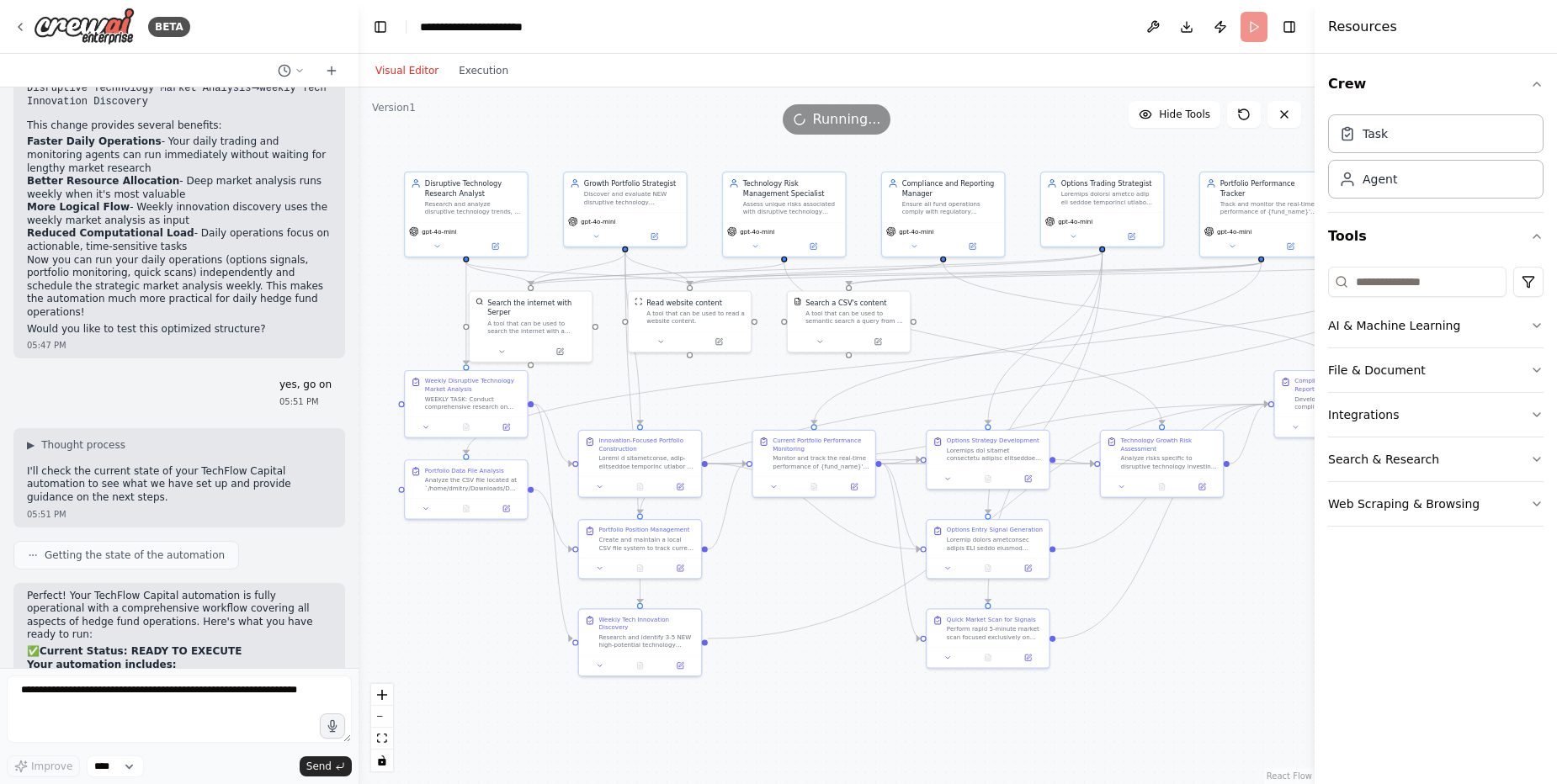
drag, startPoint x: 750, startPoint y: 570, endPoint x: 808, endPoint y: 548, distance: 62.0
click at [808, 548] on div ".deletable-edge-delete-btn { width: 20px; height: 20px; border: 0px solid #ffff…" at bounding box center [836, 435] width 956 height 697
click at [391, 106] on div "Version 1" at bounding box center [394, 107] width 44 height 14
click at [420, 104] on div ".deletable-edge-delete-btn { width: 20px; height: 20px; border: 0px solid #ffff…" at bounding box center [836, 435] width 956 height 697
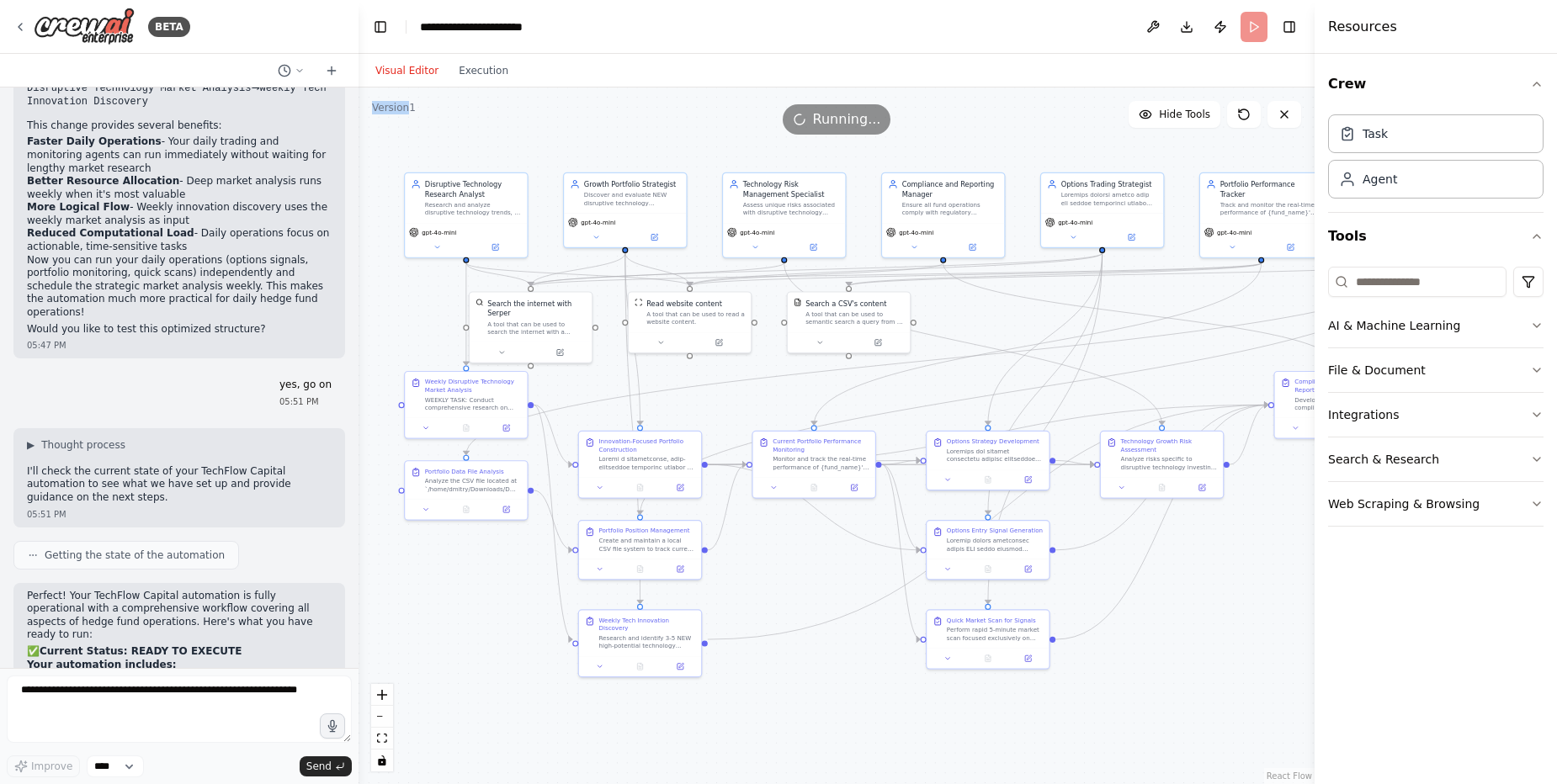
click at [393, 111] on div "Version 1" at bounding box center [394, 107] width 44 height 14
click at [1193, 116] on span "Hide Tools" at bounding box center [1185, 114] width 51 height 14
click at [1193, 116] on span "Show Tools" at bounding box center [1182, 114] width 55 height 14
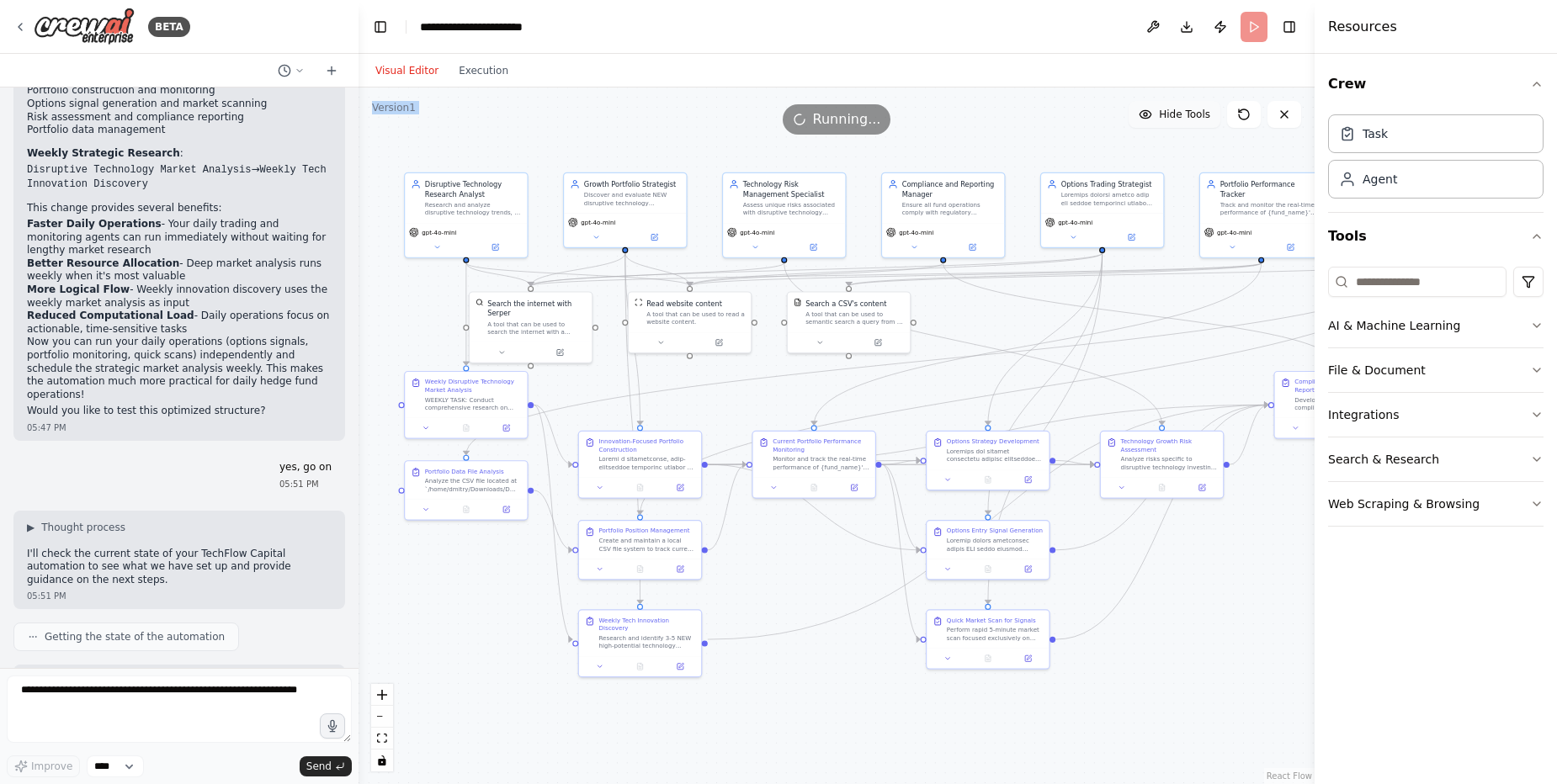
scroll to position [44564, 0]
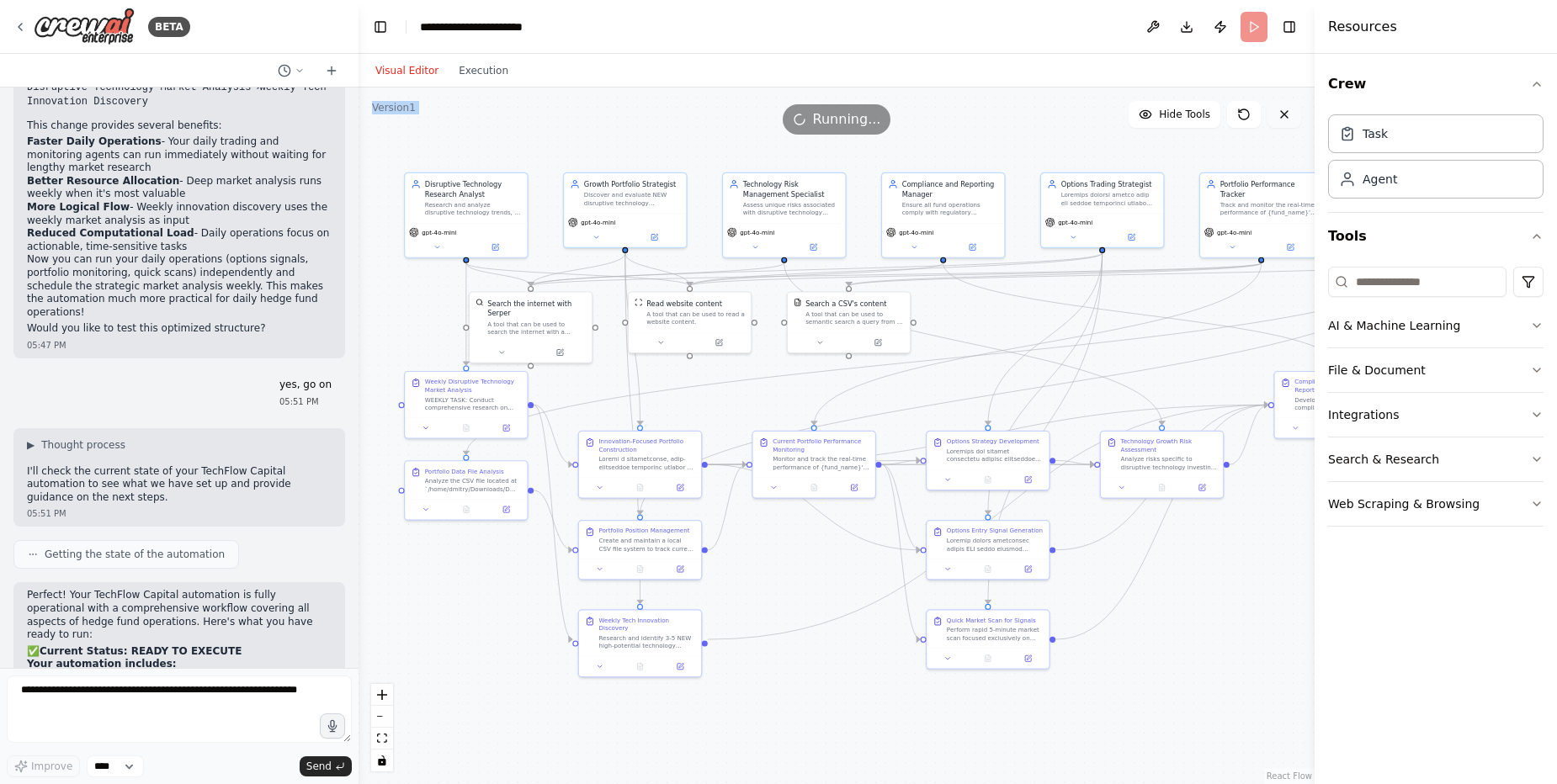
click at [1283, 114] on icon at bounding box center [1284, 114] width 14 height 14
click at [1285, 110] on icon at bounding box center [1284, 114] width 14 height 14
click at [1243, 106] on button at bounding box center [1244, 114] width 34 height 27
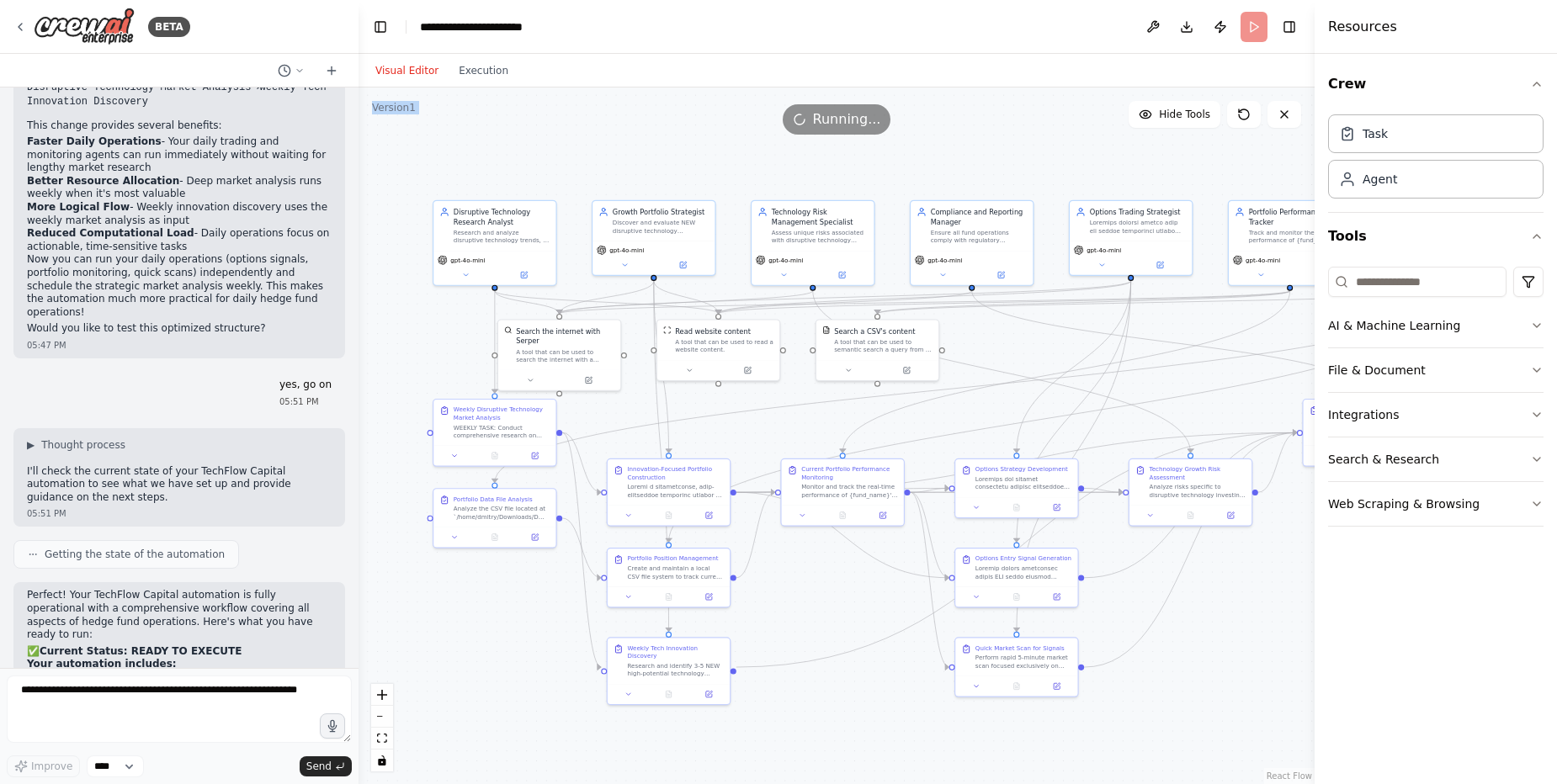
drag, startPoint x: 1145, startPoint y: 612, endPoint x: 1174, endPoint y: 645, distance: 43.9
click at [1174, 645] on div ".deletable-edge-delete-btn { width: 20px; height: 20px; border: 0px solid #ffff…" at bounding box center [836, 435] width 956 height 697
drag, startPoint x: 609, startPoint y: 252, endPoint x: 593, endPoint y: 253, distance: 16.0
click at [593, 253] on span "gpt-4o-mini" at bounding box center [607, 252] width 35 height 7
drag, startPoint x: 824, startPoint y: 258, endPoint x: 783, endPoint y: 258, distance: 41.0
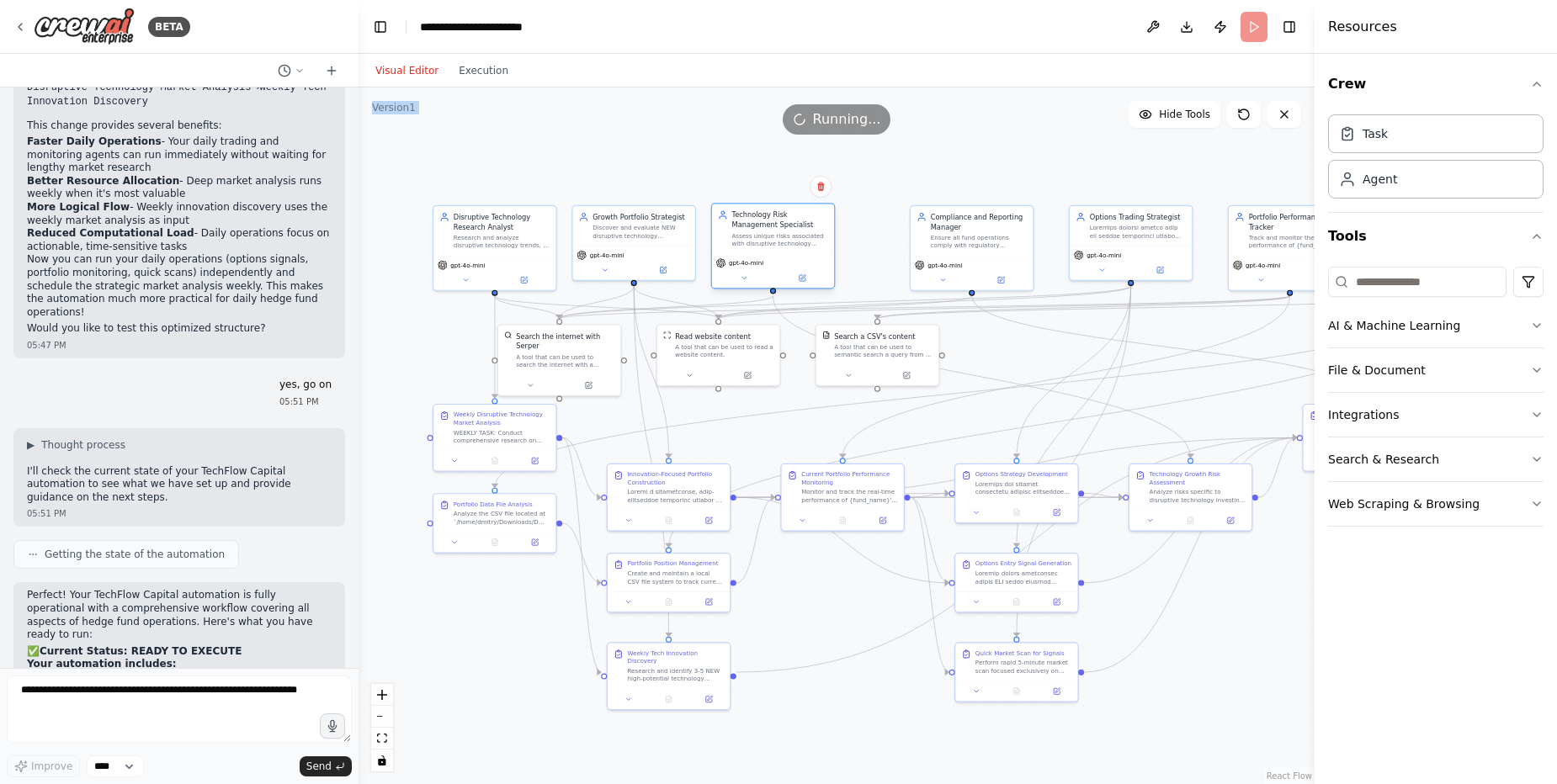
click at [783, 258] on div "gpt-4o-mini" at bounding box center [773, 263] width 115 height 10
drag, startPoint x: 939, startPoint y: 259, endPoint x: 882, endPoint y: 257, distance: 57.0
click at [882, 258] on div "gpt-4o-mini" at bounding box center [879, 263] width 48 height 10
drag, startPoint x: 1146, startPoint y: 249, endPoint x: 1069, endPoint y: 256, distance: 77.3
click at [1069, 256] on div "gpt-4o-mini" at bounding box center [1052, 272] width 122 height 35
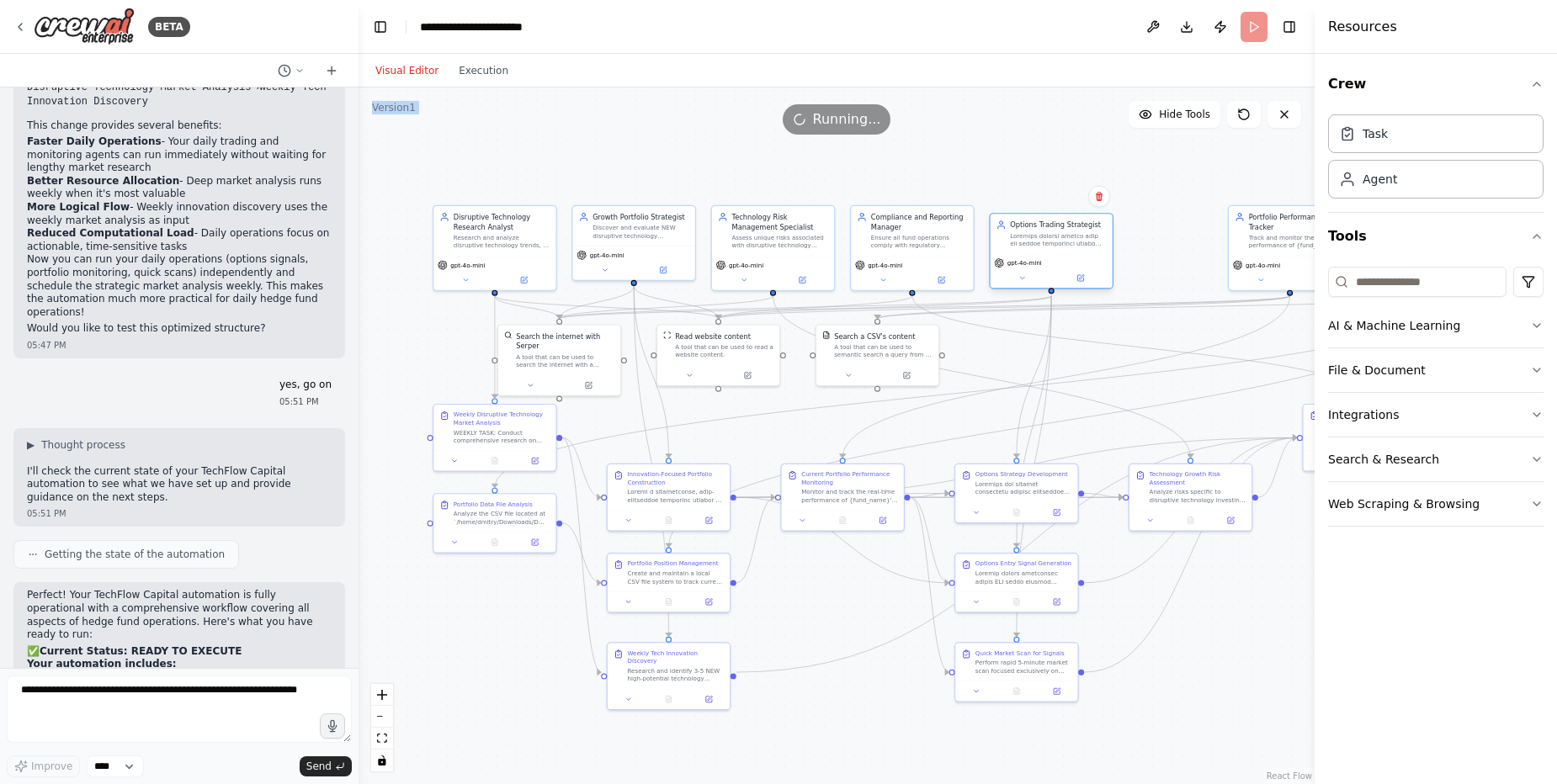
click at [1065, 249] on div "Options Trading Strategist" at bounding box center [1052, 233] width 122 height 39
drag, startPoint x: 1257, startPoint y: 238, endPoint x: 1159, endPoint y: 241, distance: 98.0
click at [1159, 241] on div "Track and monitor the real-time performance of {fund_name}'s current portfolio …" at bounding box center [1198, 240] width 96 height 16
drag, startPoint x: 1186, startPoint y: 505, endPoint x: 1156, endPoint y: 504, distance: 30.0
click at [1156, 504] on div "Technology Growth Risk Assessment Analyze risks specific to disruptive technolo…" at bounding box center [1160, 485] width 122 height 45
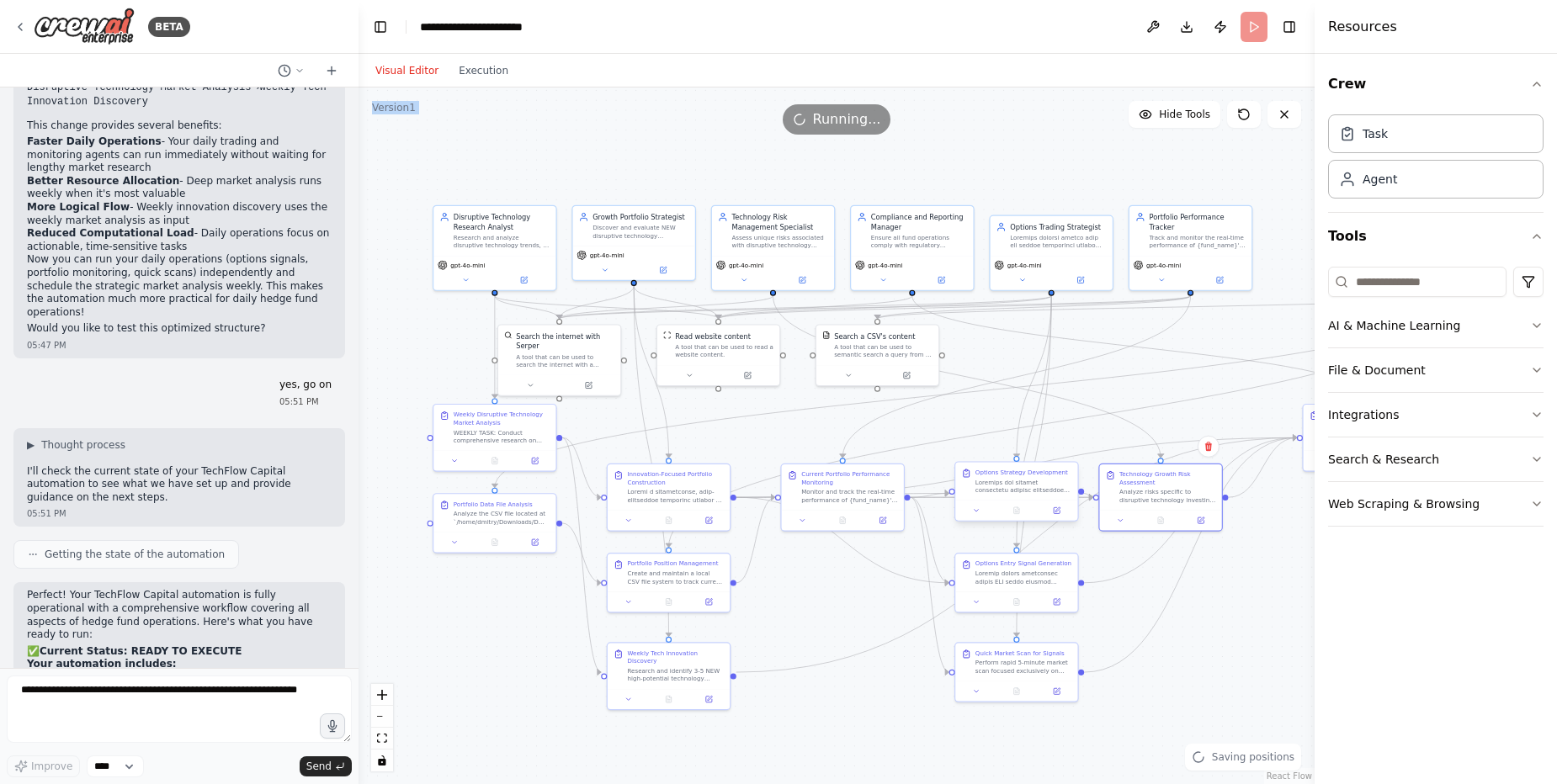
click at [948, 498] on div ".deletable-edge-delete-btn { width: 20px; height: 20px; border: 0px solid #ffff…" at bounding box center [665, 362] width 565 height 411
drag, startPoint x: 991, startPoint y: 487, endPoint x: 967, endPoint y: 492, distance: 24.5
click at [967, 492] on div at bounding box center [999, 495] width 96 height 16
drag, startPoint x: 1125, startPoint y: 506, endPoint x: 1103, endPoint y: 508, distance: 22.1
click at [1103, 508] on div "Technology Growth Risk Assessment Analyze risks specific to disruptive technolo…" at bounding box center [1142, 495] width 125 height 68
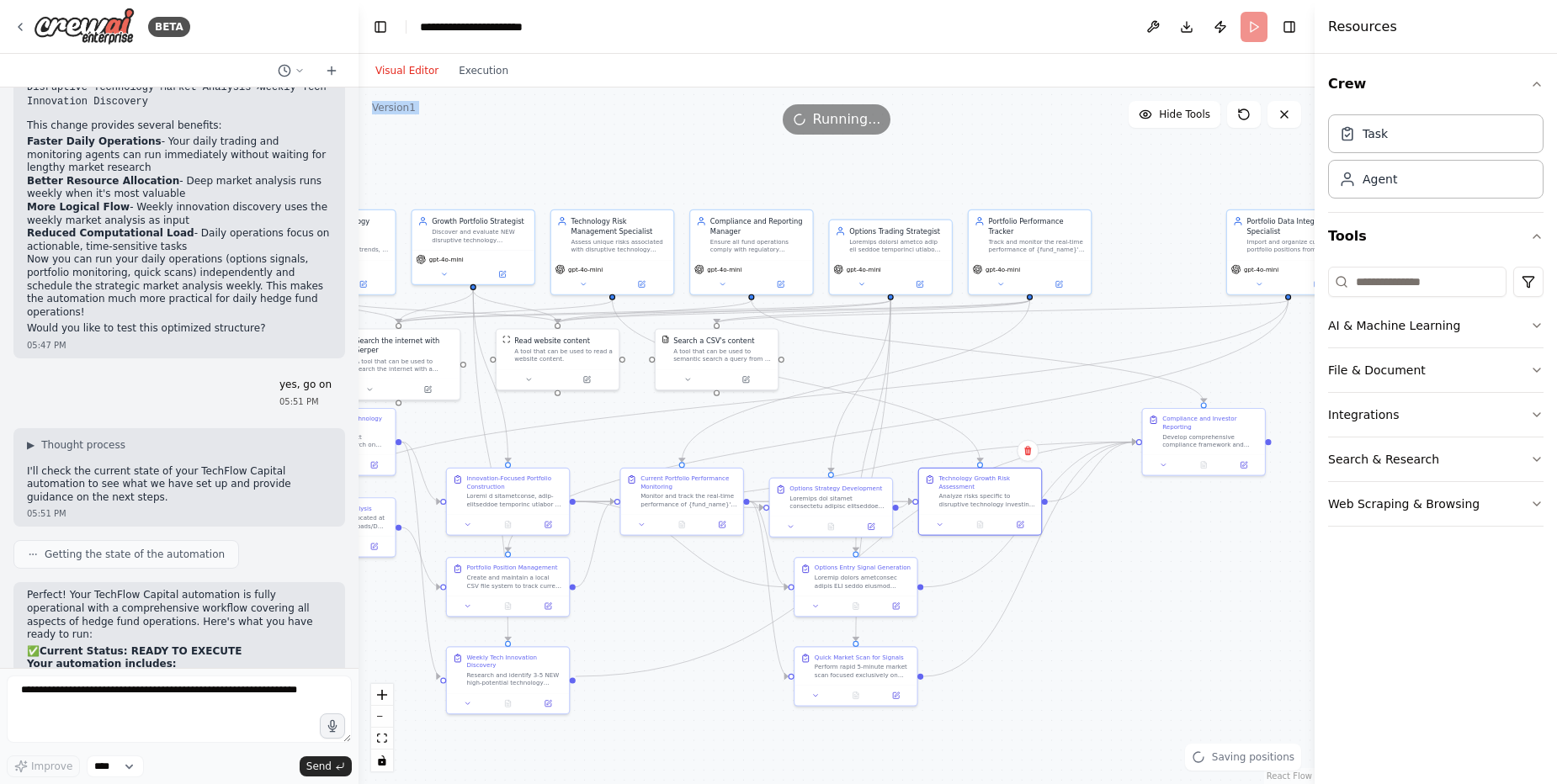
drag, startPoint x: 1221, startPoint y: 639, endPoint x: 1060, endPoint y: 644, distance: 161.1
click at [1060, 644] on div ".deletable-edge-delete-btn { width: 20px; height: 20px; border: 0px solid #ffff…" at bounding box center [836, 435] width 956 height 697
drag, startPoint x: 1181, startPoint y: 459, endPoint x: 1124, endPoint y: 477, distance: 59.8
click at [1124, 477] on div at bounding box center [1149, 483] width 115 height 12
drag, startPoint x: 1269, startPoint y: 258, endPoint x: 1153, endPoint y: 258, distance: 116.0
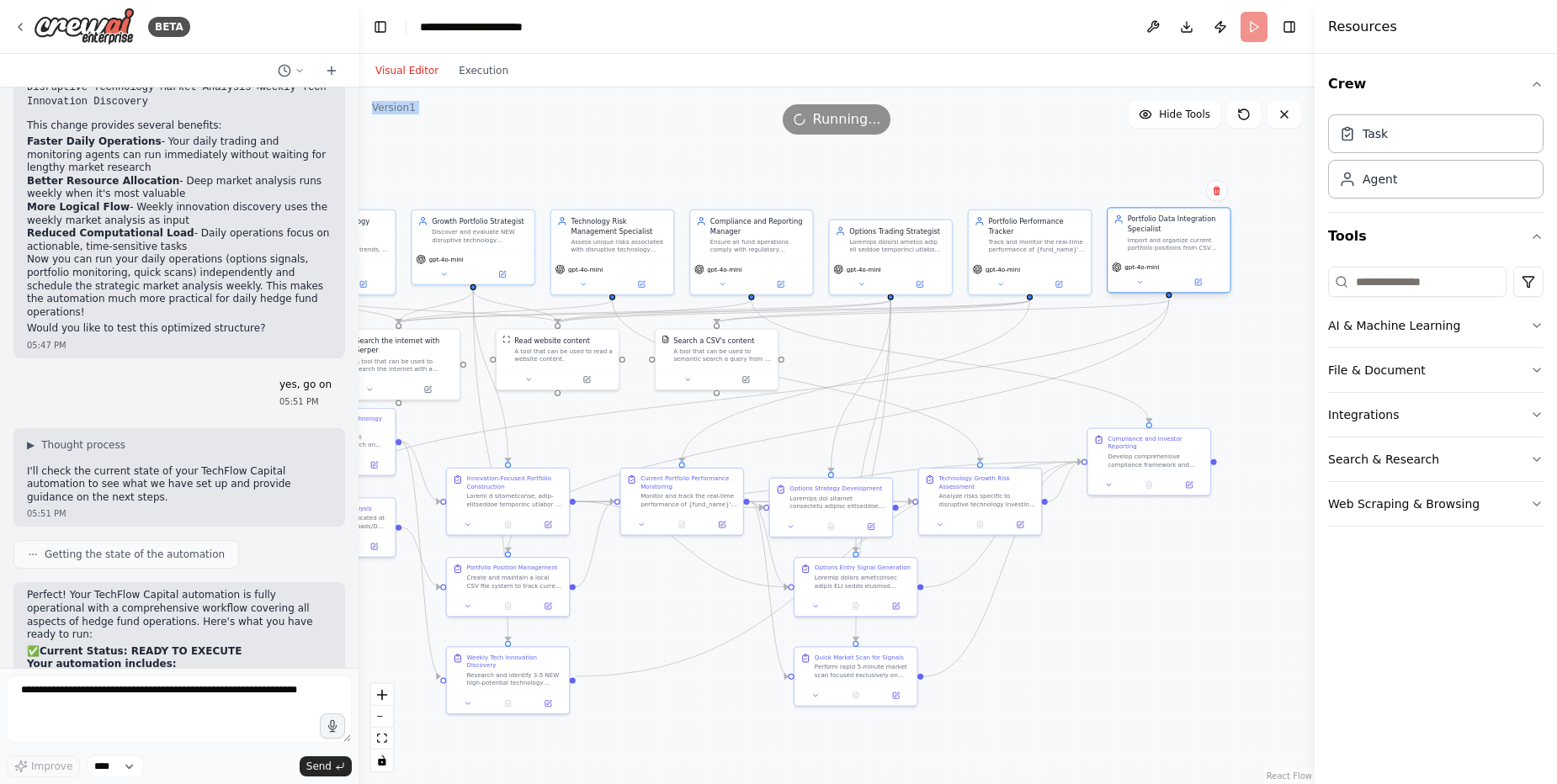
click at [1153, 258] on div "gpt-4o-mini" at bounding box center [1168, 275] width 122 height 35
click at [1219, 606] on div ".deletable-edge-delete-btn { width: 20px; height: 20px; border: 0px solid #ffff…" at bounding box center [836, 435] width 956 height 697
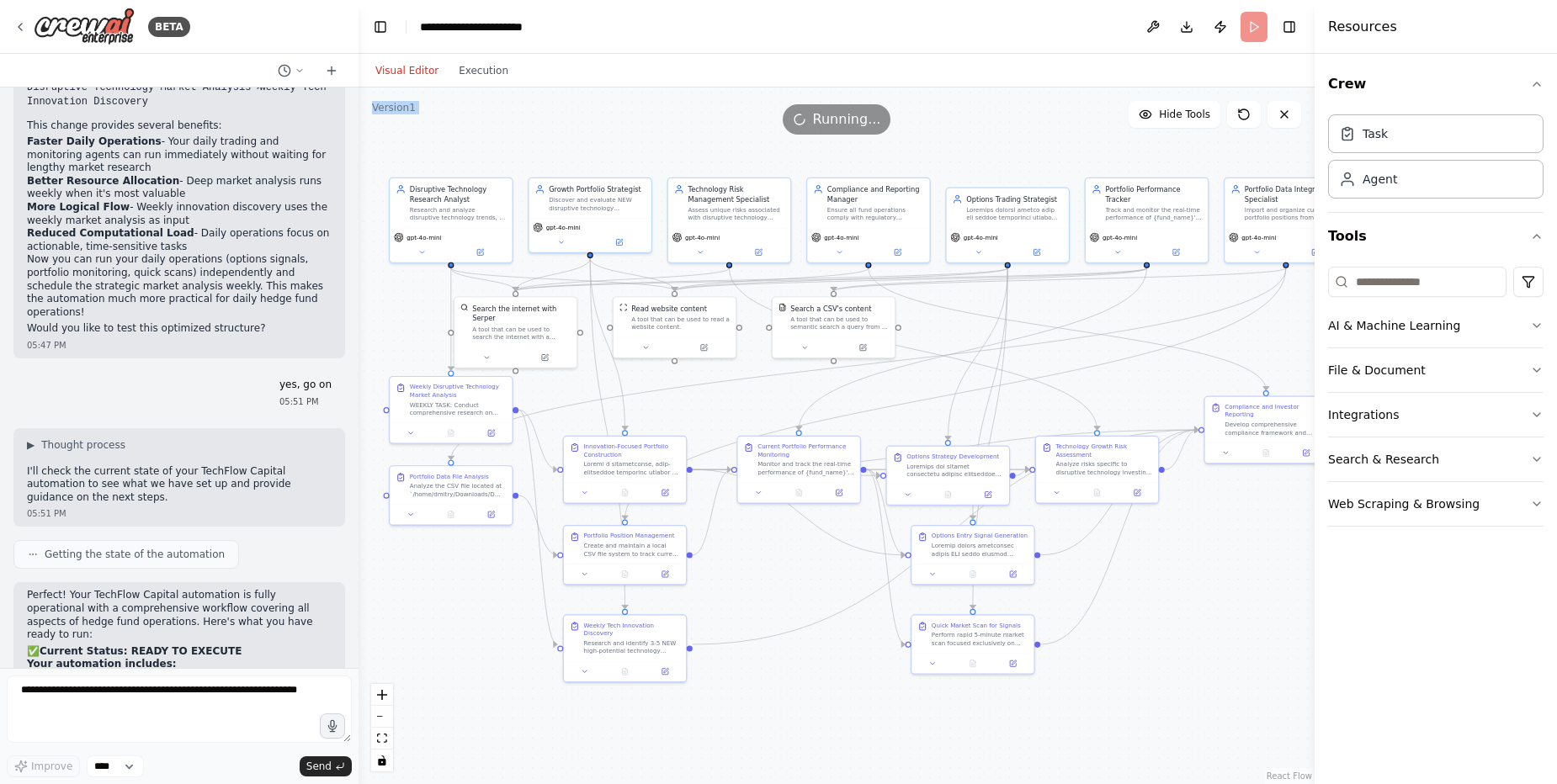
drag, startPoint x: 1083, startPoint y: 619, endPoint x: 1200, endPoint y: 588, distance: 121.0
click at [1200, 588] on div ".deletable-edge-delete-btn { width: 20px; height: 20px; border: 0px solid #ffff…" at bounding box center [836, 435] width 956 height 697
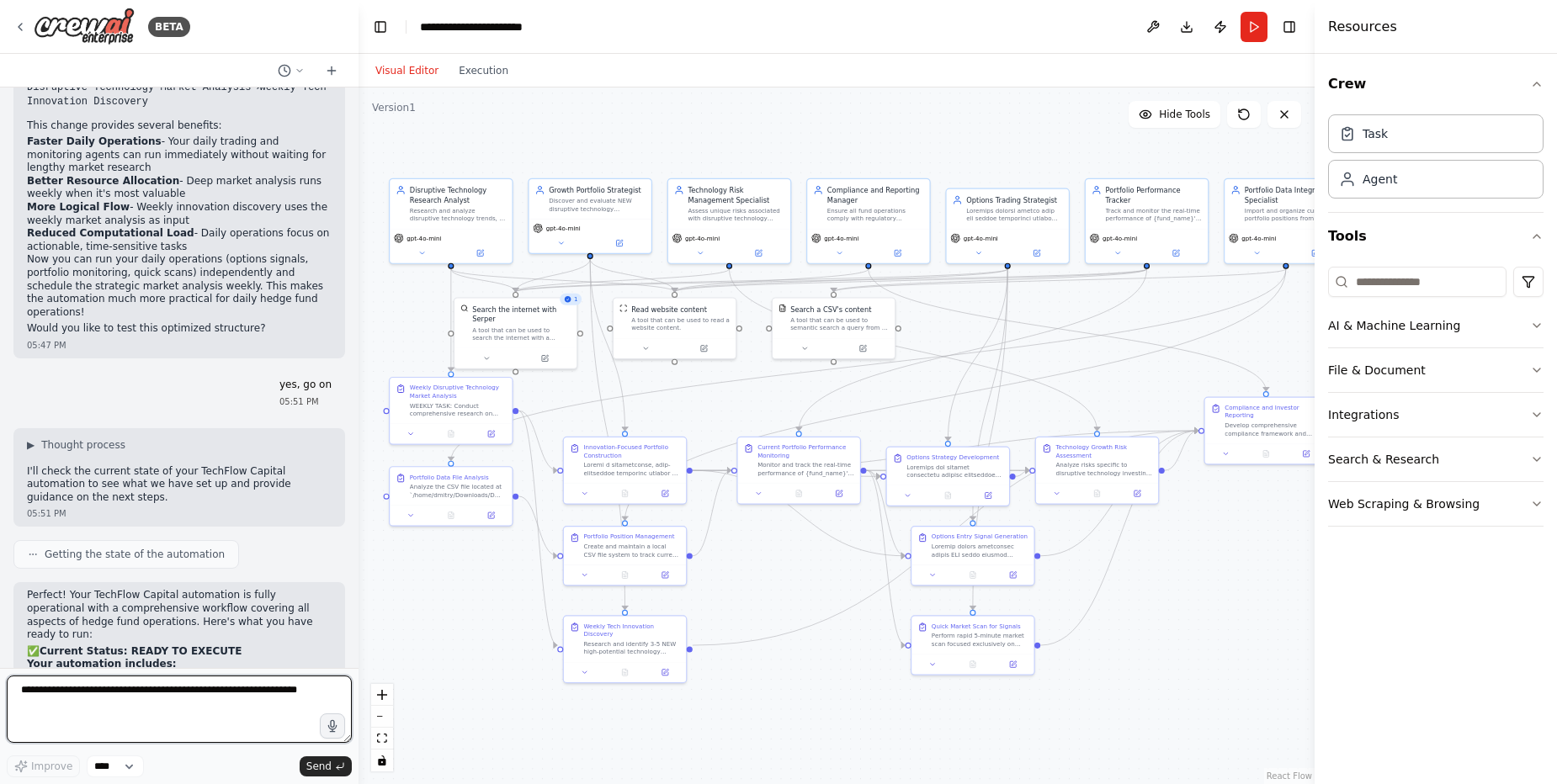
click at [253, 689] on textarea at bounding box center [179, 709] width 345 height 67
type textarea "**********"
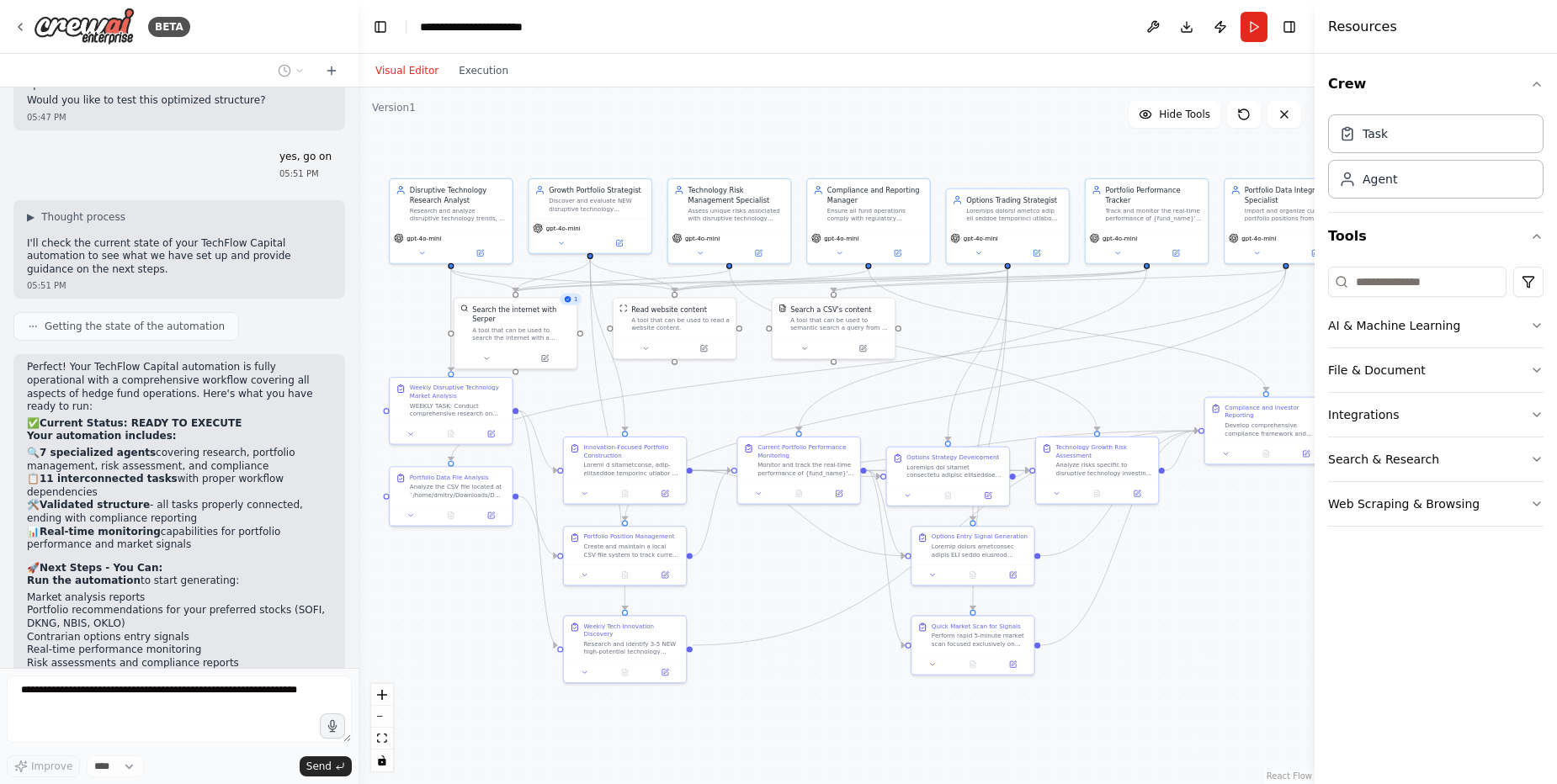
scroll to position [44806, 0]
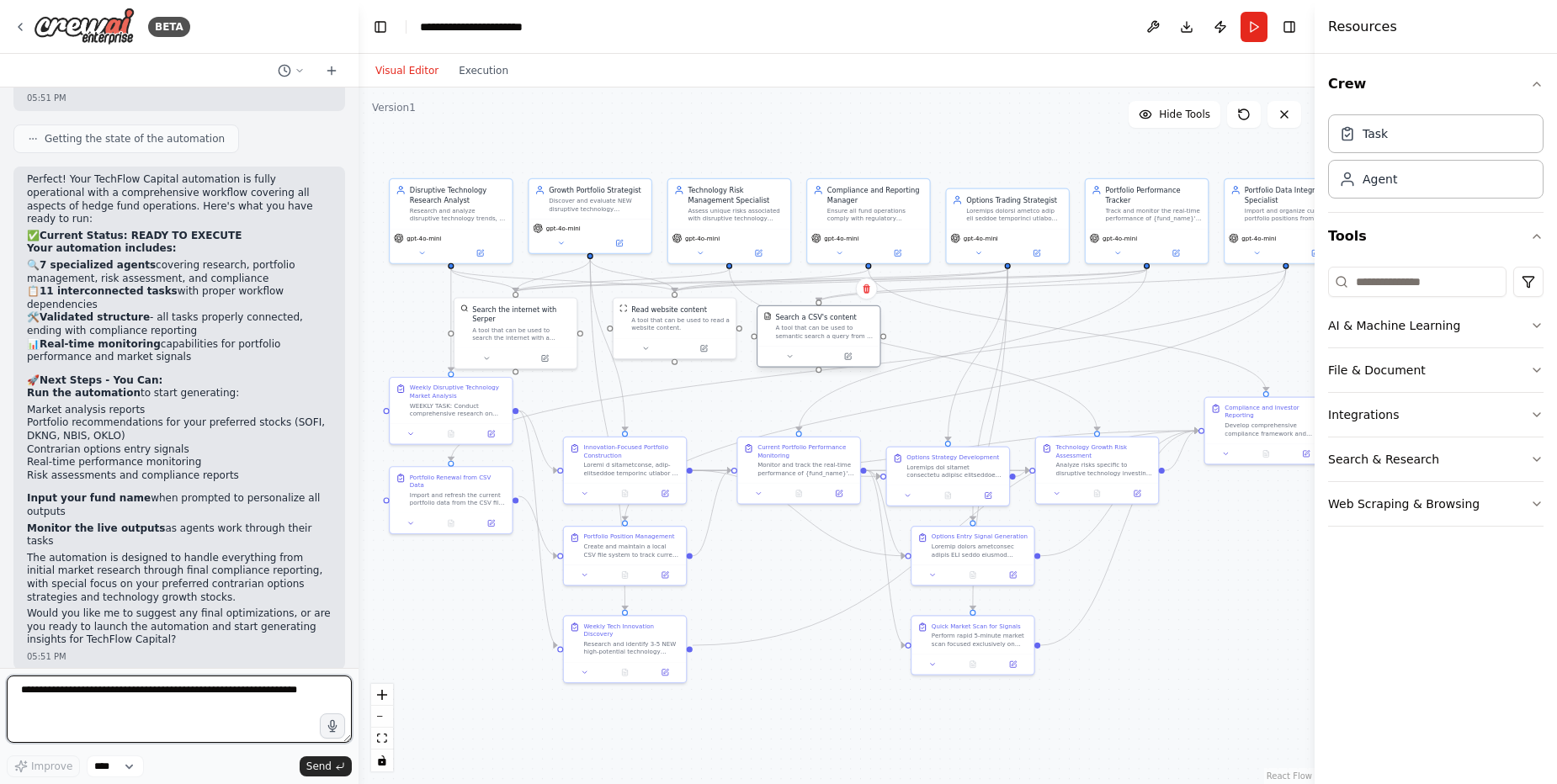
drag, startPoint x: 810, startPoint y: 342, endPoint x: 795, endPoint y: 347, distance: 15.8
click at [795, 347] on div at bounding box center [818, 356] width 122 height 20
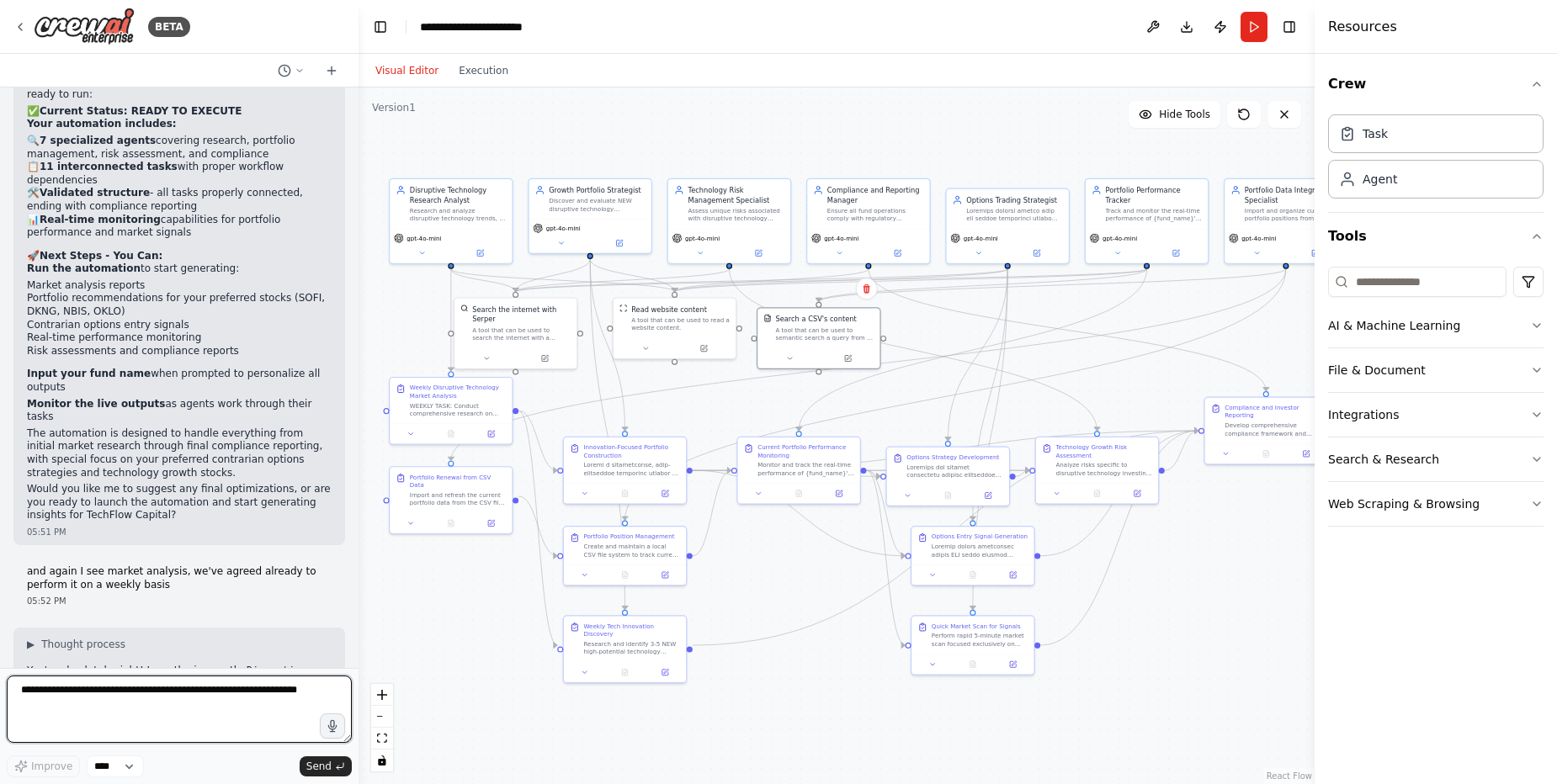
scroll to position [45117, 0]
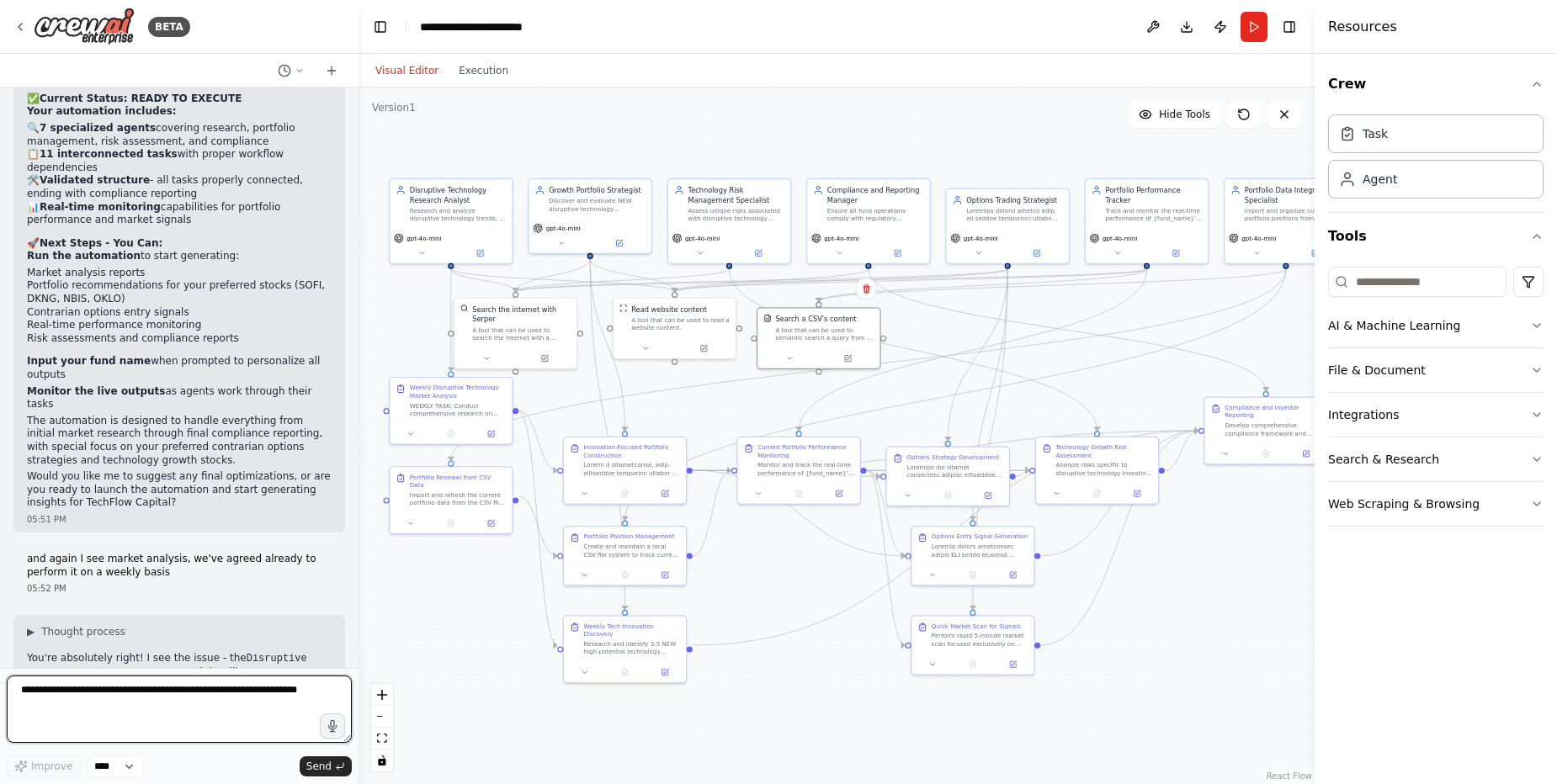
paste textarea "**********"
type textarea "**********"
click at [325, 767] on span "Send" at bounding box center [319, 766] width 25 height 14
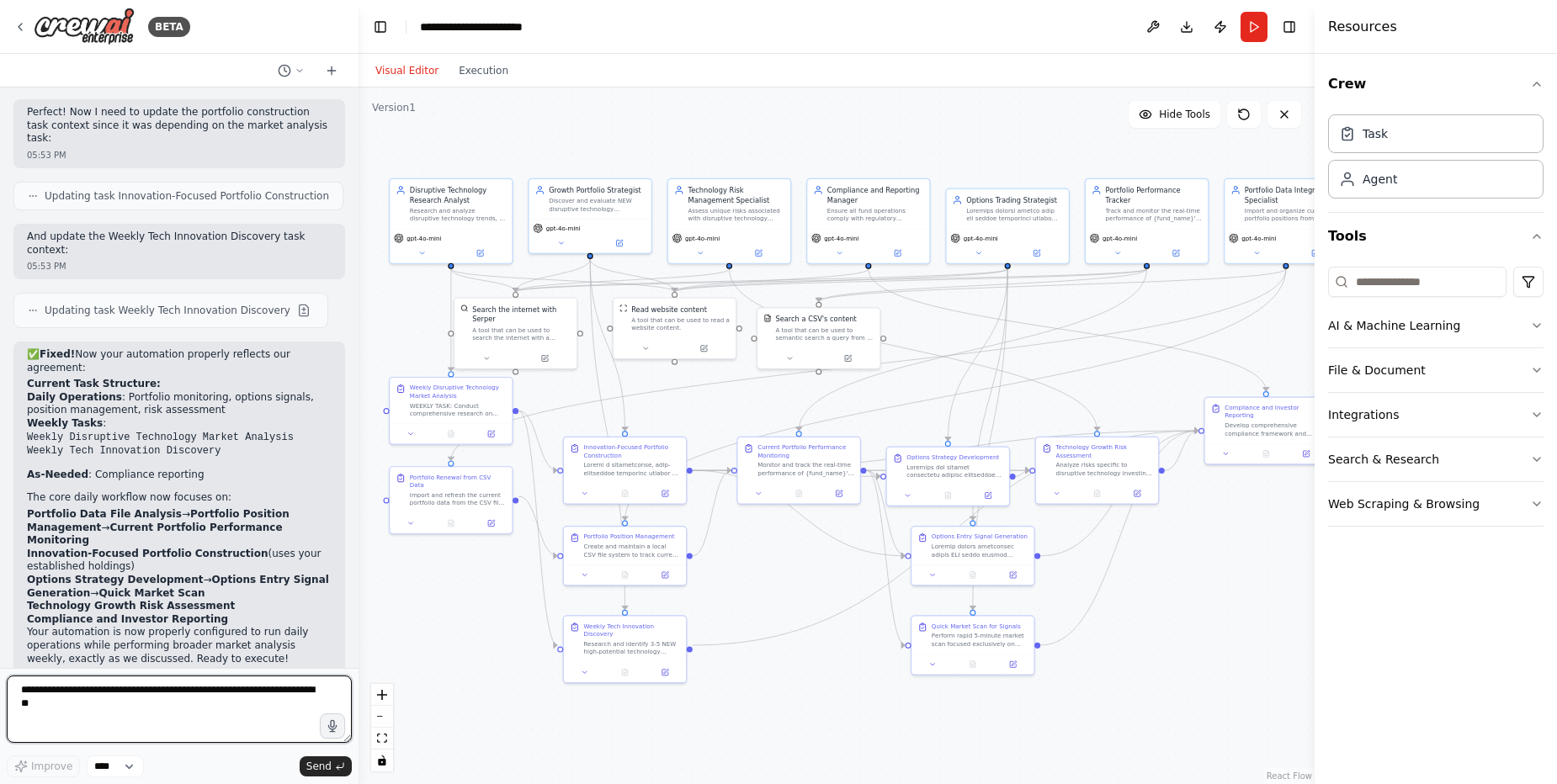
scroll to position [45842, 0]
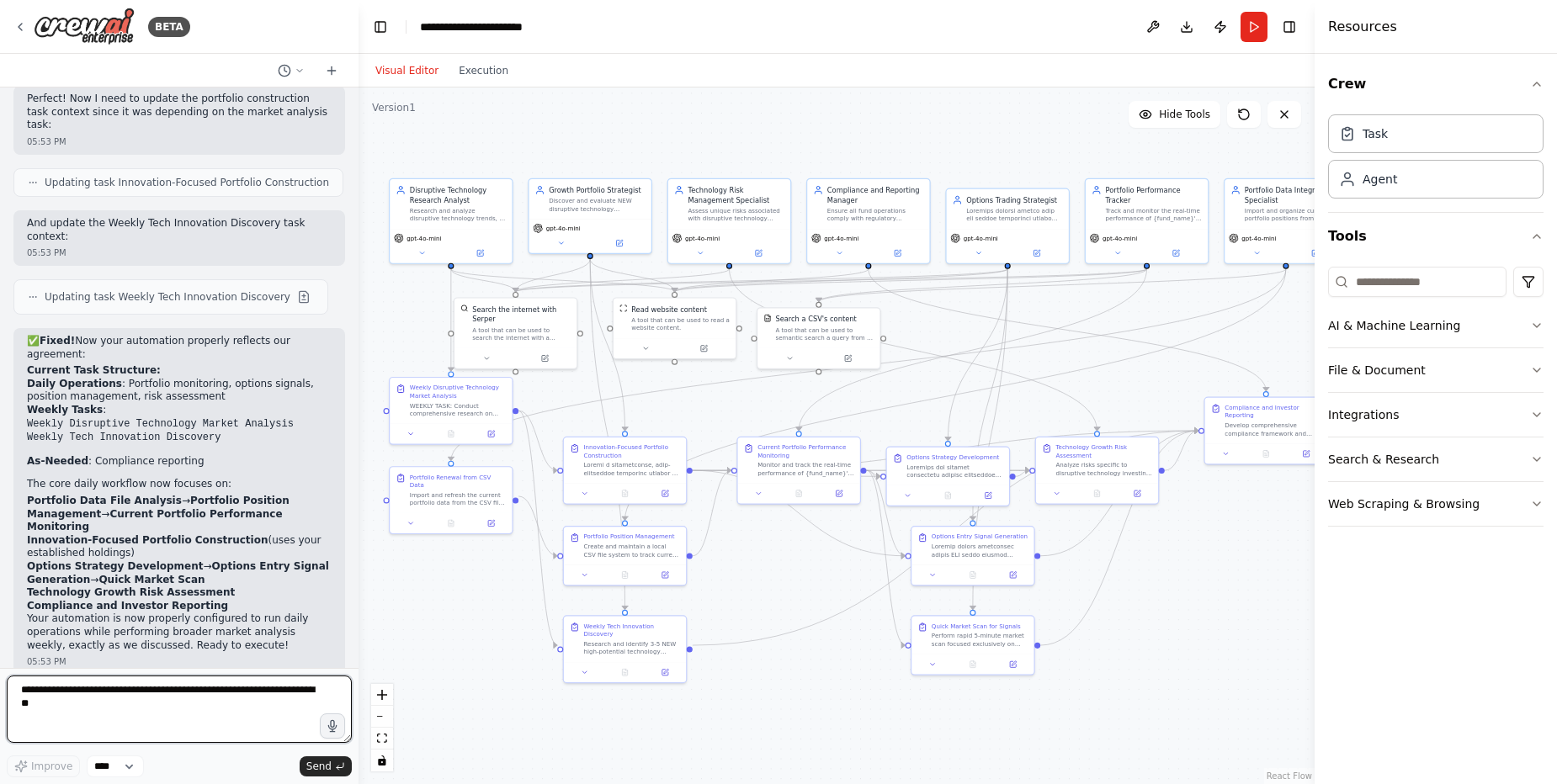
click at [136, 680] on textarea "**********" at bounding box center [179, 709] width 345 height 67
type textarea "**********"
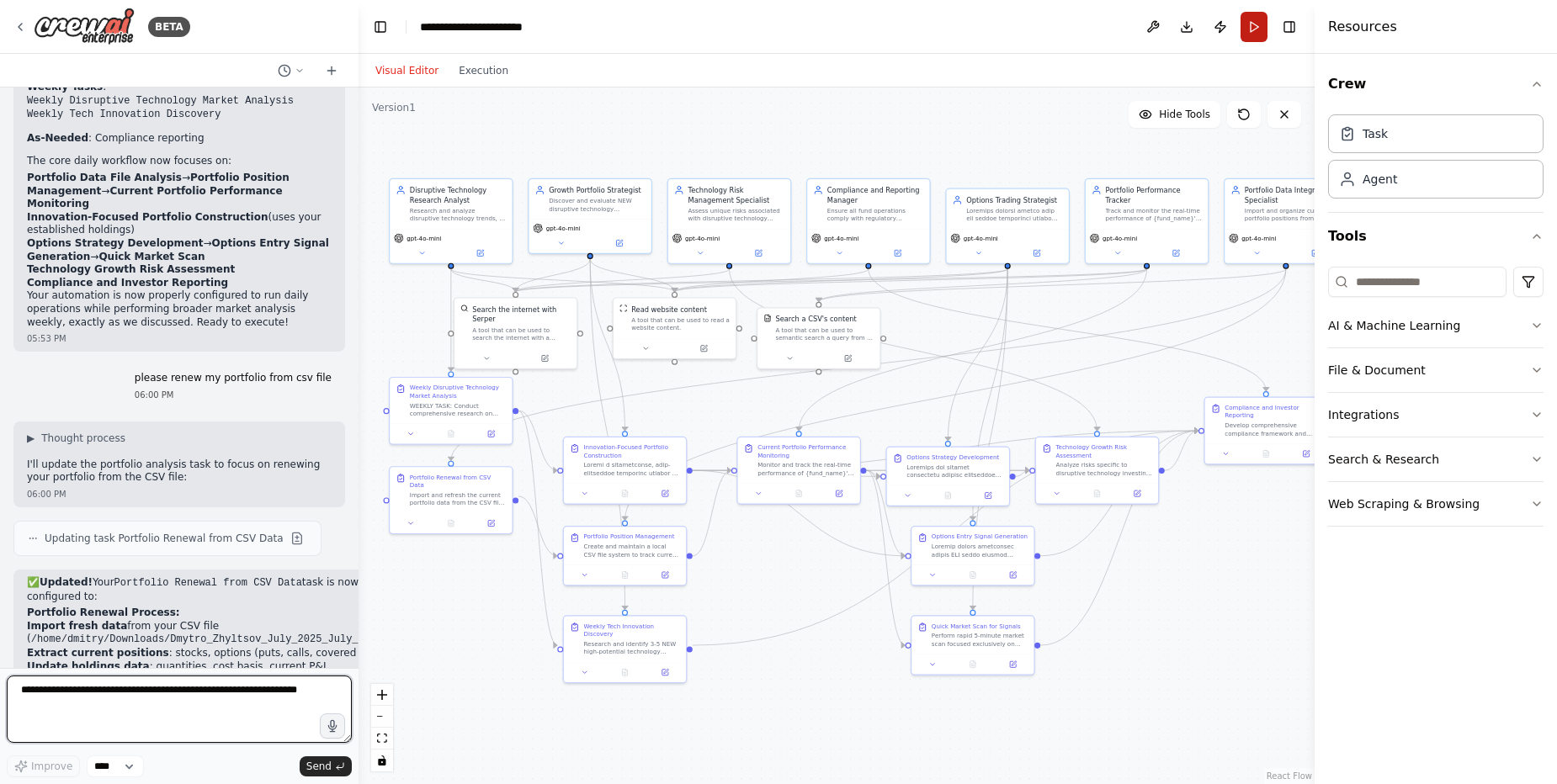
scroll to position [46178, 0]
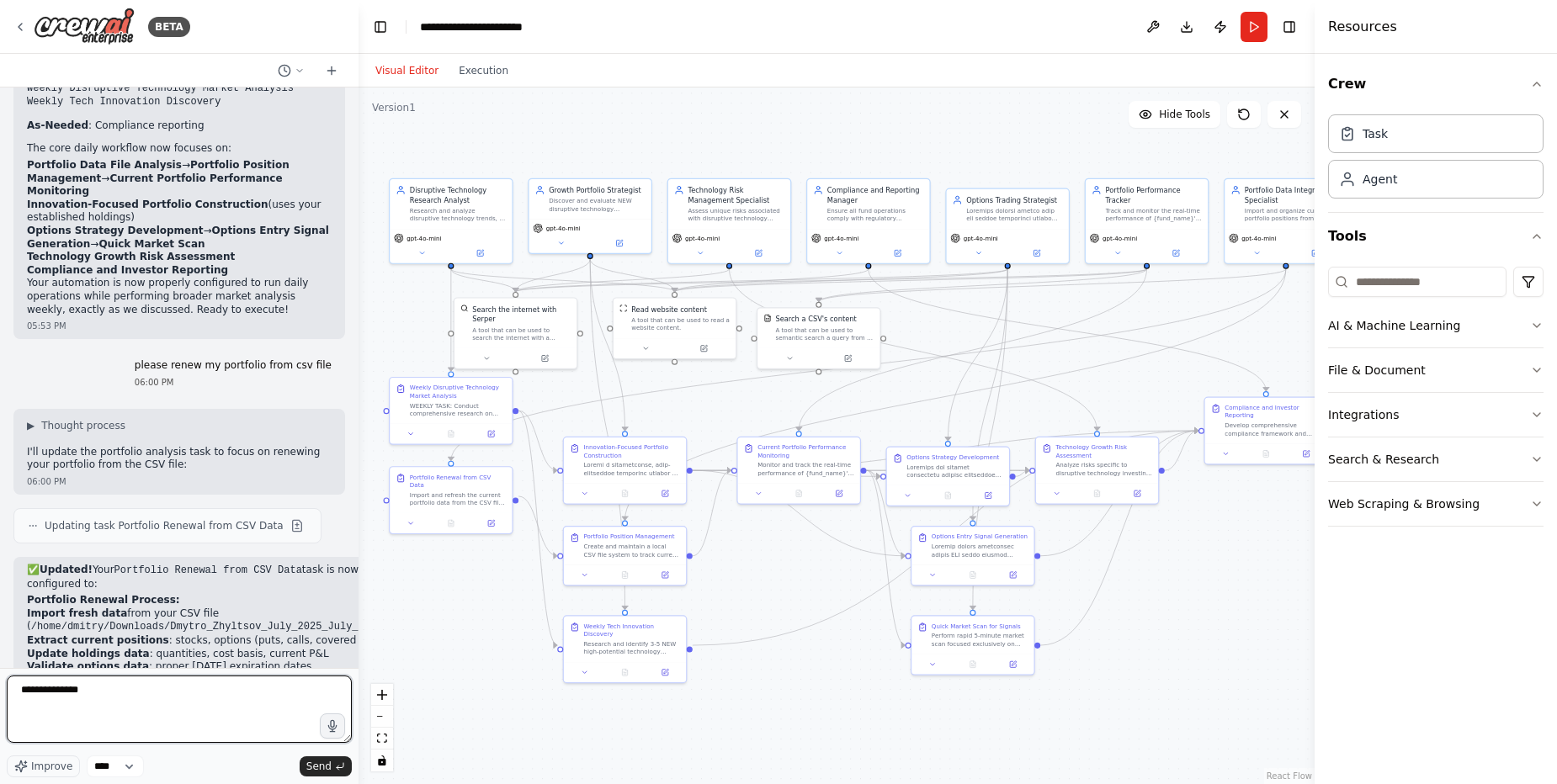
type textarea "**********"
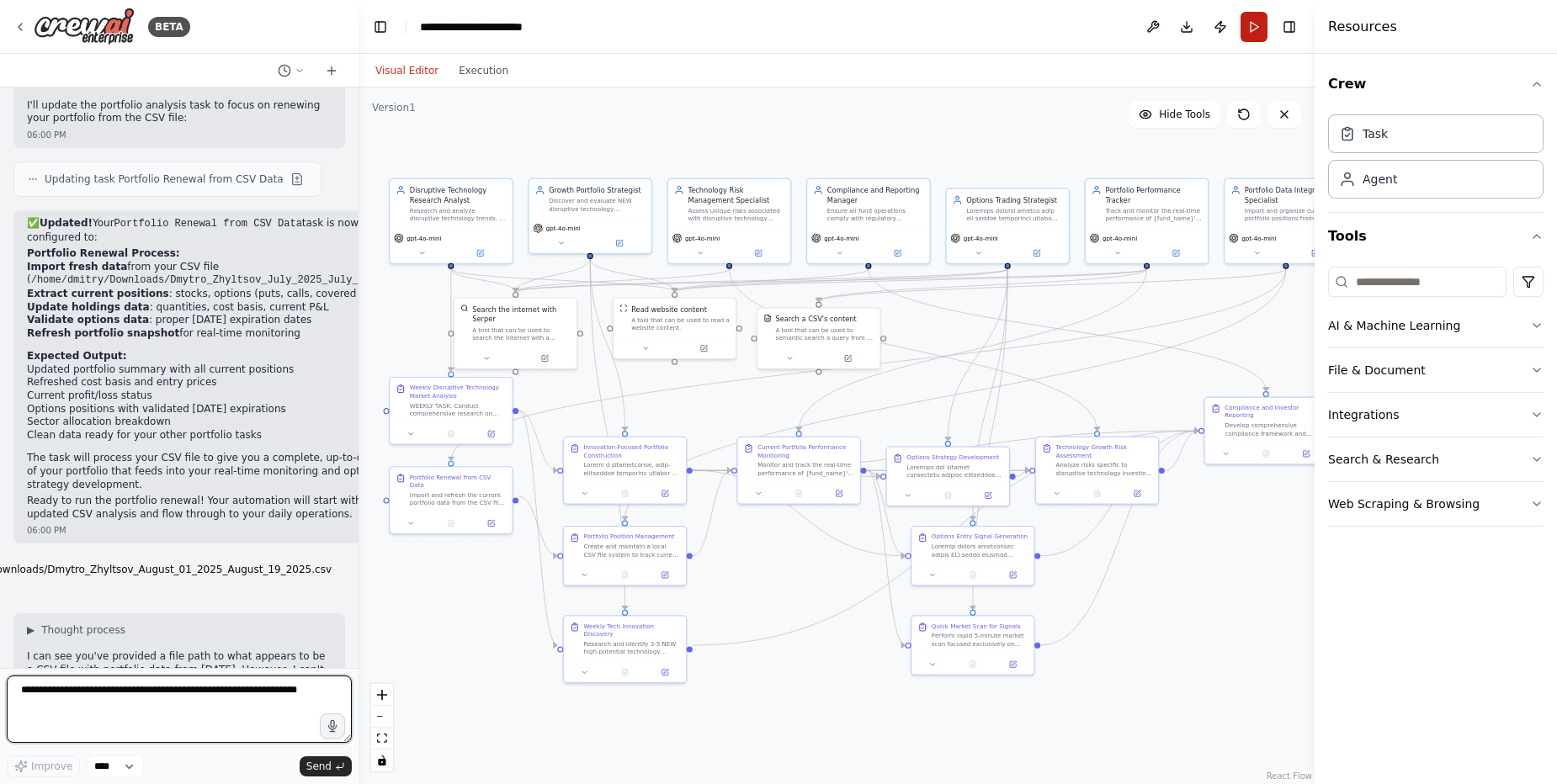
scroll to position [46537, 0]
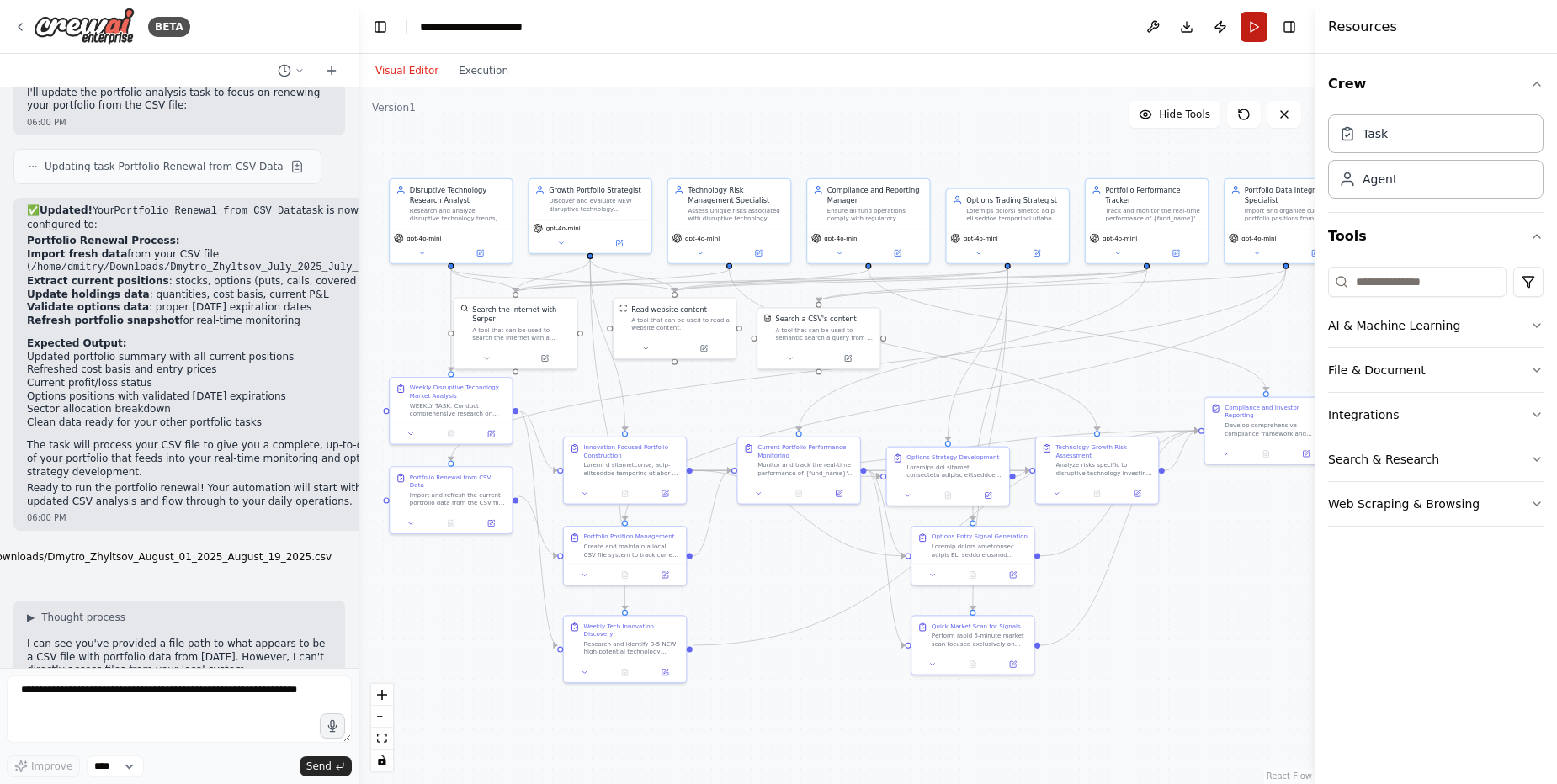
click at [1247, 24] on button "Run" at bounding box center [1254, 27] width 27 height 30
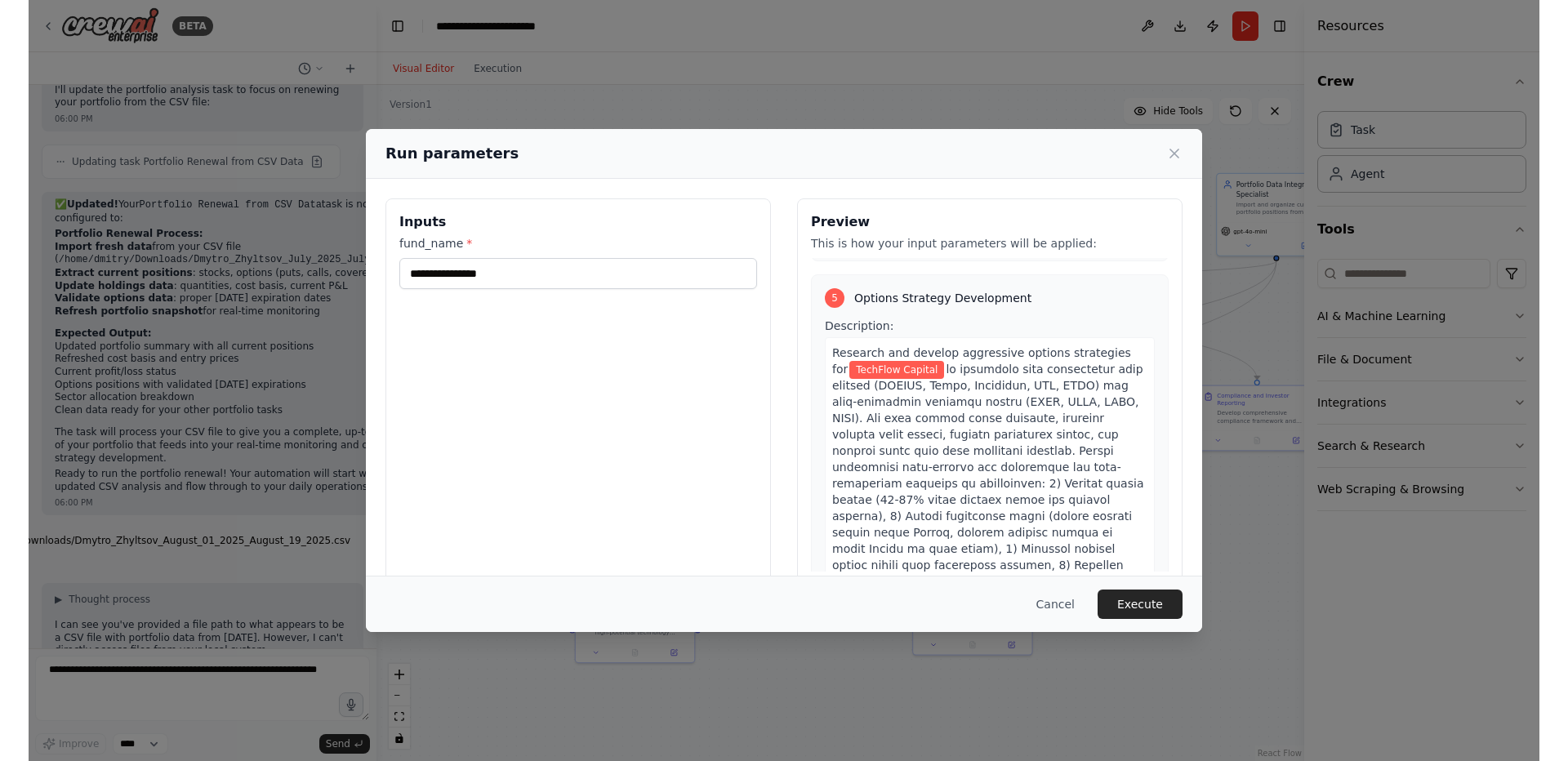
scroll to position [0, 0]
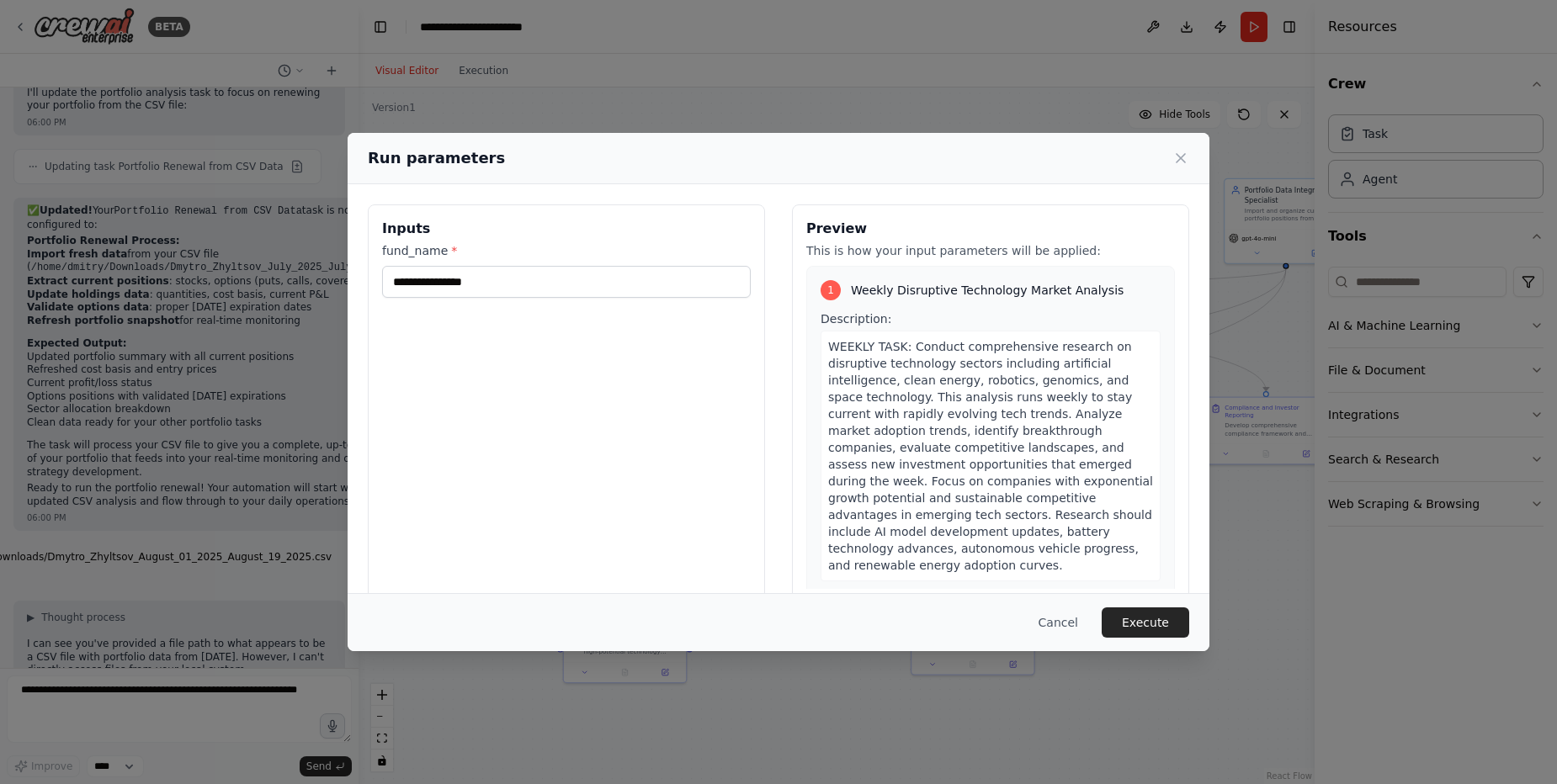
click at [825, 293] on div "1" at bounding box center [830, 290] width 20 height 20
click at [872, 318] on span "Description:" at bounding box center [855, 319] width 71 height 14
click at [852, 292] on span "Weekly Disruptive Technology Market Analysis" at bounding box center [987, 290] width 273 height 17
click at [832, 286] on div "1" at bounding box center [830, 290] width 20 height 20
click at [1163, 625] on button "Execute" at bounding box center [1145, 622] width 87 height 30
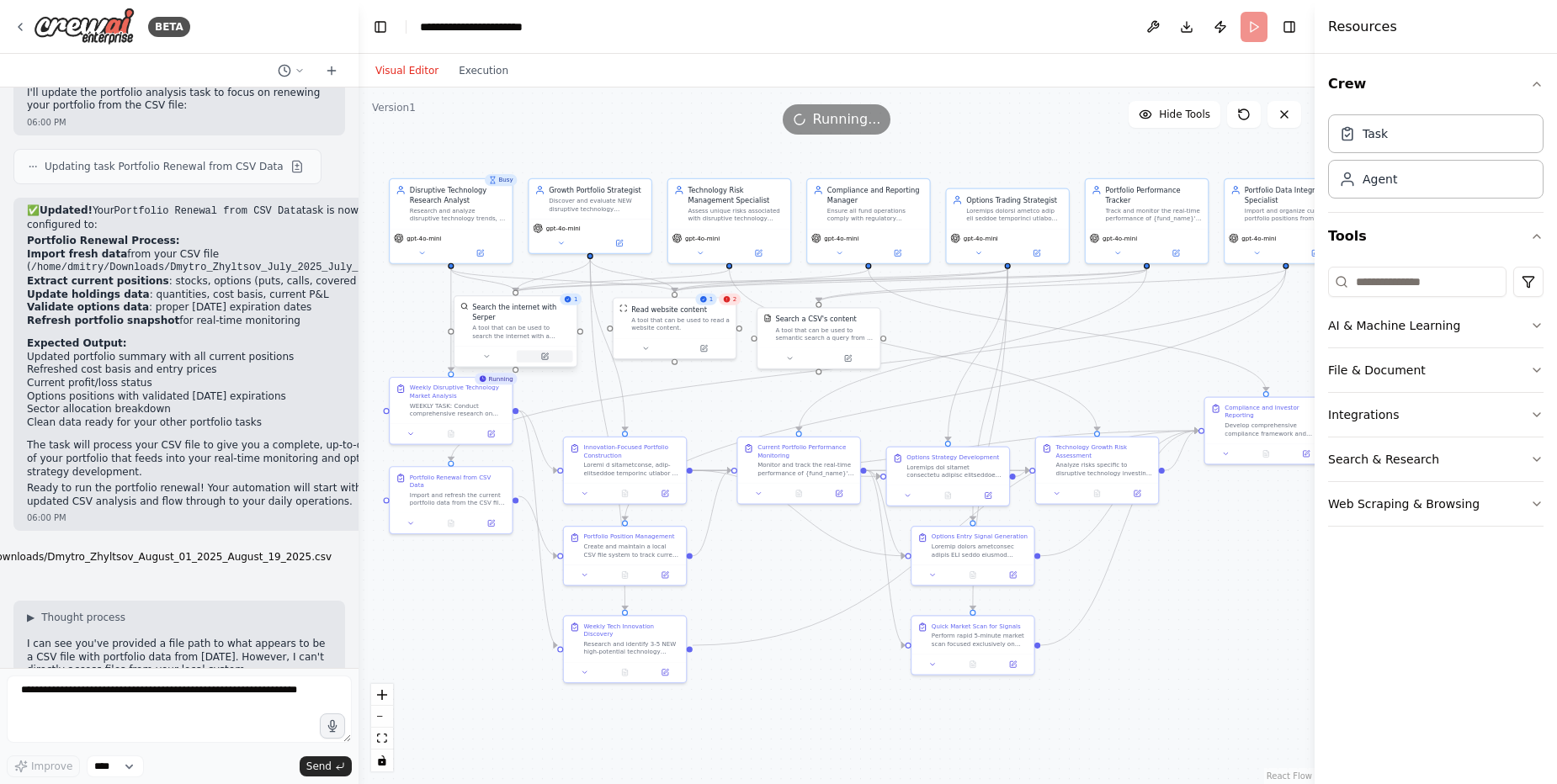
click at [548, 354] on icon at bounding box center [546, 355] width 5 height 5
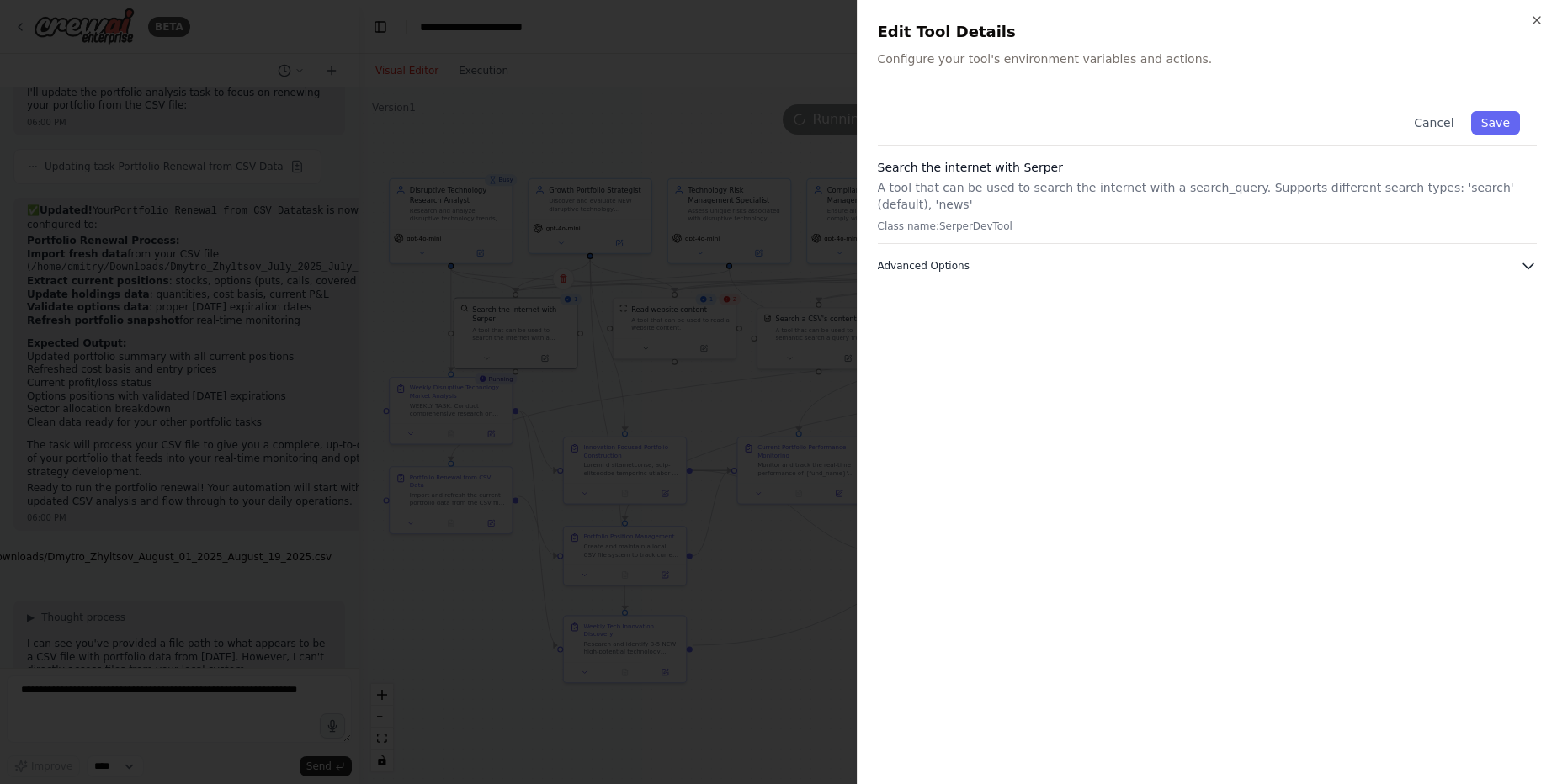
click at [1531, 268] on icon "button" at bounding box center [1529, 265] width 17 height 17
click at [1530, 17] on icon "button" at bounding box center [1537, 20] width 14 height 14
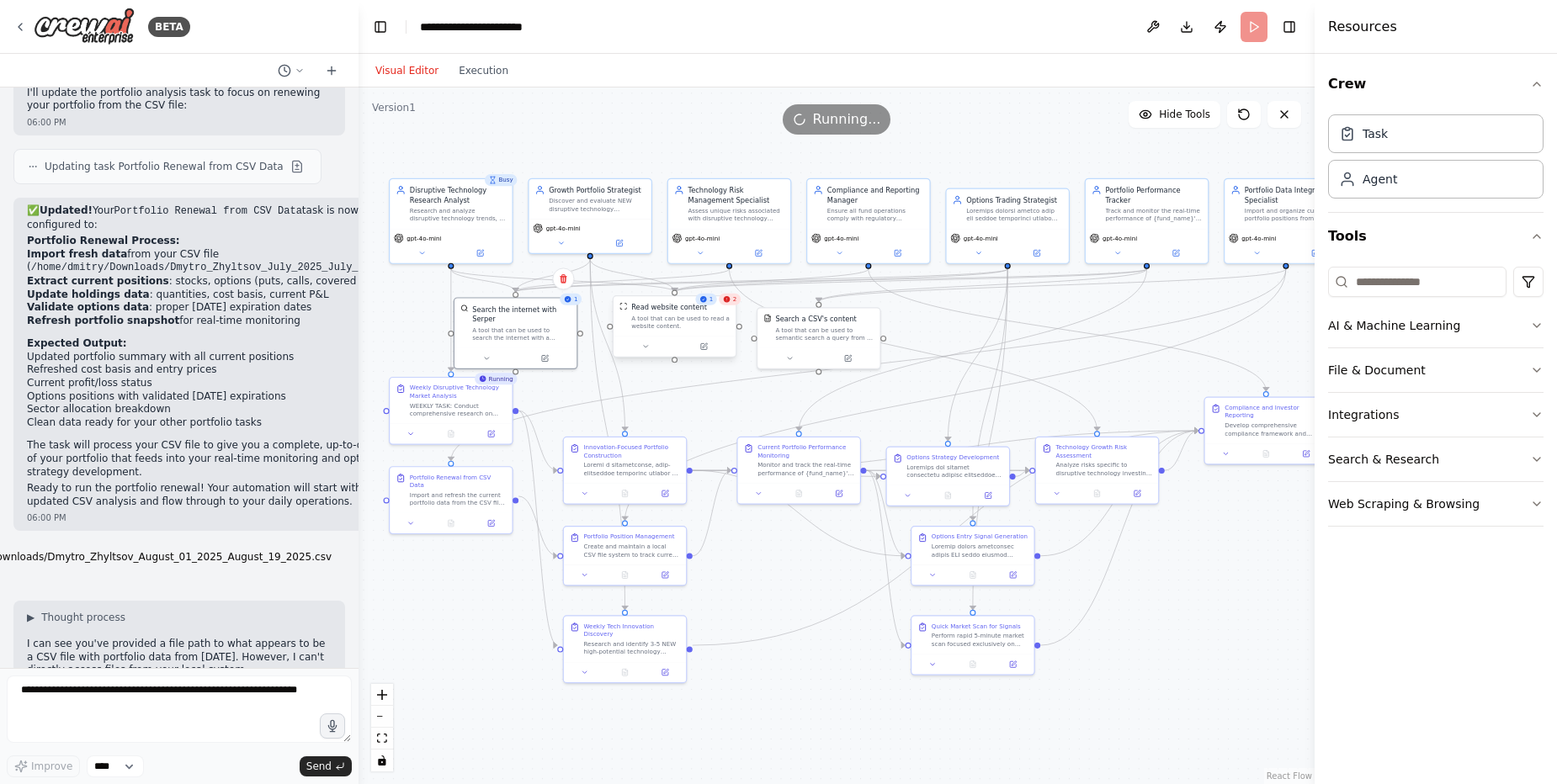
click at [727, 306] on div "Read website content" at bounding box center [680, 307] width 98 height 10
click at [702, 349] on icon at bounding box center [704, 346] width 6 height 6
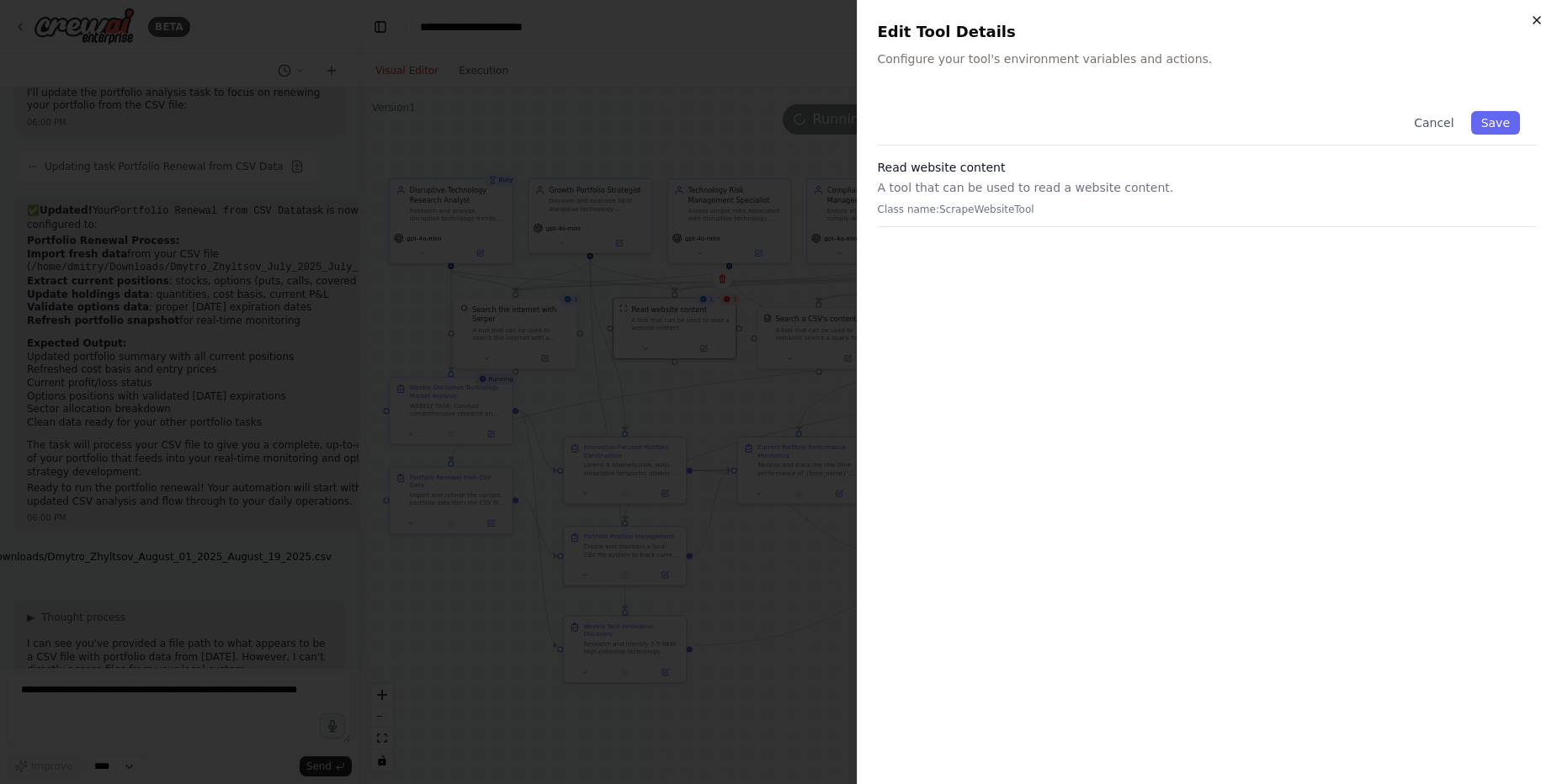
click at [1540, 14] on icon "button" at bounding box center [1537, 20] width 14 height 14
